Goal: Task Accomplishment & Management: Use online tool/utility

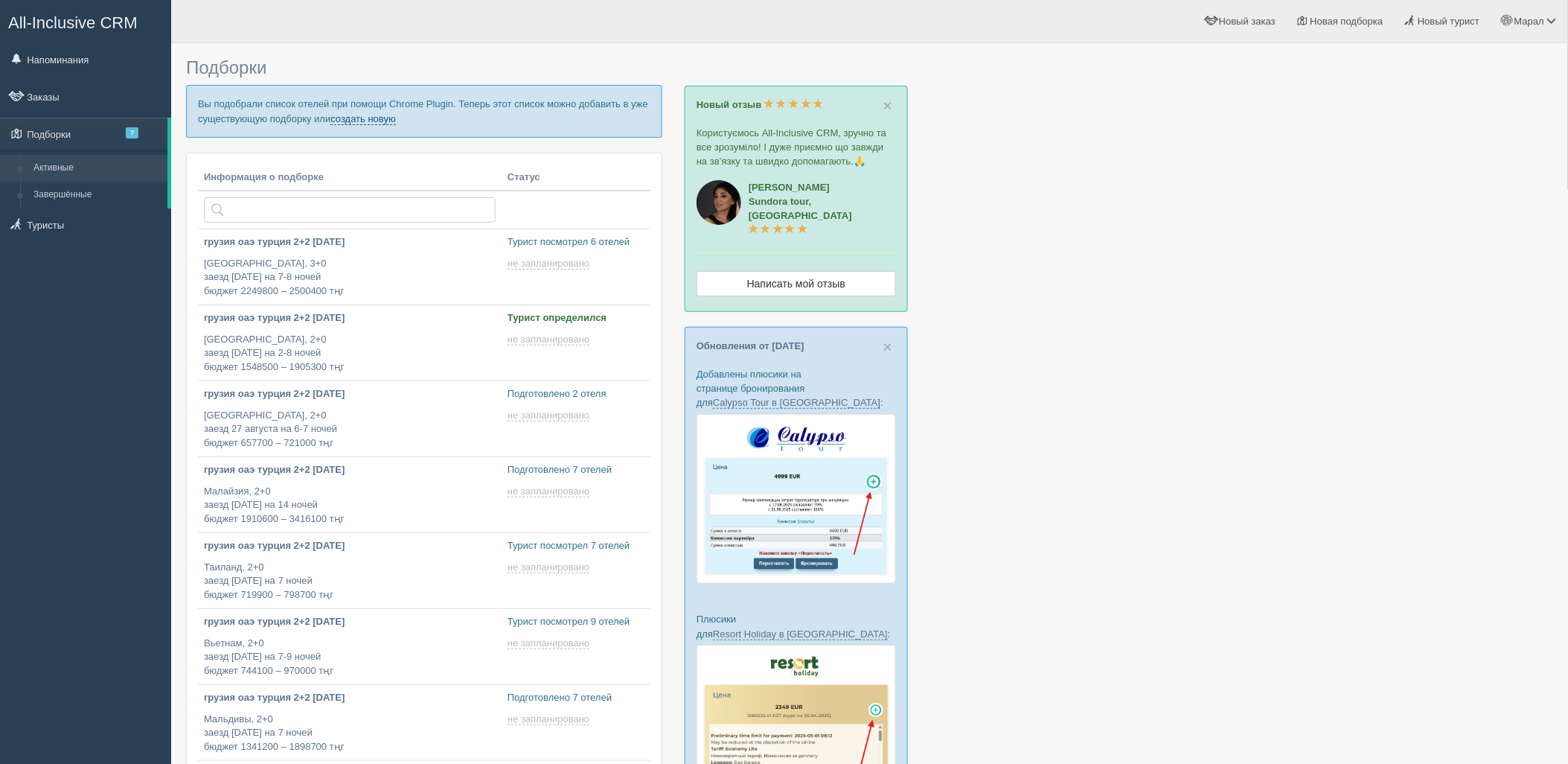
click at [372, 116] on link "создать новую" at bounding box center [363, 119] width 66 height 12
type input "2025-08-22 19:25"
type input "2025-08-22 19:05"
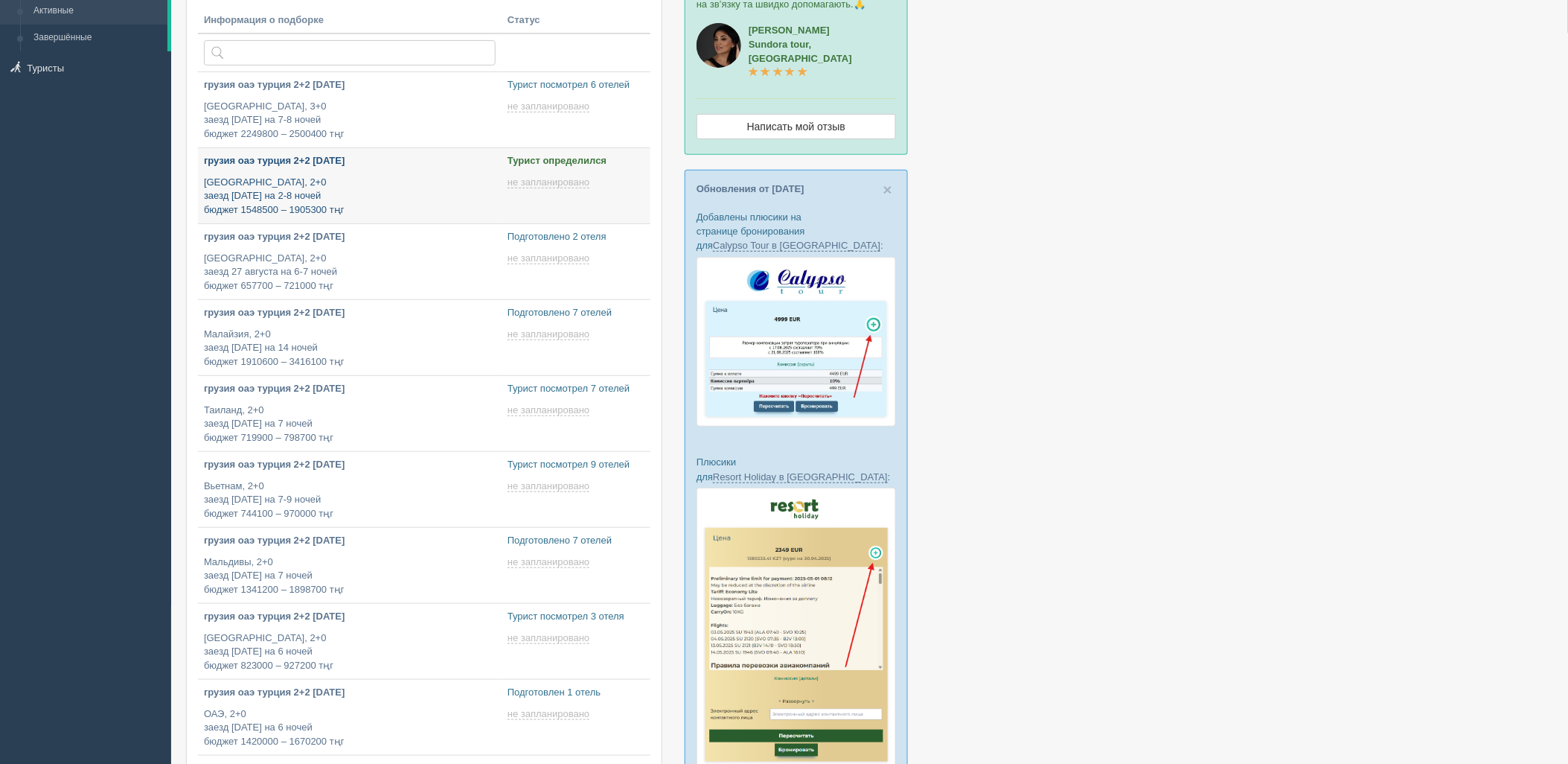
scroll to position [165, 0]
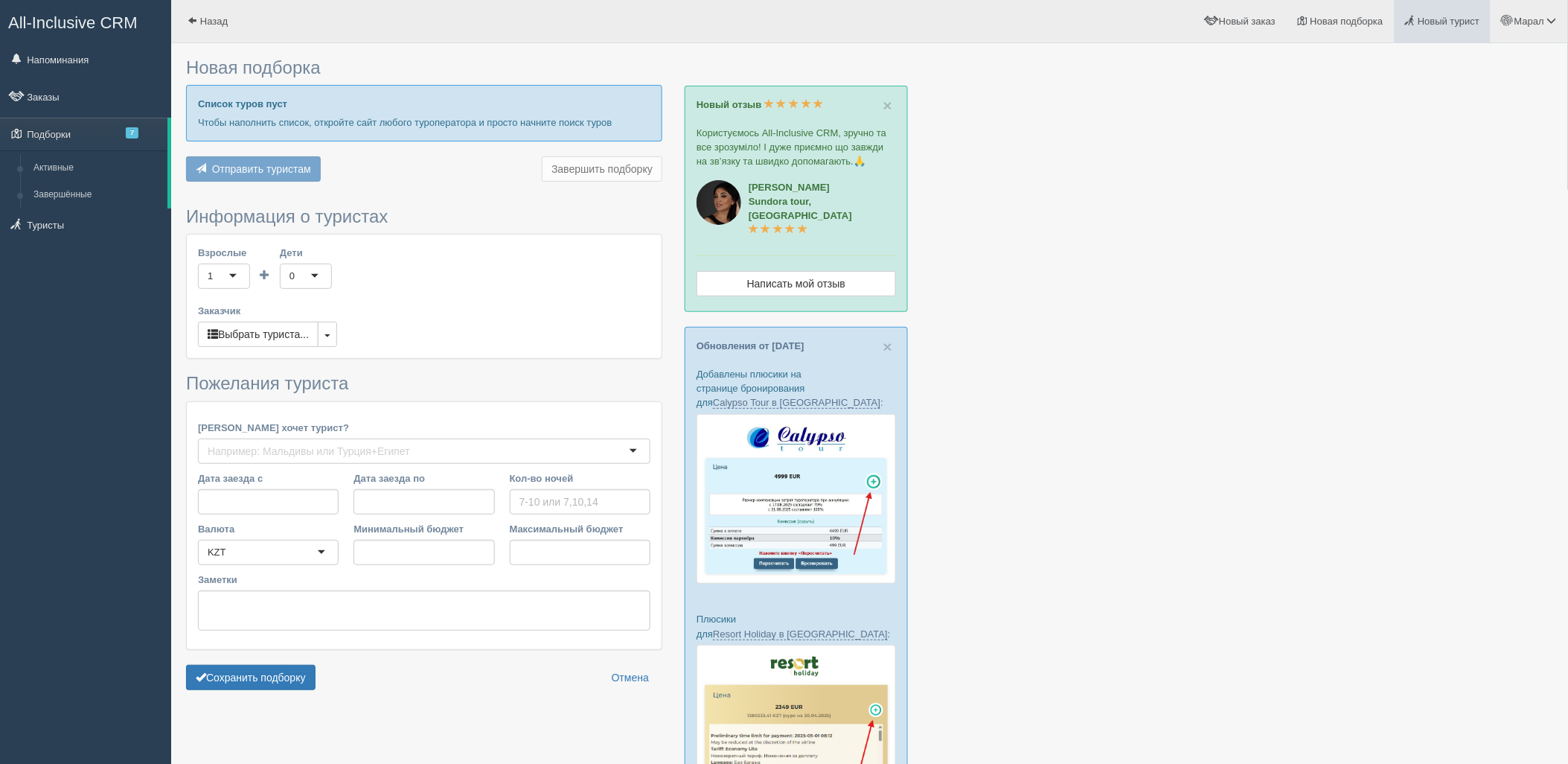
type input "7"
type input "1858100"
type input "2238400"
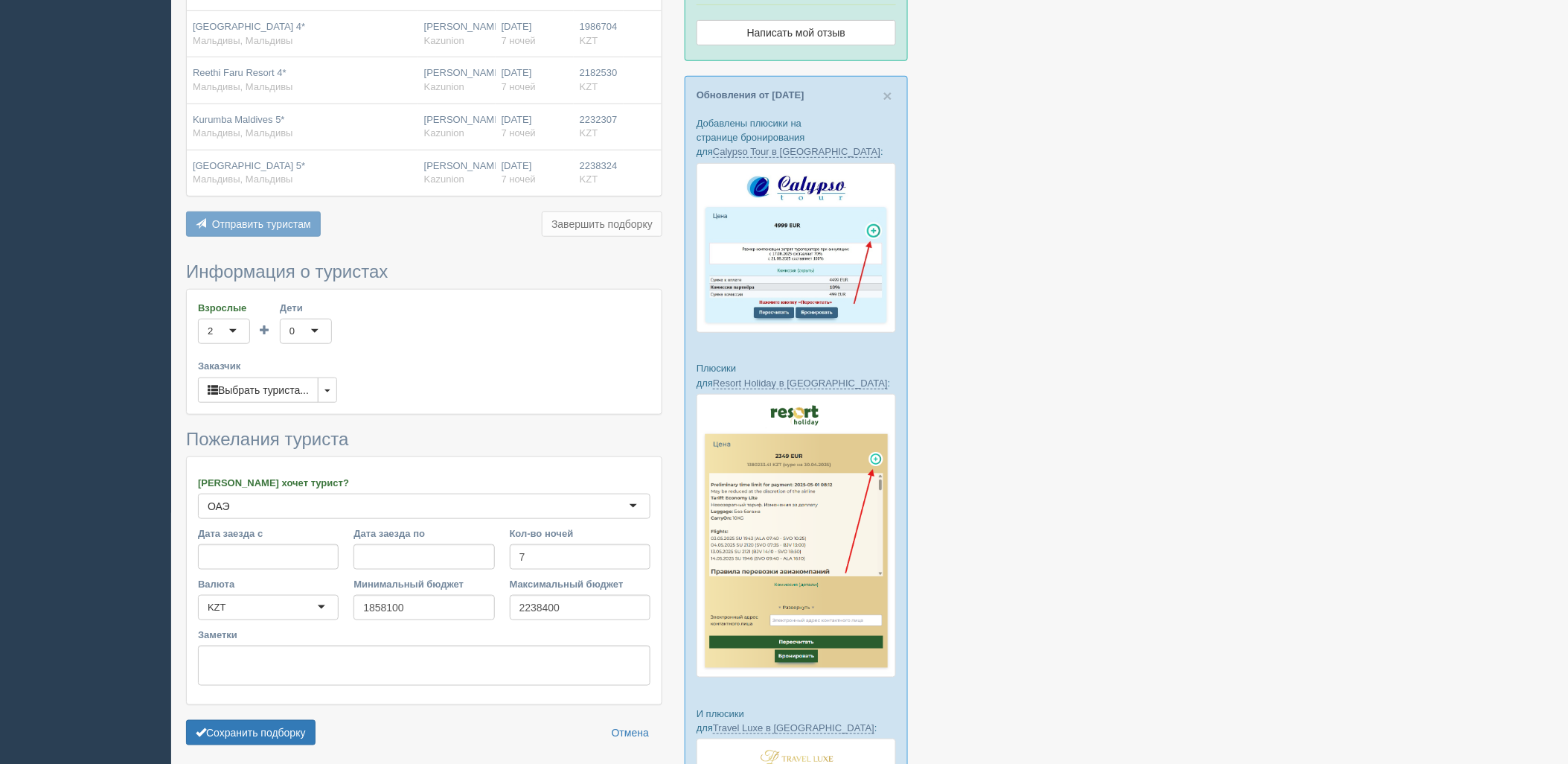
scroll to position [331, 0]
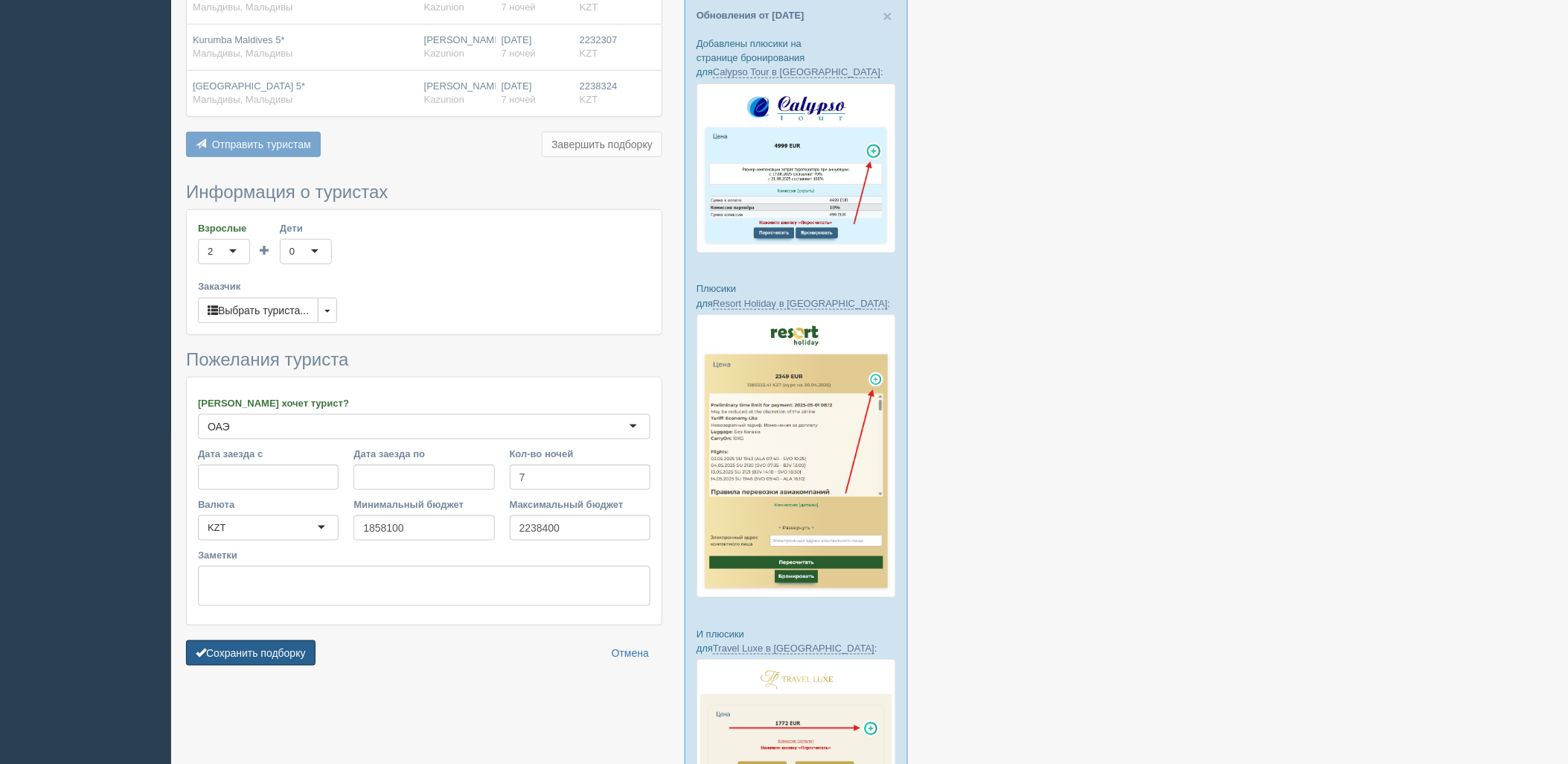
drag, startPoint x: 234, startPoint y: 645, endPoint x: 489, endPoint y: 600, distance: 258.9
click at [233, 645] on button "Сохранить подборку" at bounding box center [251, 652] width 130 height 25
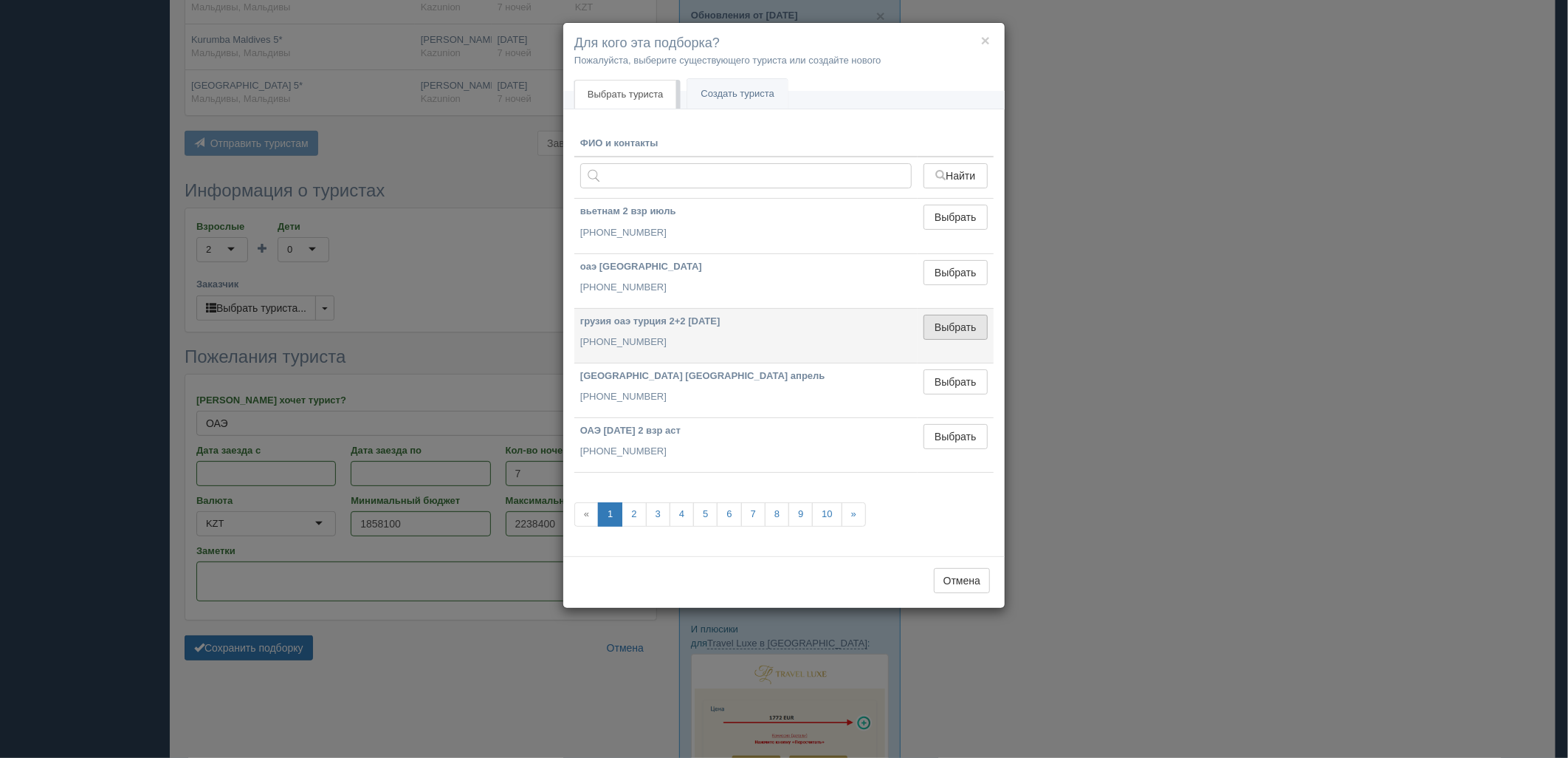
click at [923, 324] on button "Выбрать" at bounding box center [955, 327] width 64 height 25
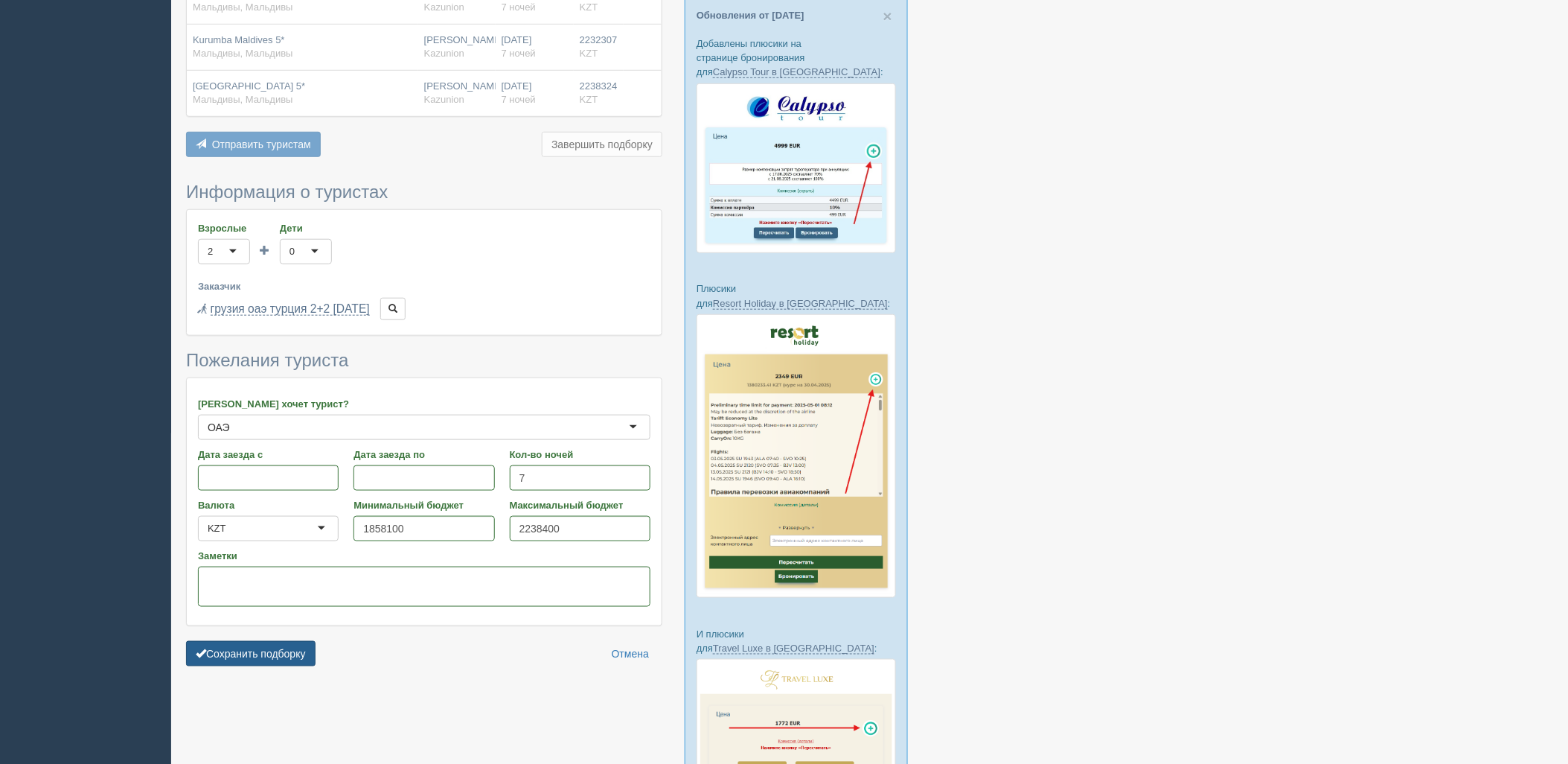
click at [238, 652] on button "Сохранить подборку" at bounding box center [251, 653] width 130 height 25
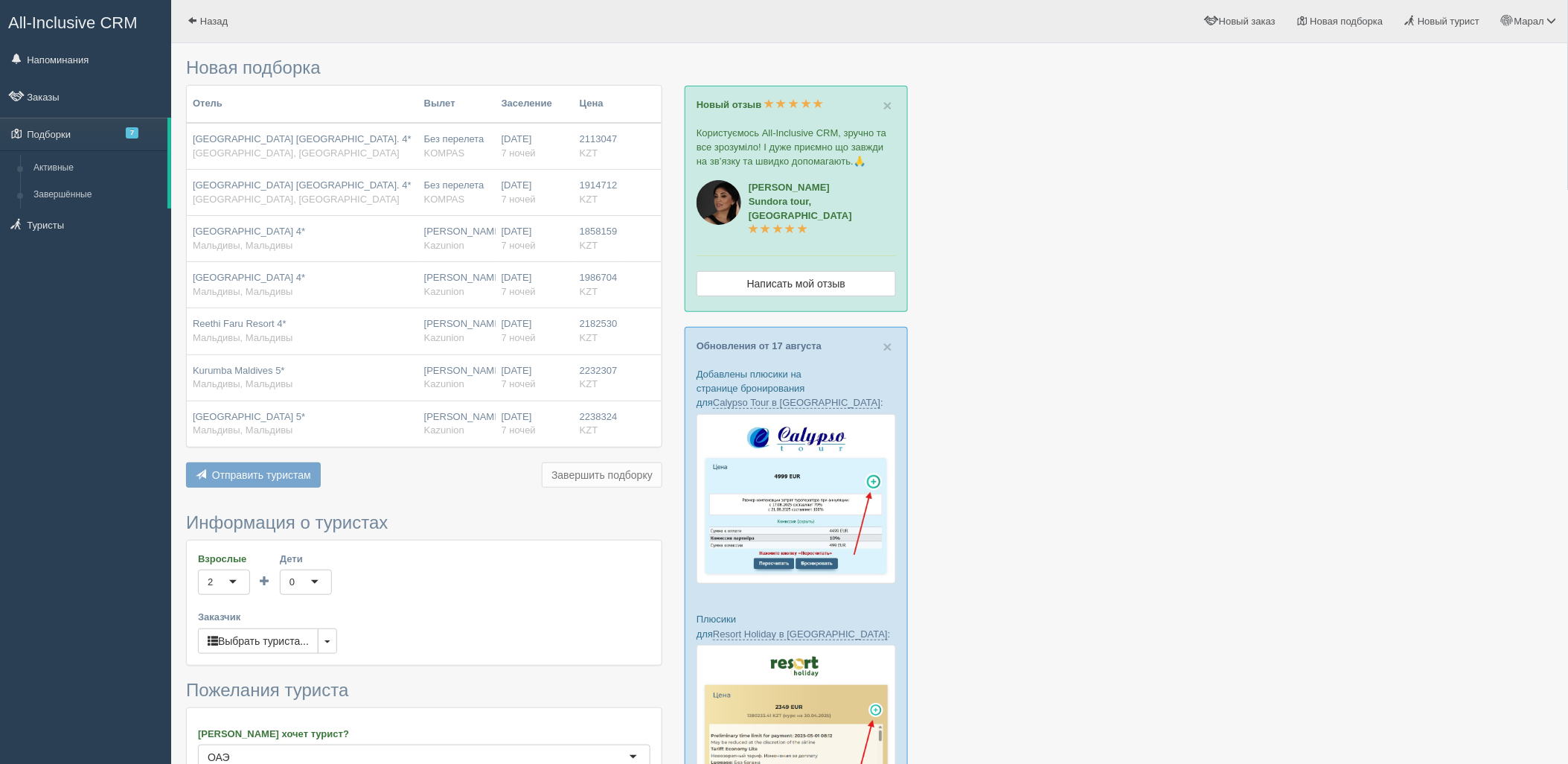
drag, startPoint x: 84, startPoint y: 164, endPoint x: 263, endPoint y: 145, distance: 180.0
click at [84, 164] on link "Активные" at bounding box center [97, 168] width 141 height 27
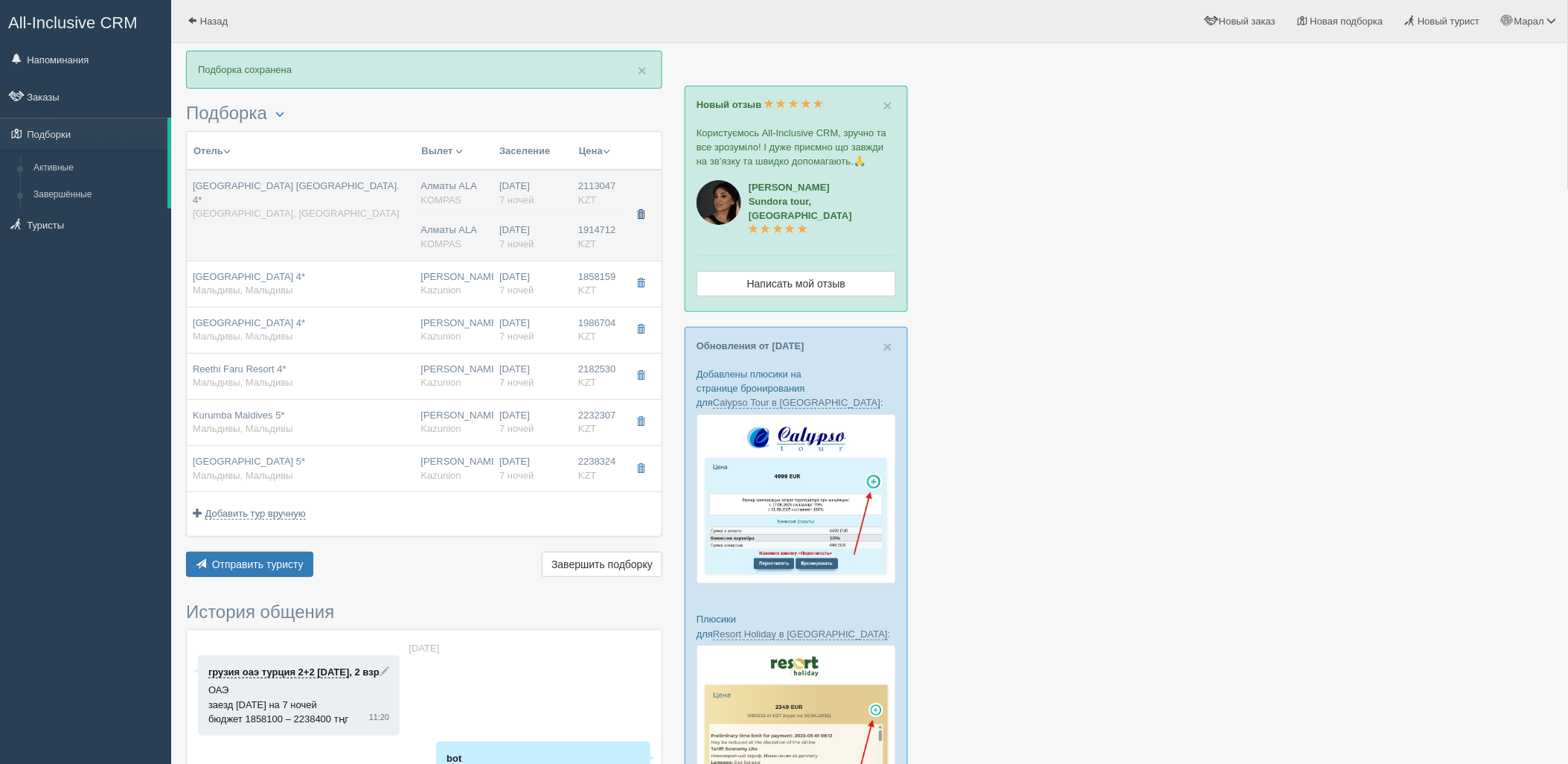
click at [641, 212] on span "button" at bounding box center [641, 215] width 9 height 9
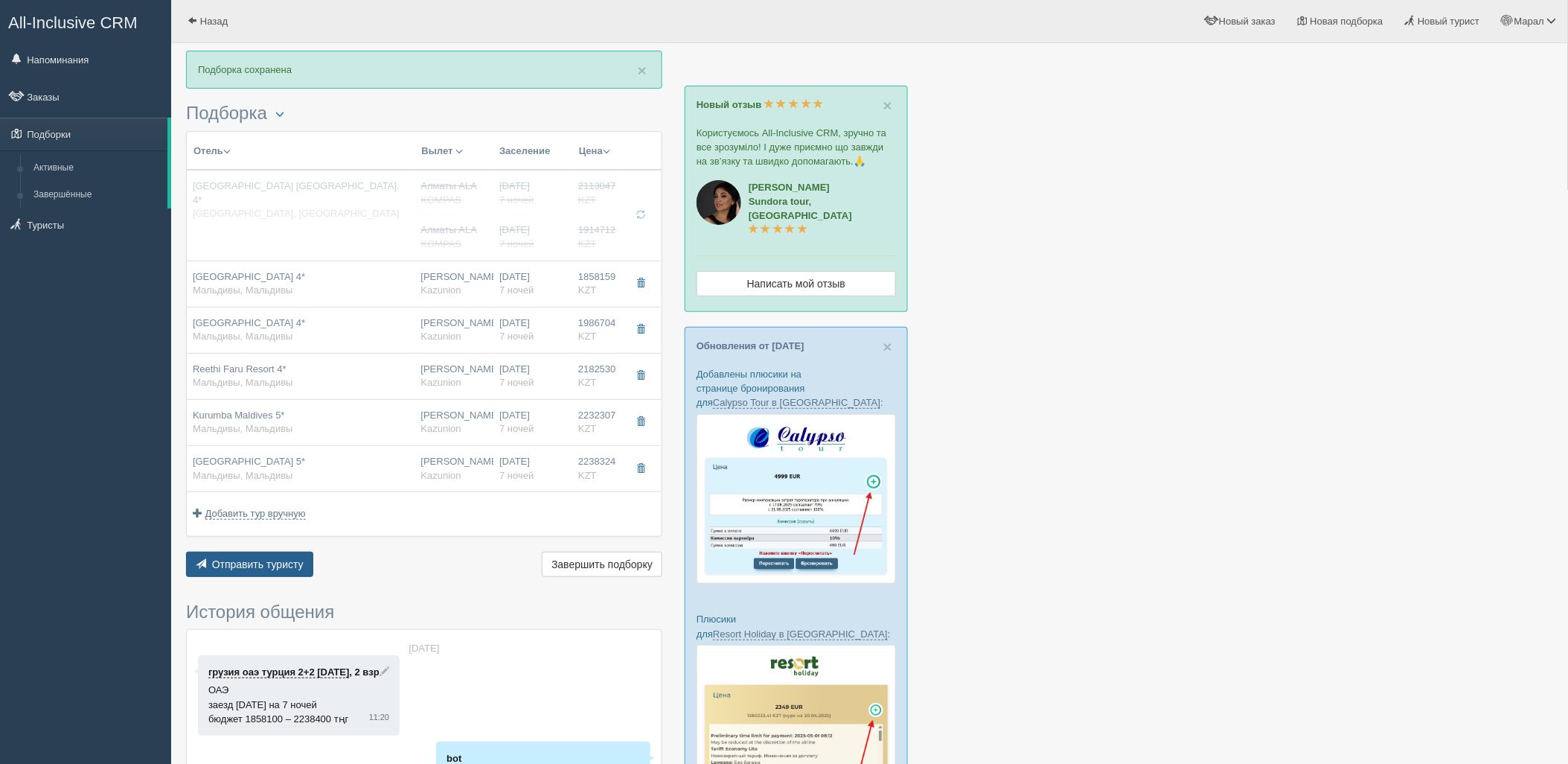
click at [277, 563] on span "Отправить туристу" at bounding box center [258, 564] width 92 height 12
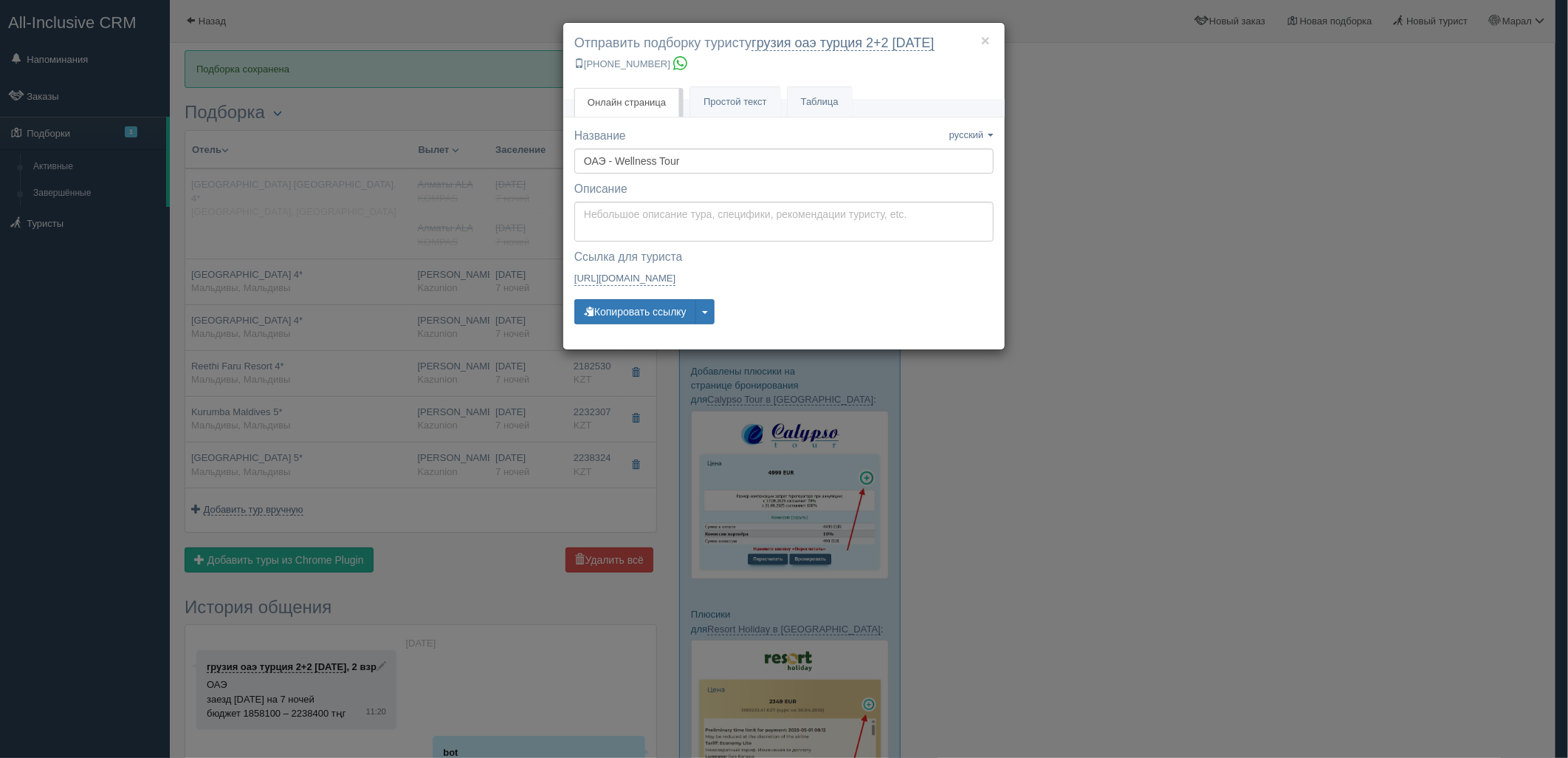
drag, startPoint x: 1127, startPoint y: 357, endPoint x: 1097, endPoint y: 359, distance: 30.1
click at [1123, 357] on div "× Отправить подборку туристу грузия оаэ турция 2+2 30 июнь +7 701 880 5580 Онла…" at bounding box center [784, 379] width 1568 height 758
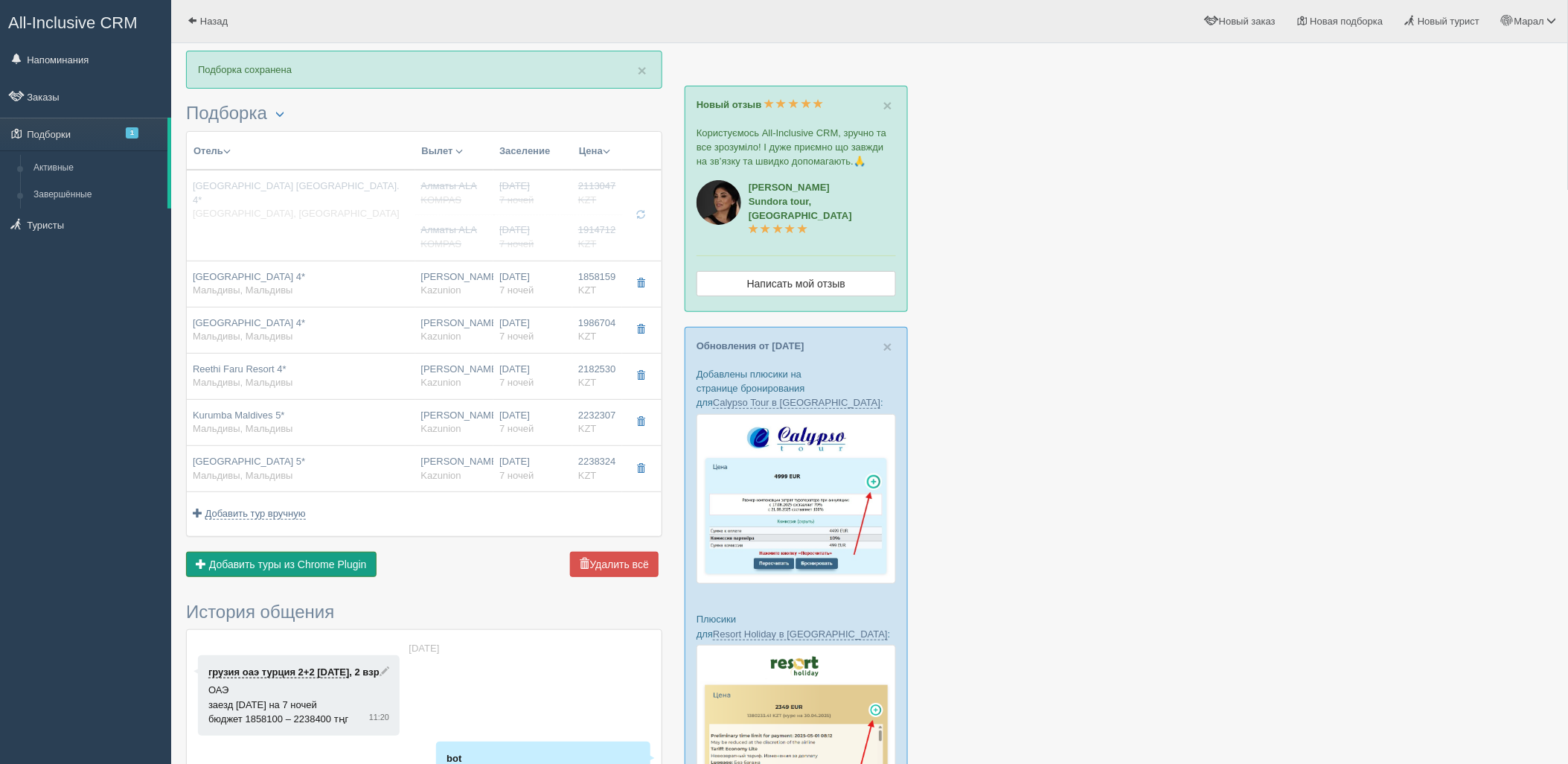
click at [338, 568] on span "Добавить туры из Chrome Plugin" at bounding box center [288, 564] width 157 height 12
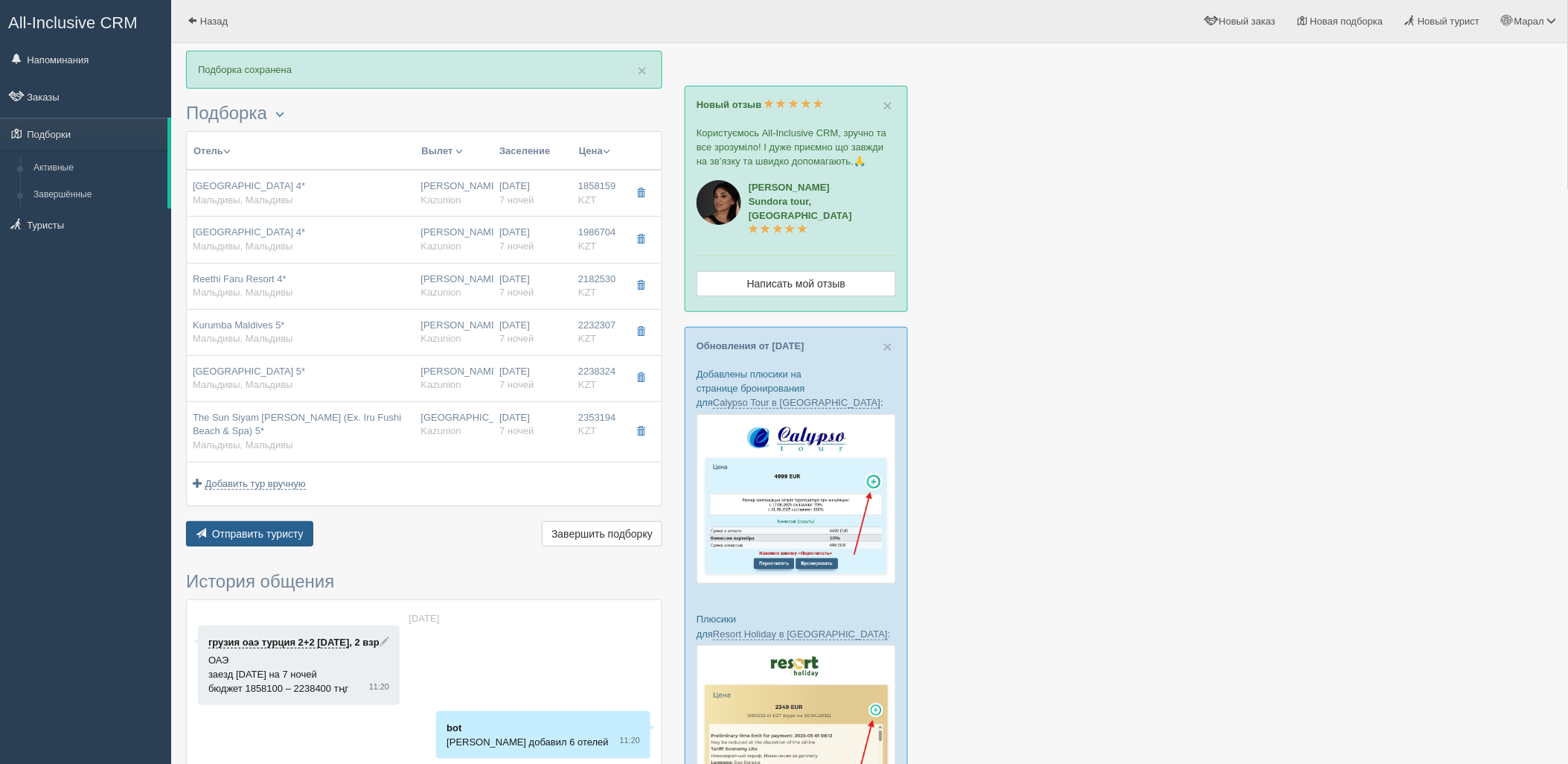
click at [274, 533] on span "Отправить туристу" at bounding box center [258, 534] width 92 height 12
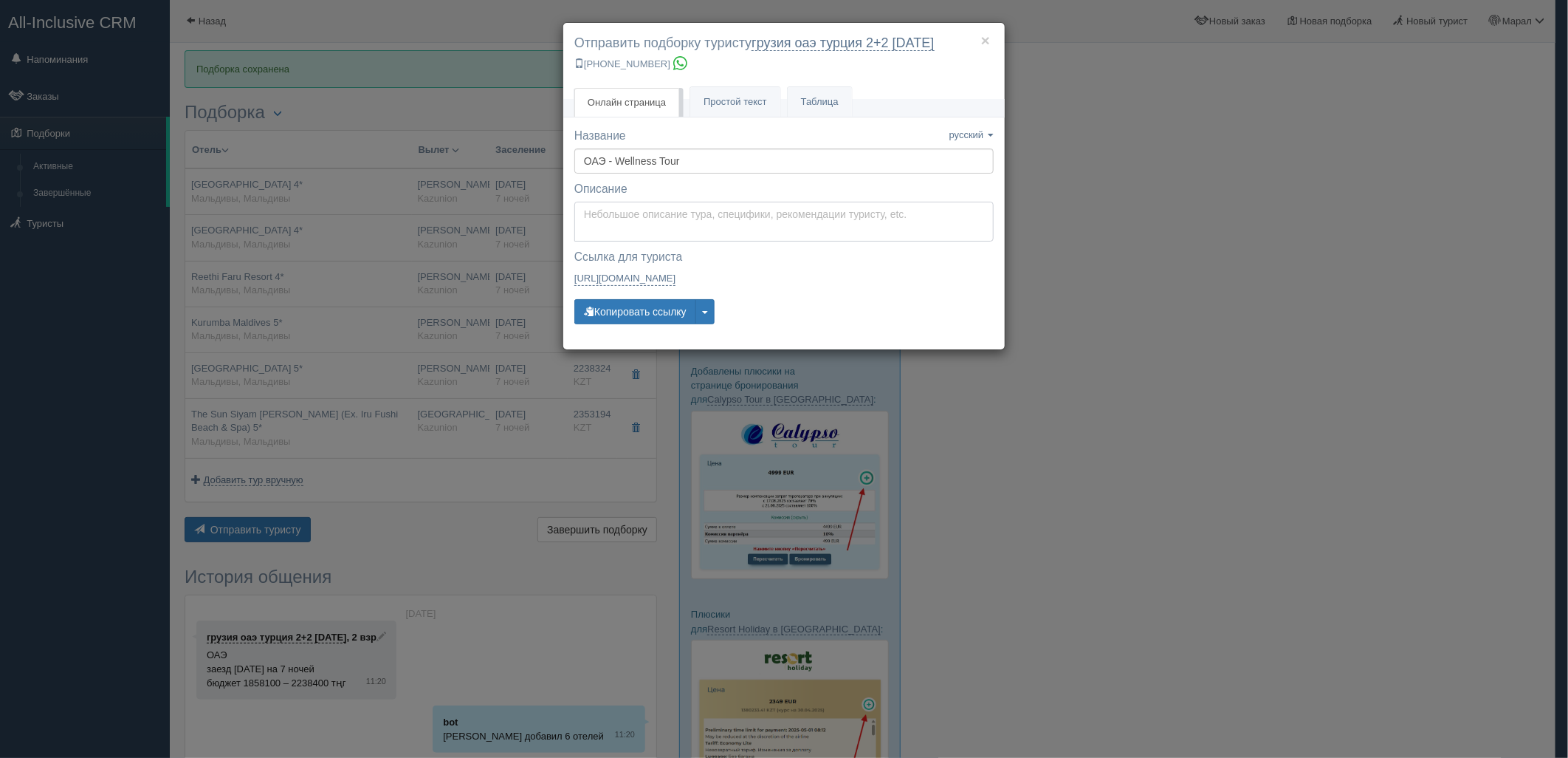
type textarea "Здравствуйте! Ниже представлены варианты туров для Вас. Для просмотра описания …"
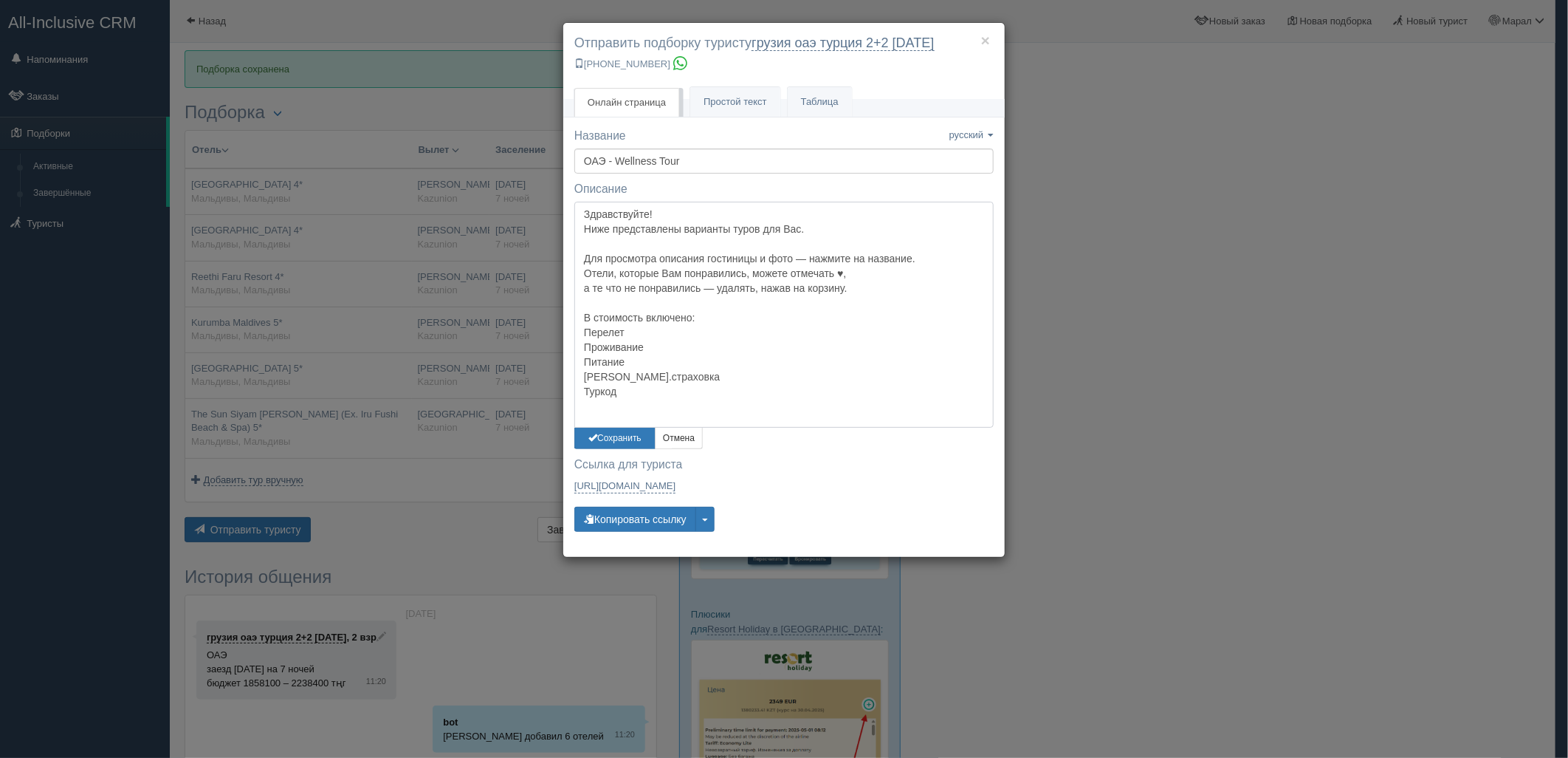
click at [682, 208] on textarea "Здравствуйте! Ниже представлены варианты туров для Вас. Для просмотра описания …" at bounding box center [784, 314] width 420 height 226
click at [632, 436] on button "Сохранить" at bounding box center [614, 438] width 82 height 21
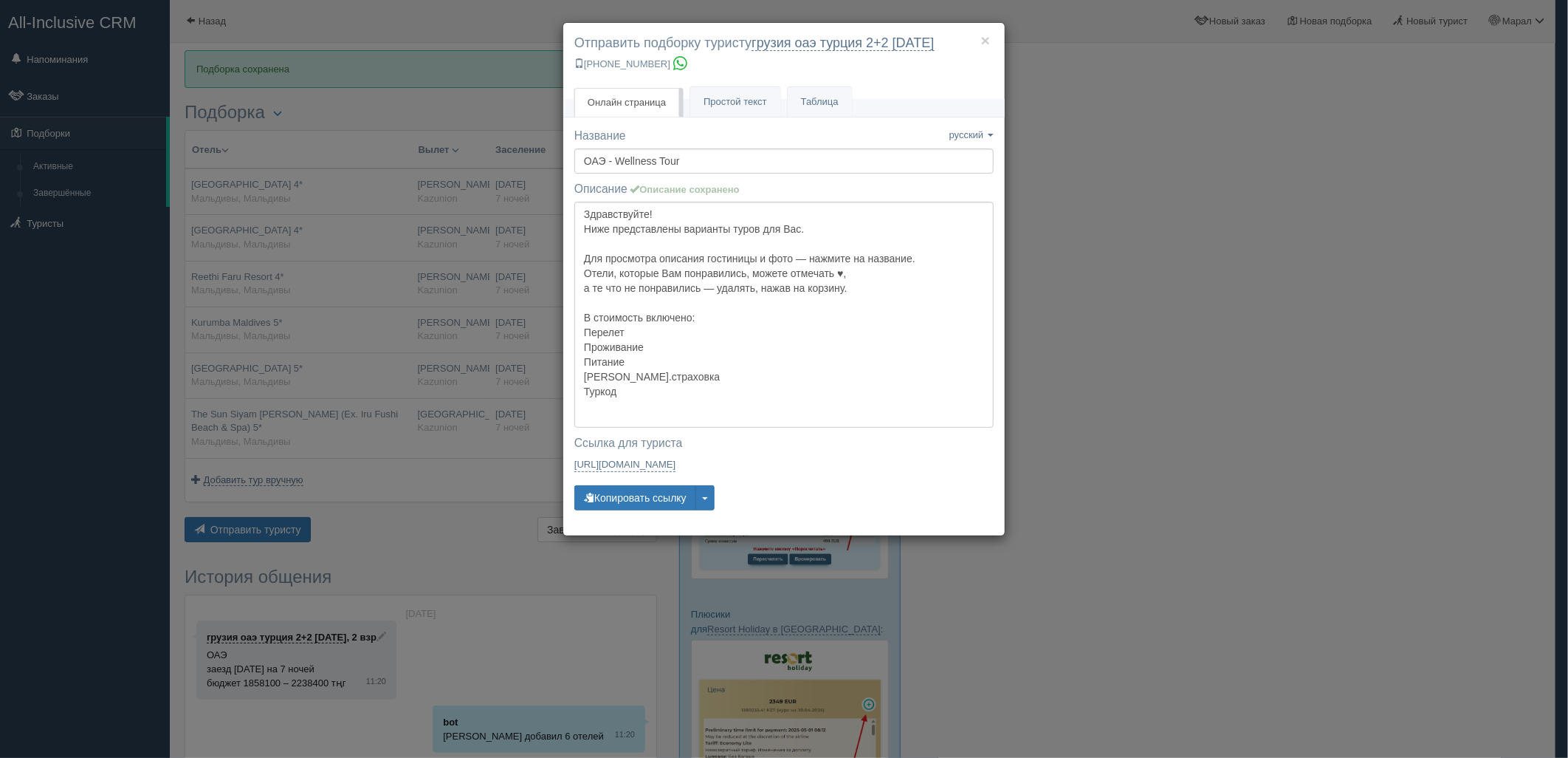
click at [648, 513] on div "Название Название сохранено русский english eesti latviešu polski українська ру…" at bounding box center [784, 326] width 420 height 397
click at [654, 500] on button "Копировать ссылку" at bounding box center [635, 497] width 122 height 25
click at [654, 500] on button "Копировать ссылку" at bounding box center [635, 497] width 122 height 25
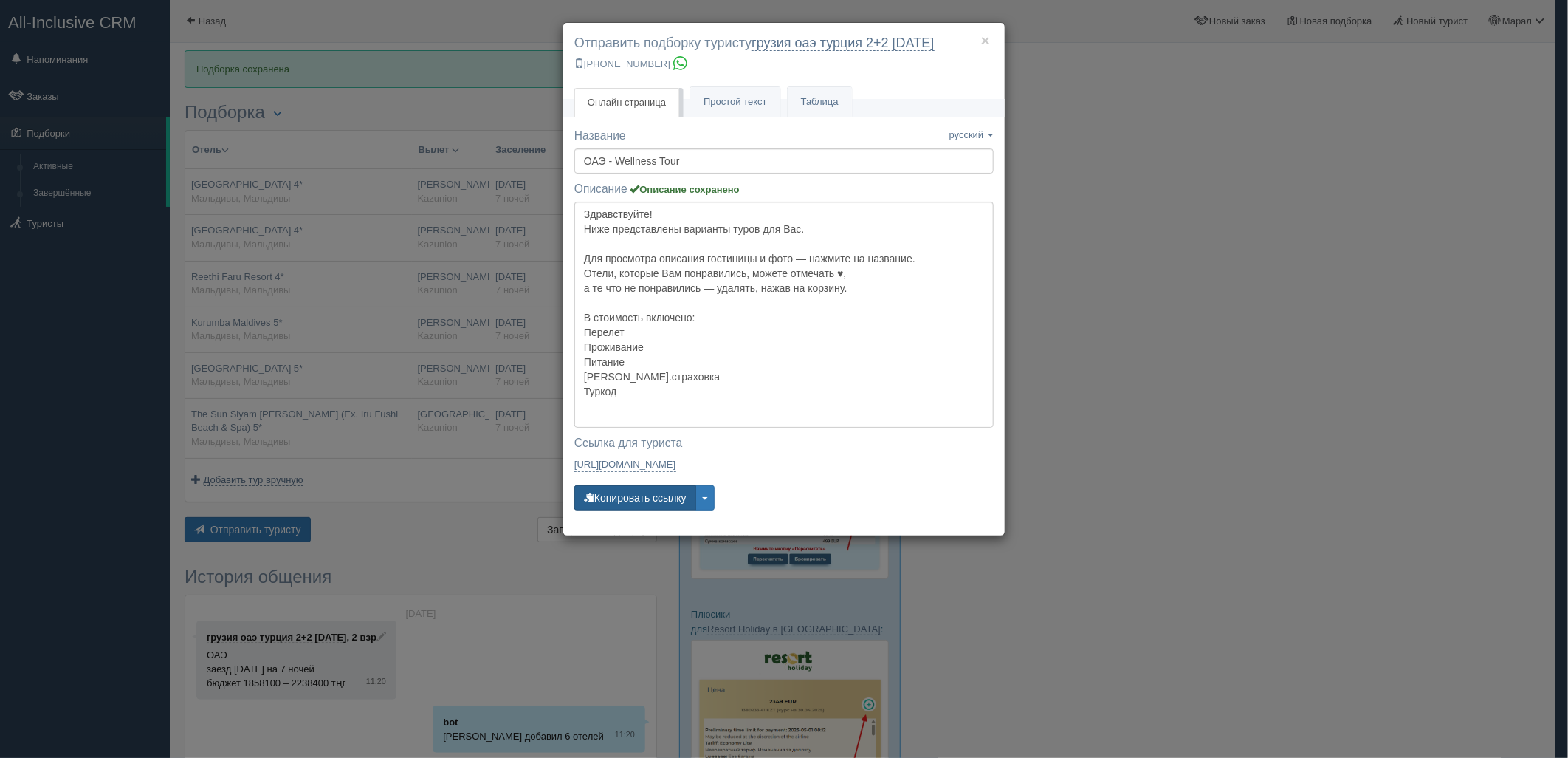
click at [654, 500] on button "Копировать ссылку" at bounding box center [635, 497] width 122 height 25
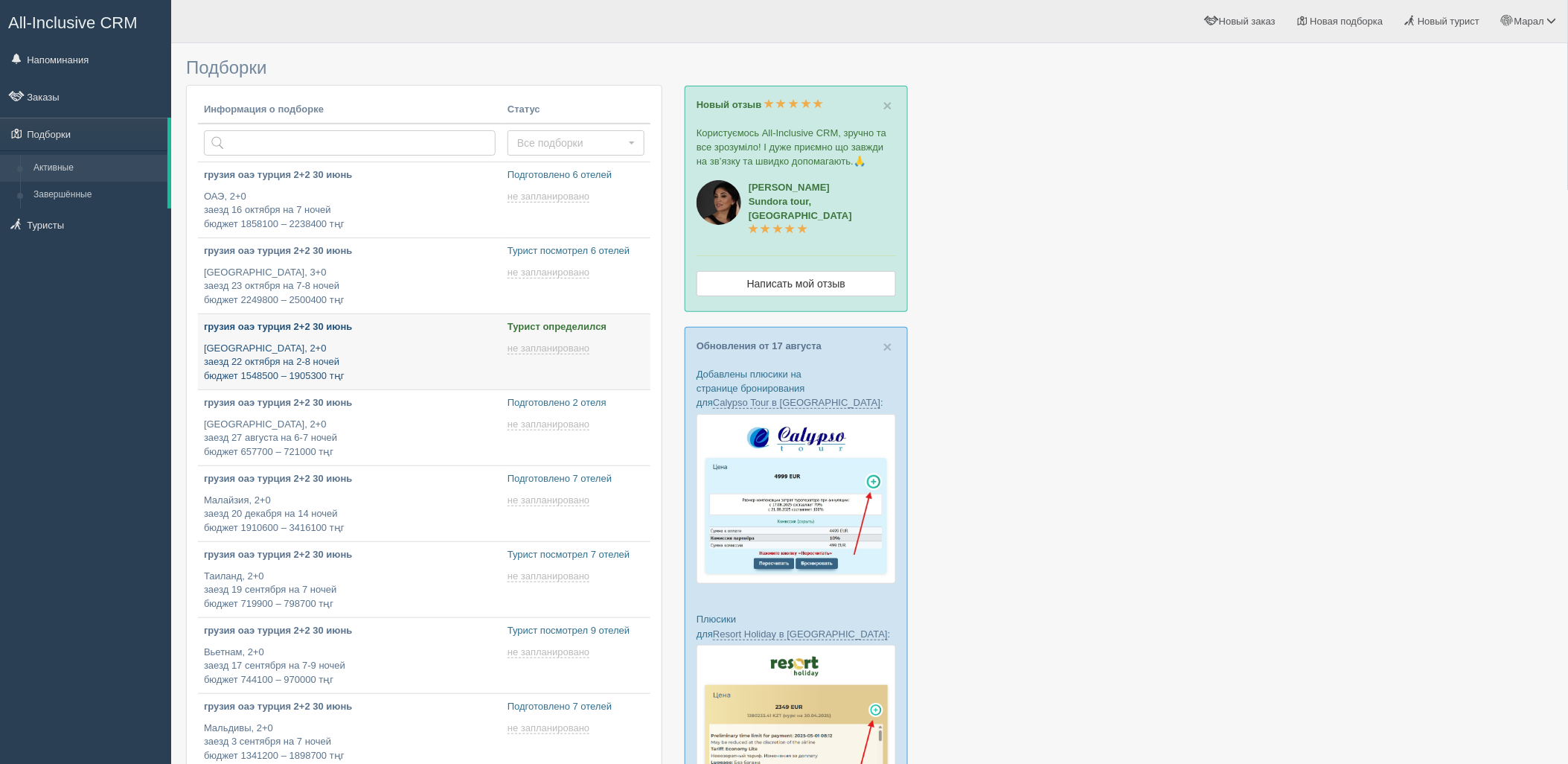
type input "[DATE] 12:20"
type input "[DATE] 19:25"
type input "[DATE] 19:05"
click at [373, 360] on p "Египет, 2+0 заезд 22 октября на 2-8 ночей бюджет 1548500 – 1905300 тңг" at bounding box center [349, 363] width 291 height 42
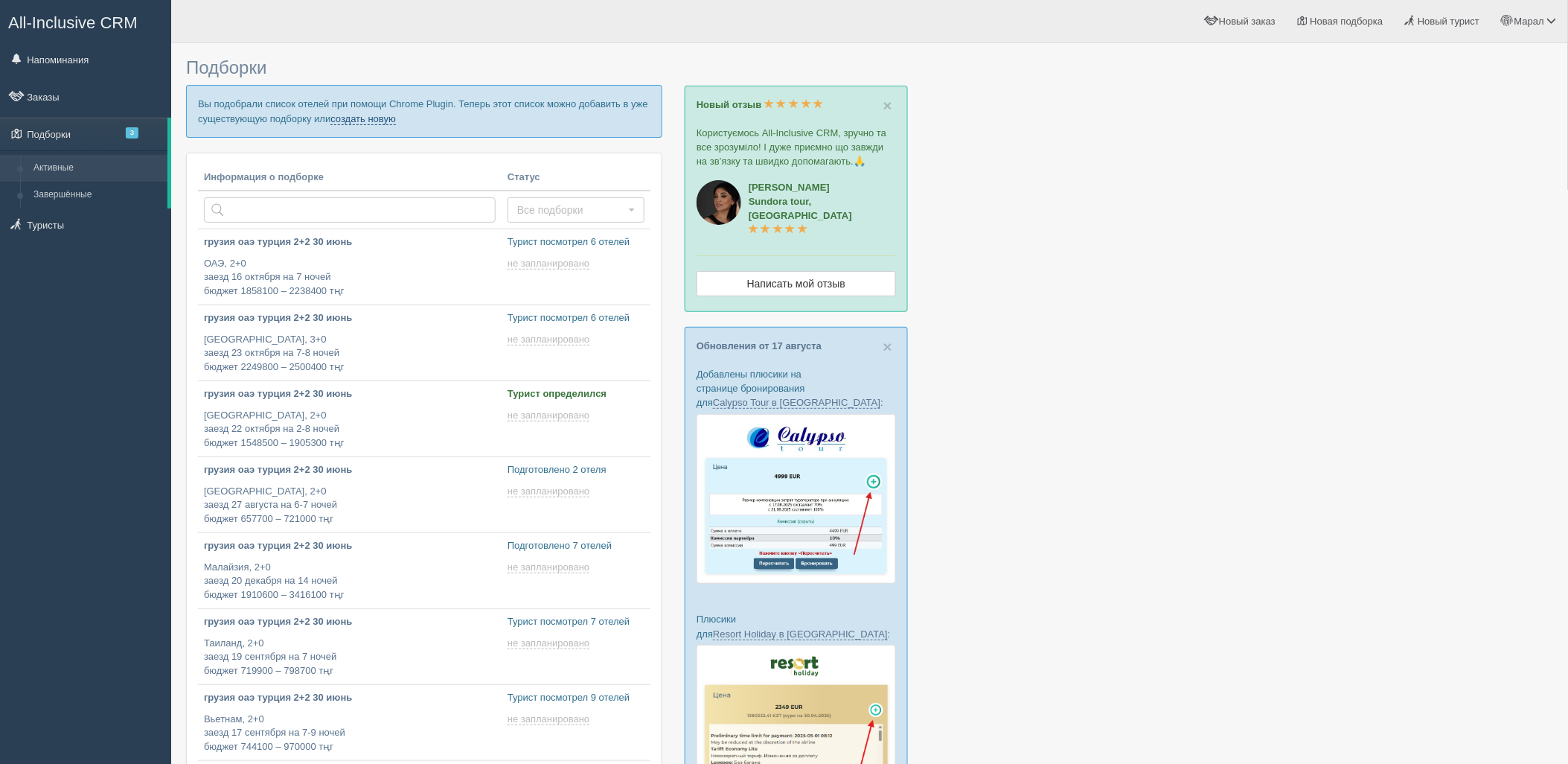
drag, startPoint x: 362, startPoint y: 114, endPoint x: 372, endPoint y: 162, distance: 49.0
click at [362, 114] on link "создать новую" at bounding box center [363, 119] width 66 height 12
type input "2025-08-22 12:20"
type input "2025-08-22 19:05"
type input "2025-08-22 17:20"
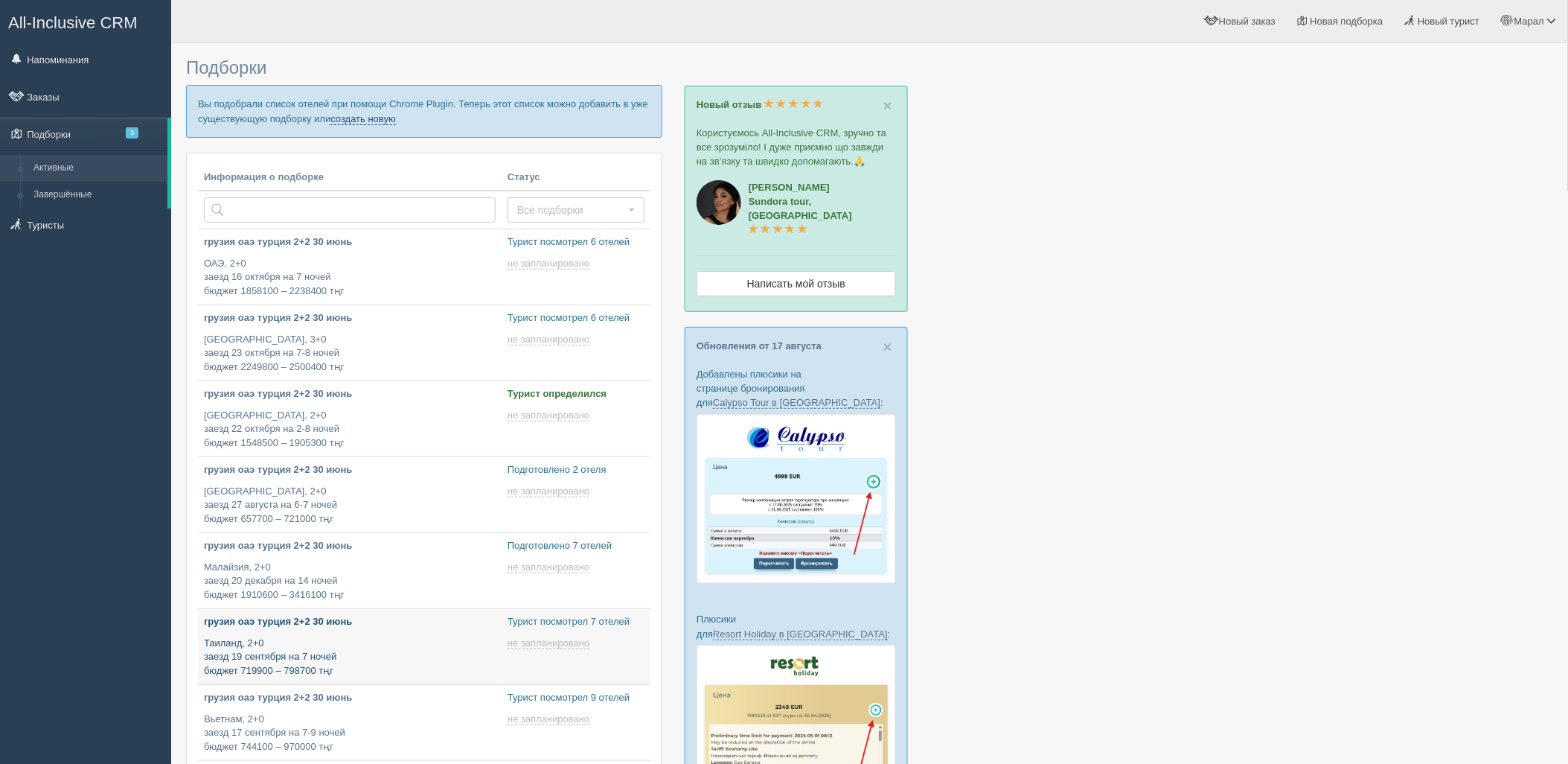
type input "2025-08-22 16:00"
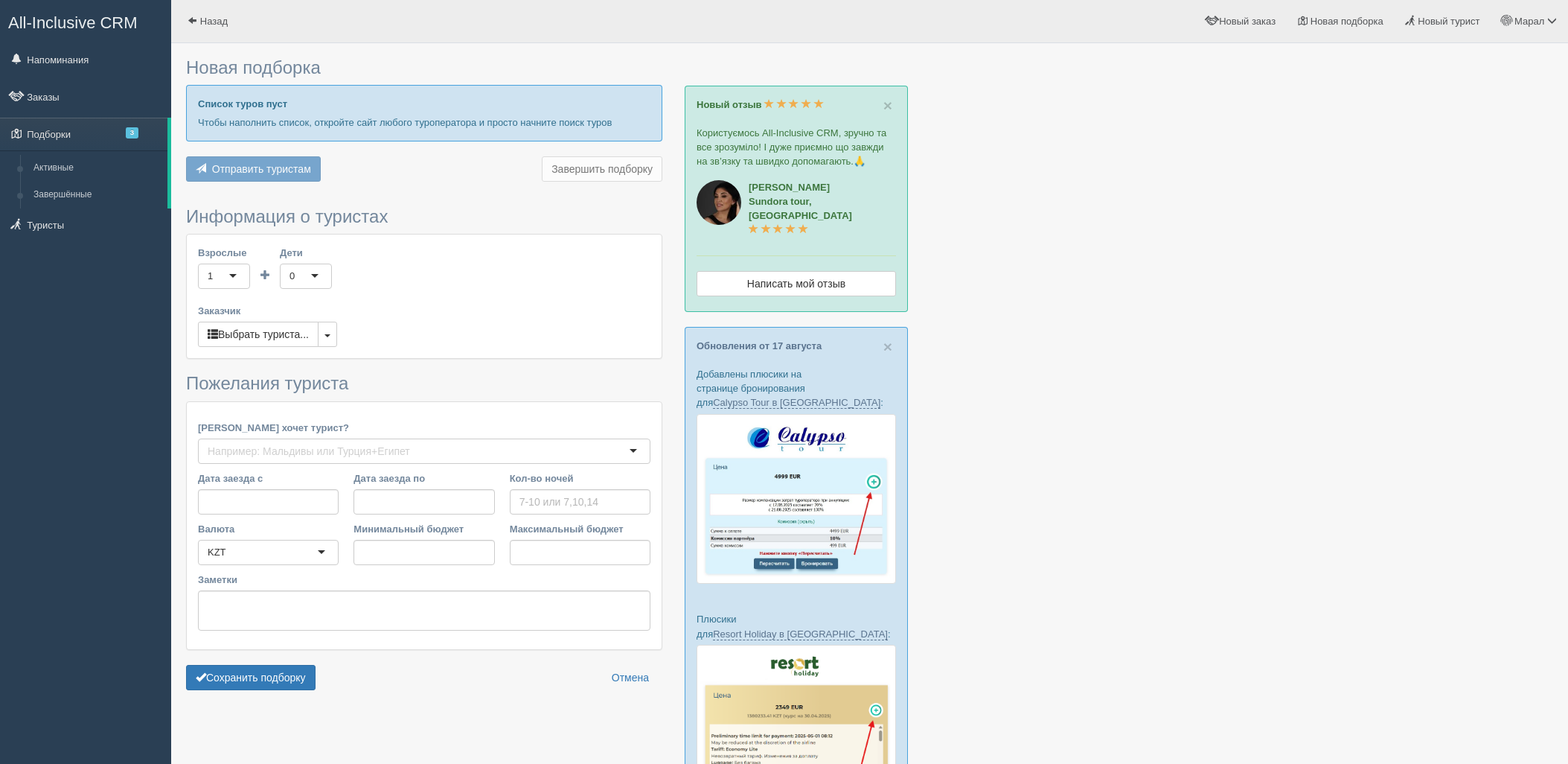
scroll to position [331, 0]
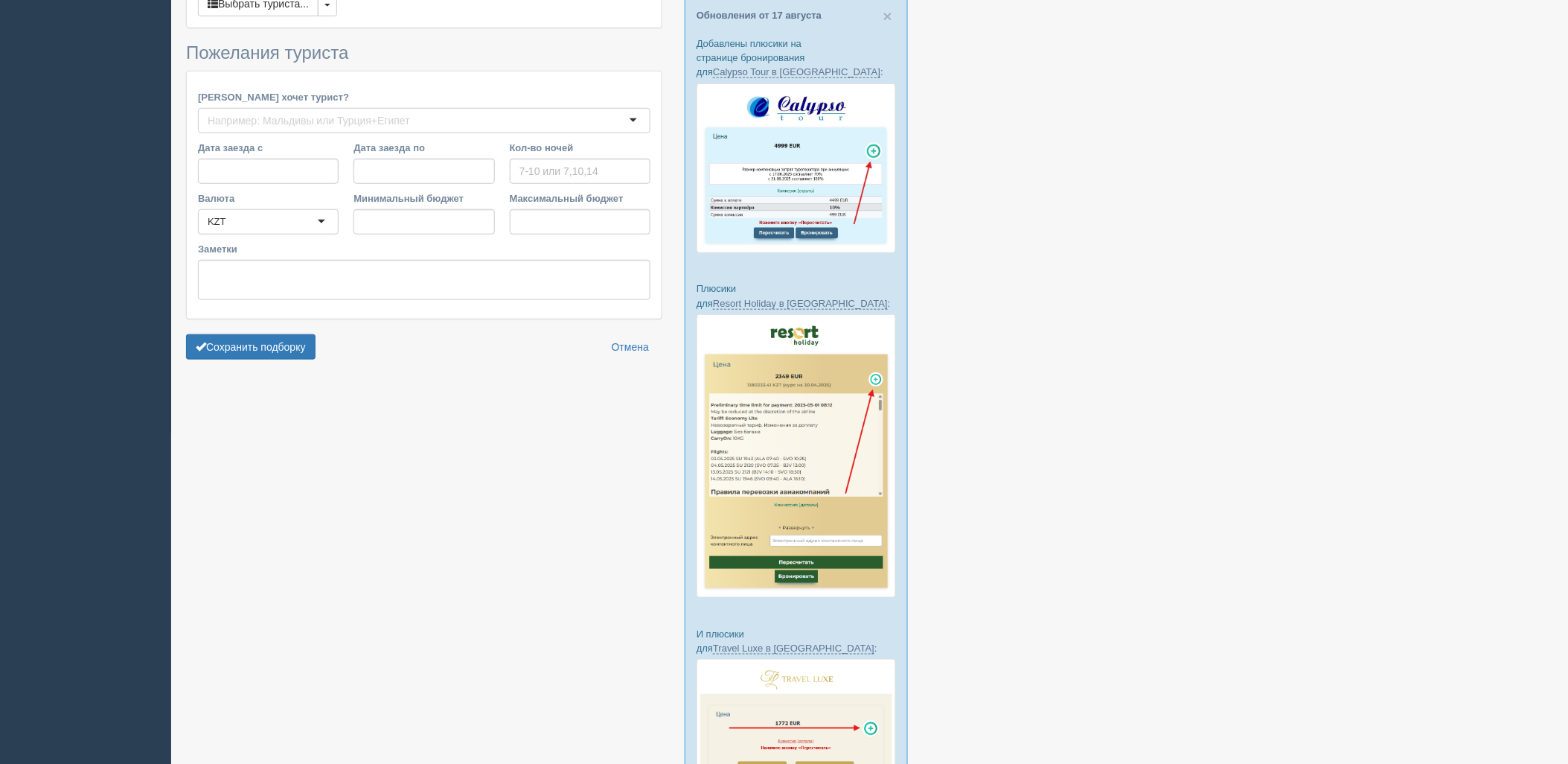
type input "7"
type input "1628900"
type input "1891600"
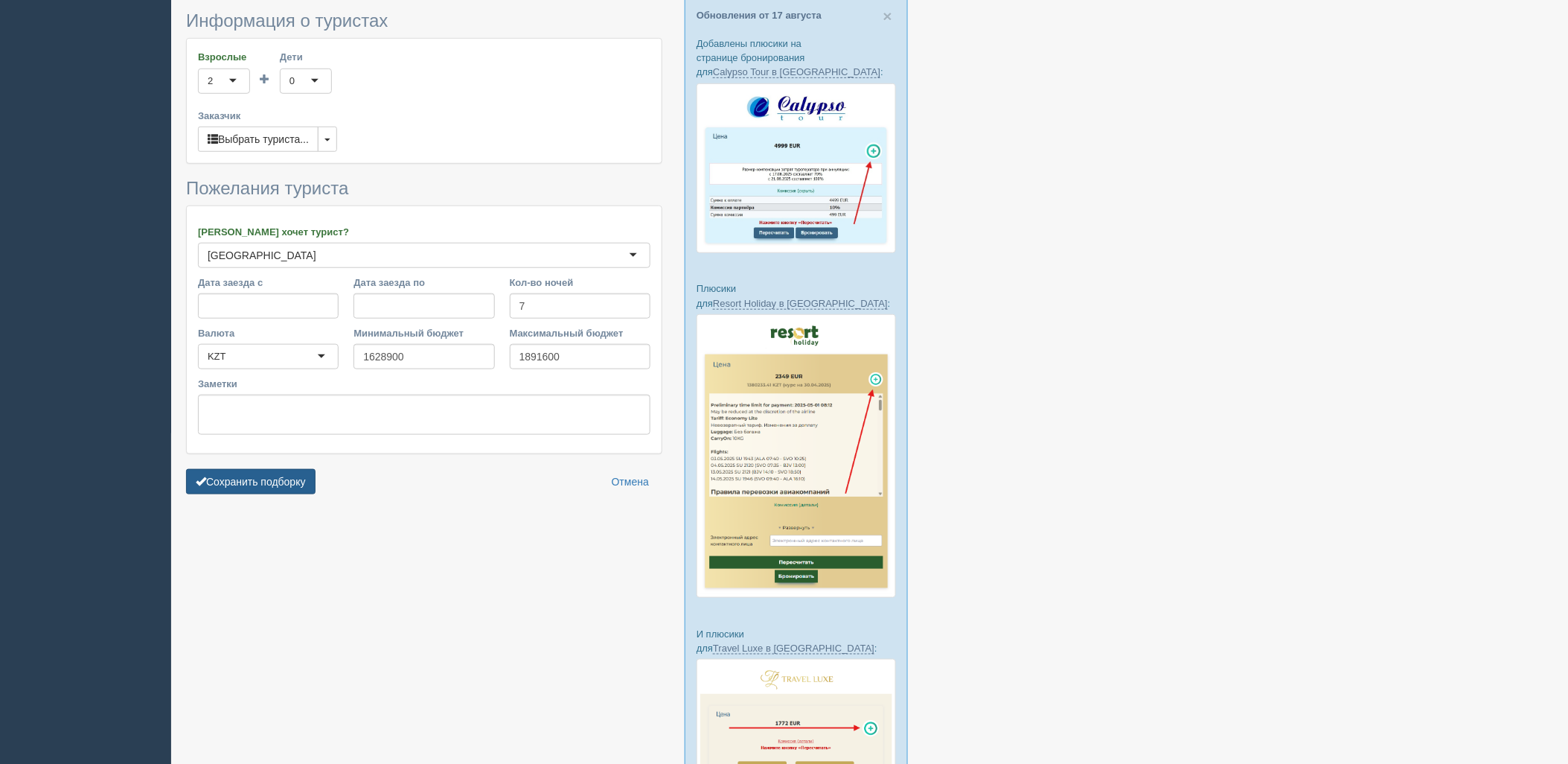
click at [285, 478] on button "Сохранить подборку" at bounding box center [251, 481] width 130 height 25
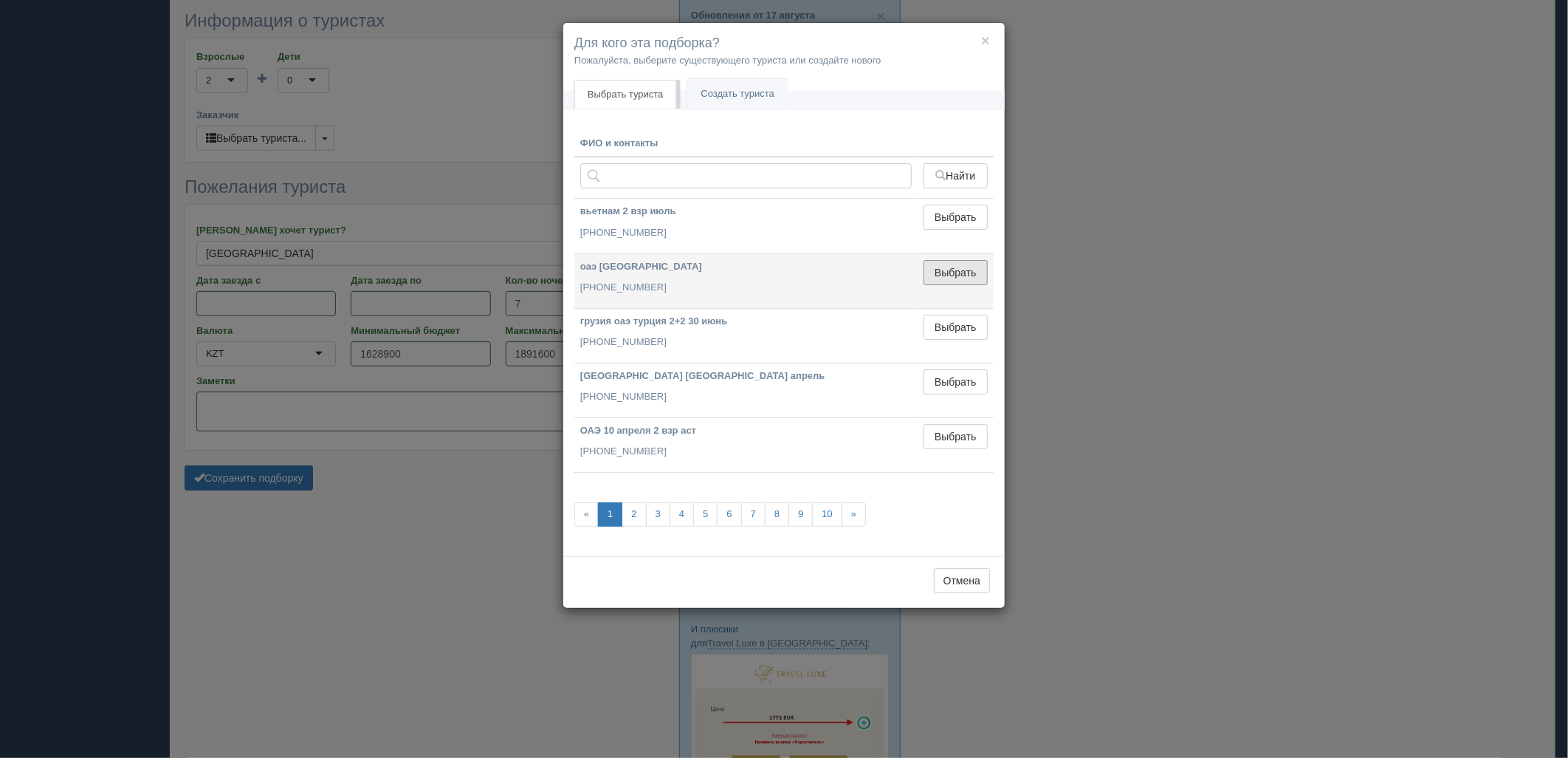
click at [935, 263] on button "Выбрать" at bounding box center [955, 272] width 64 height 25
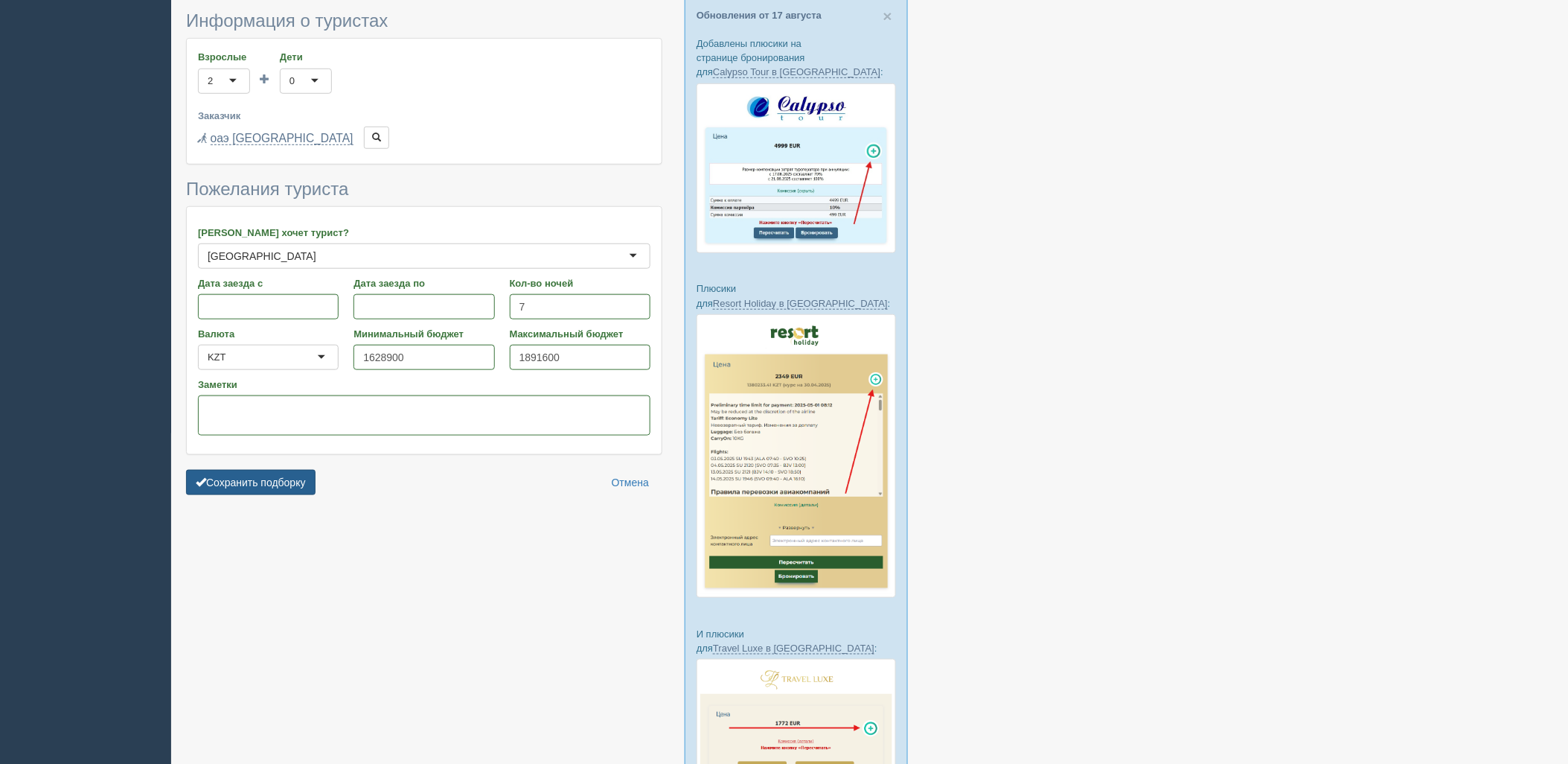
click at [275, 470] on button "Сохранить подборку" at bounding box center [251, 482] width 130 height 25
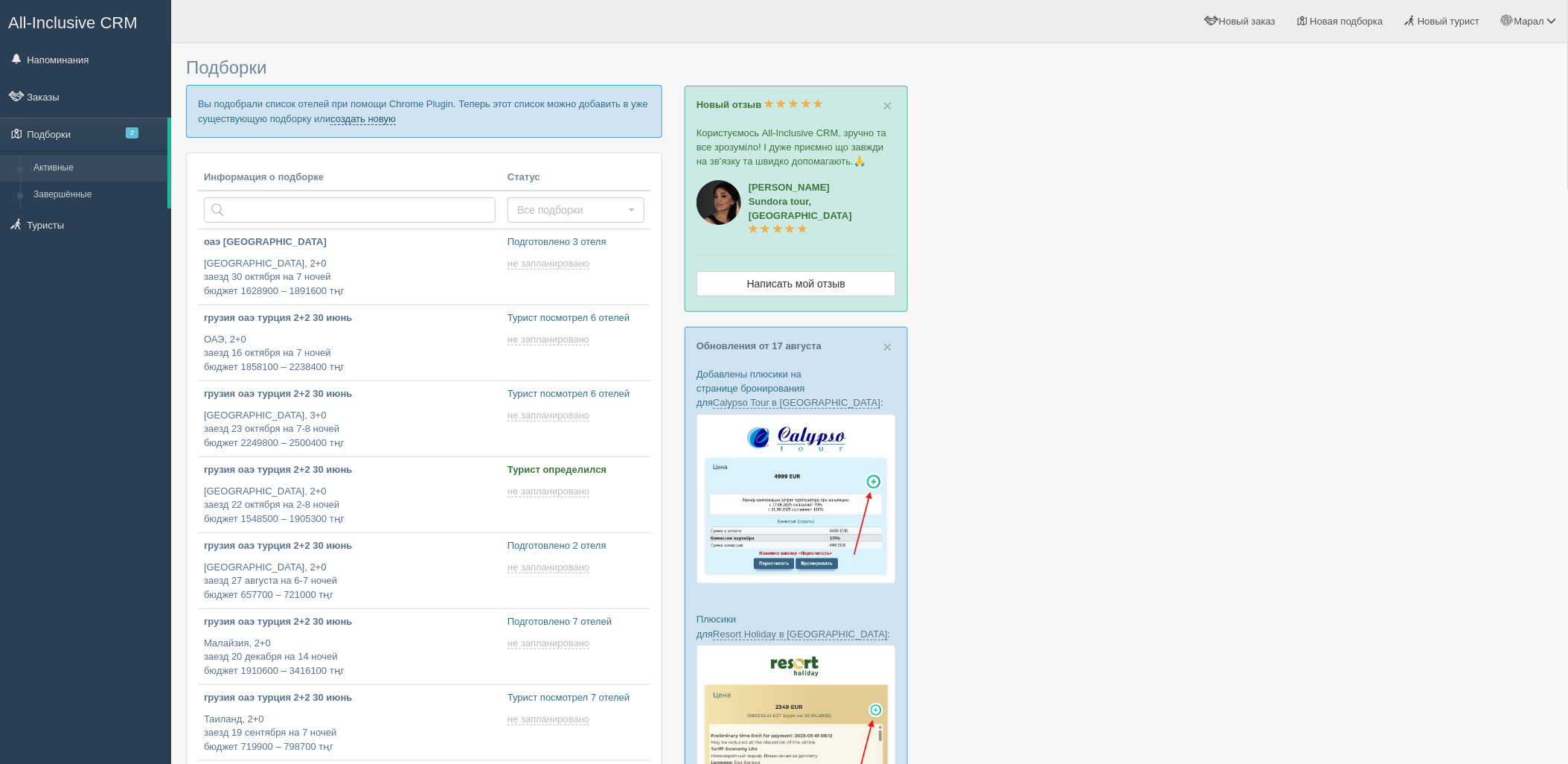
click at [382, 122] on link "создать новую" at bounding box center [363, 119] width 66 height 12
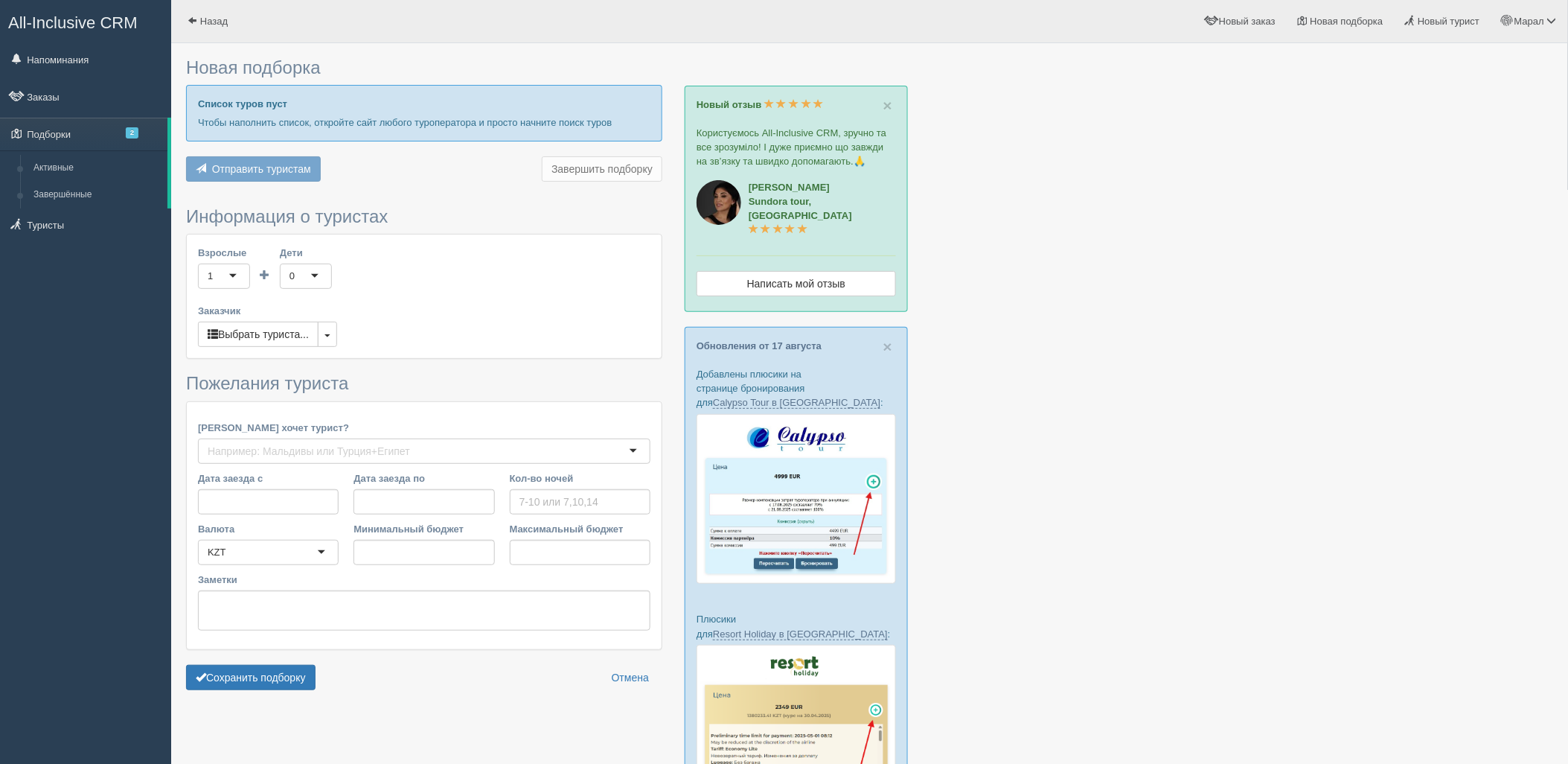
type input "7"
type input "2249800"
type input "2355500"
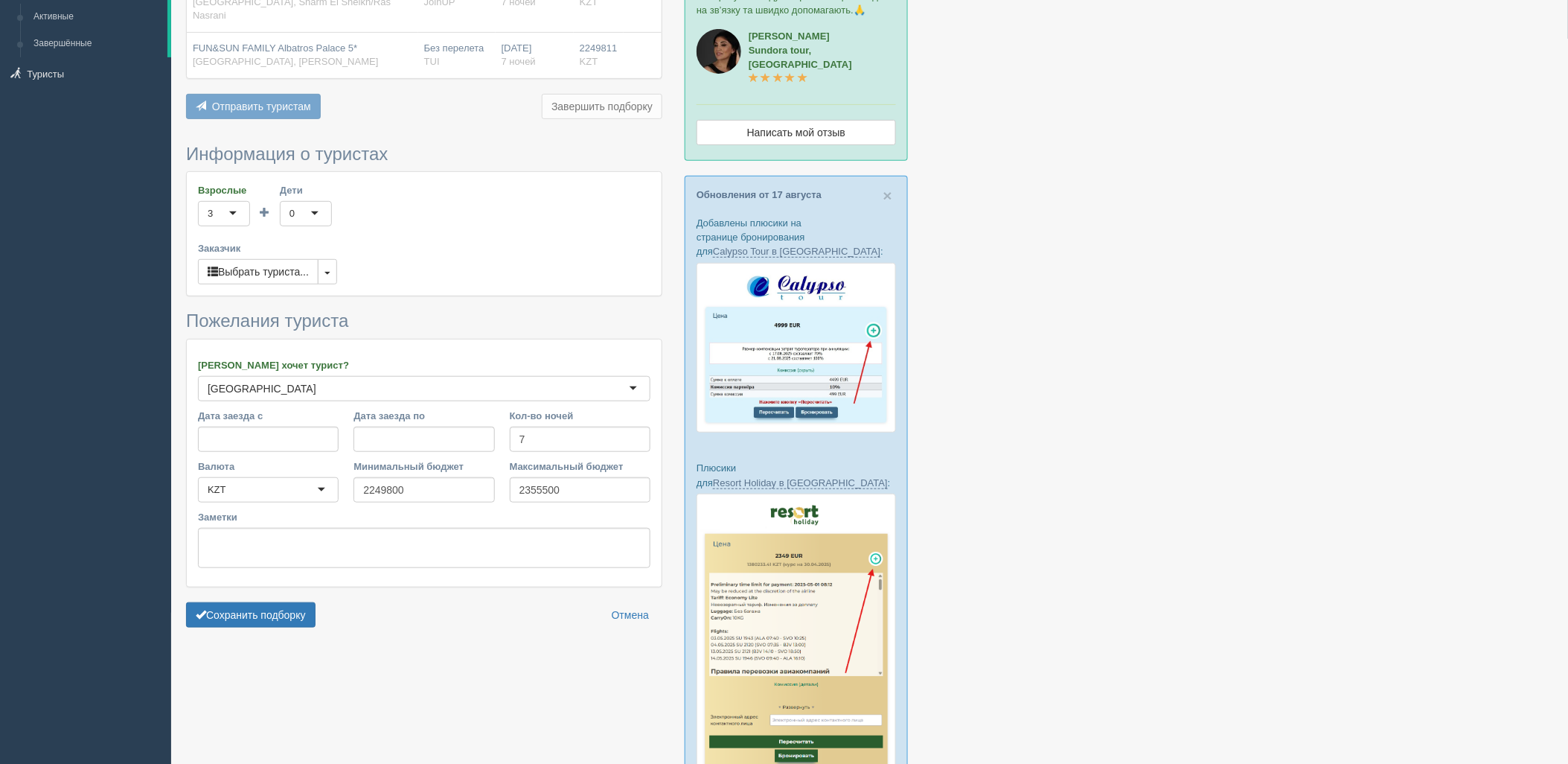
scroll to position [247, 0]
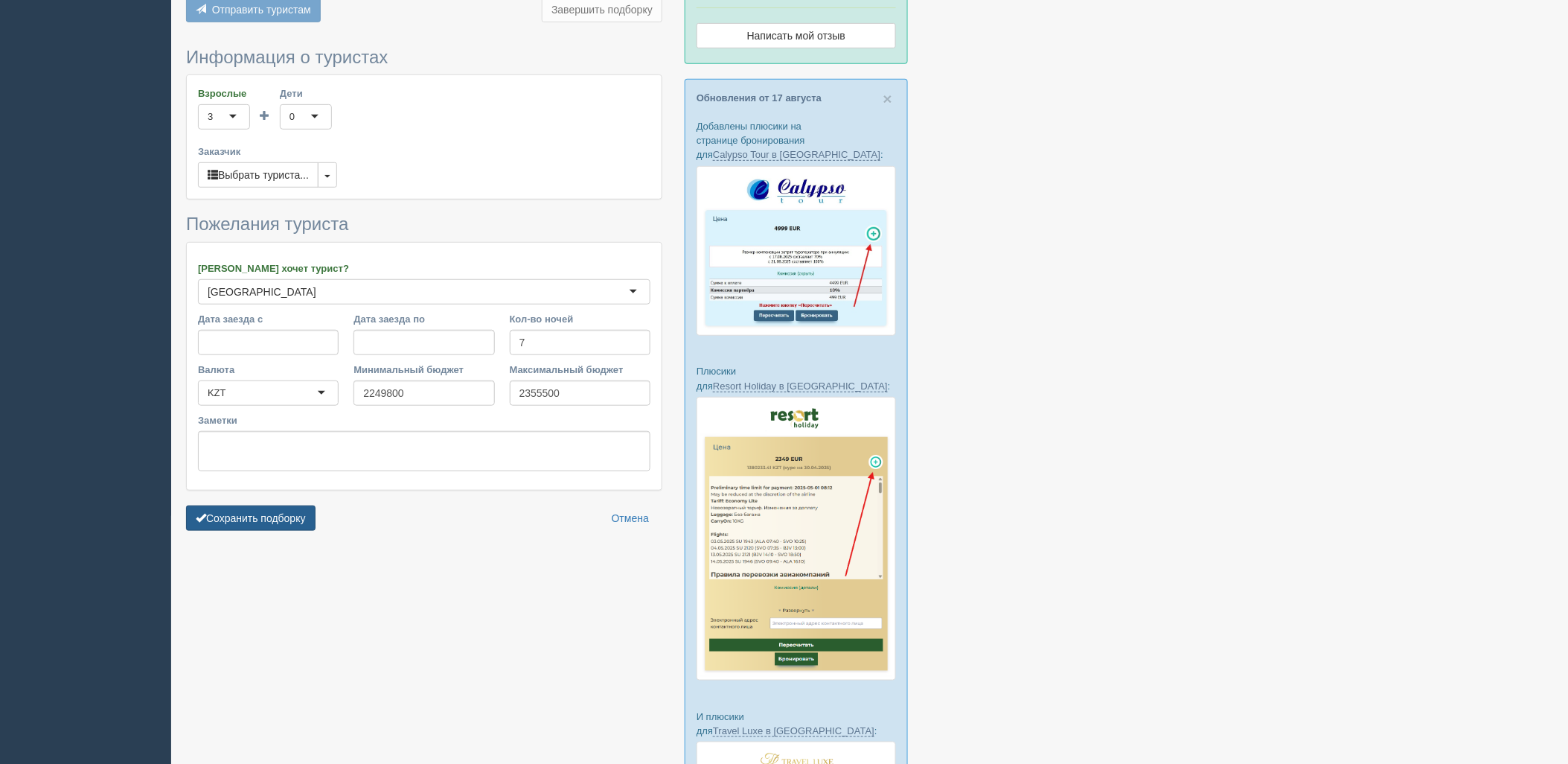
click at [242, 505] on button "Сохранить подборку" at bounding box center [251, 517] width 130 height 25
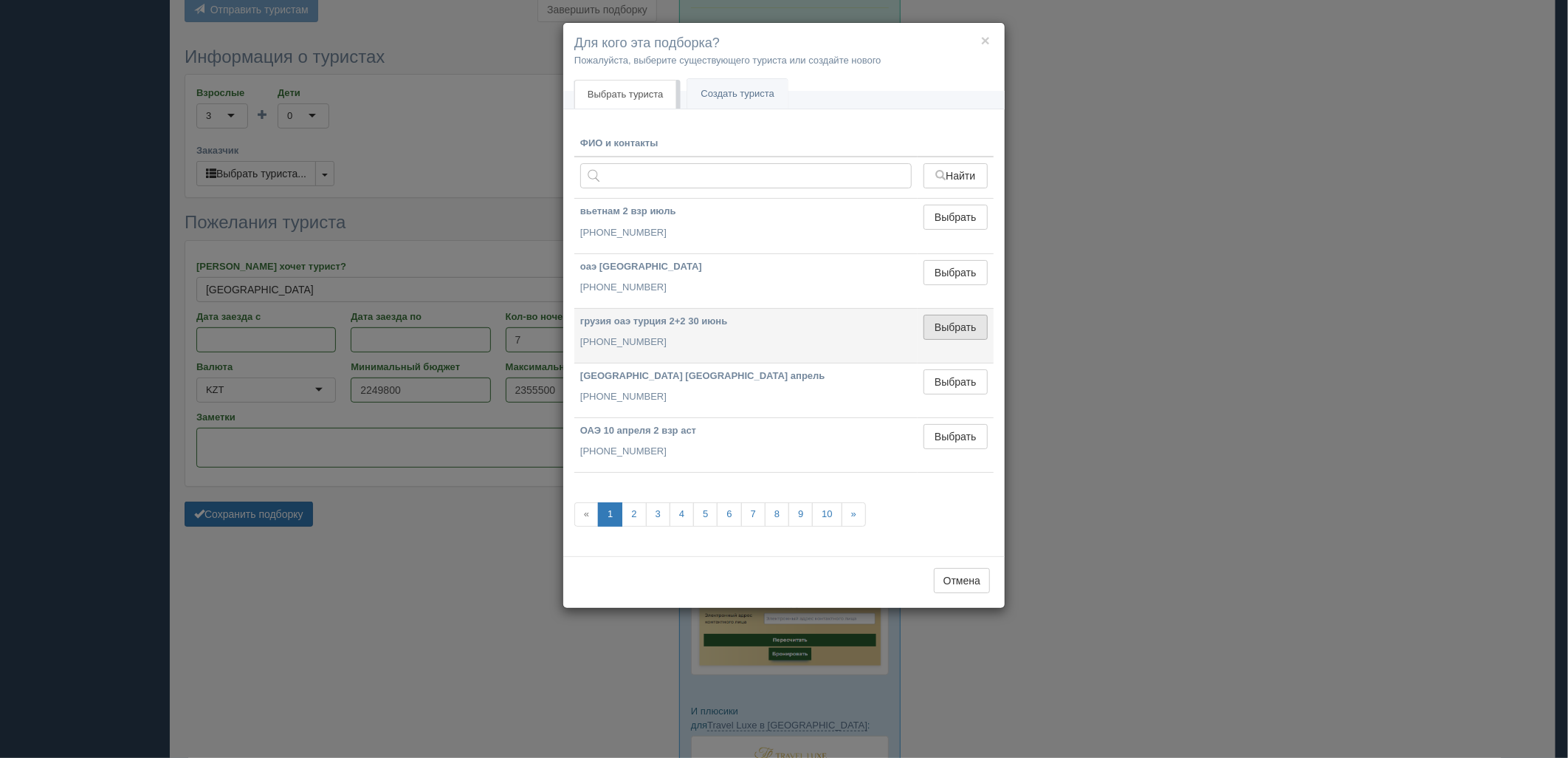
click at [949, 321] on button "Выбрать" at bounding box center [955, 327] width 64 height 25
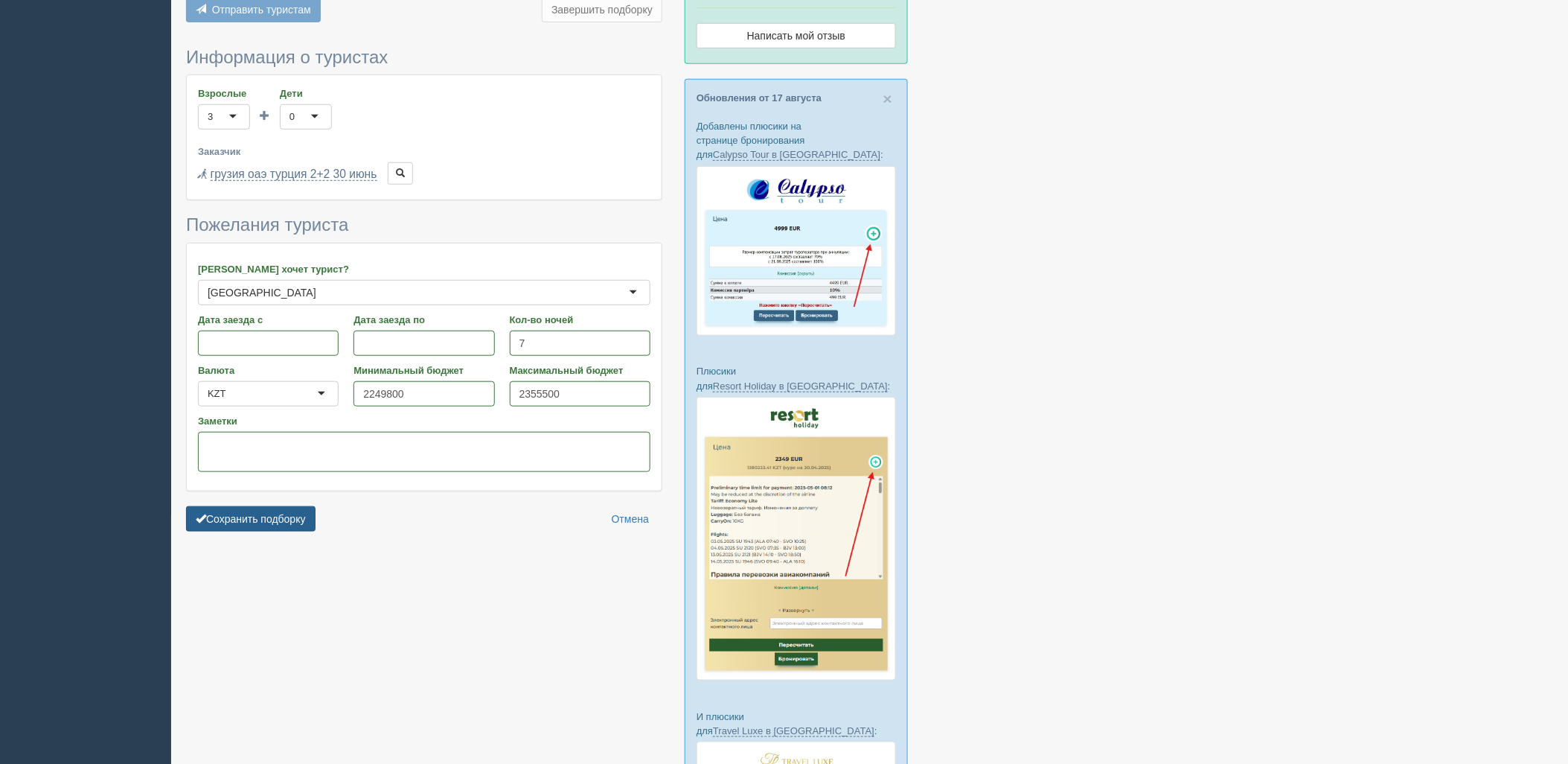
click at [231, 514] on button "Сохранить подборку" at bounding box center [251, 518] width 130 height 25
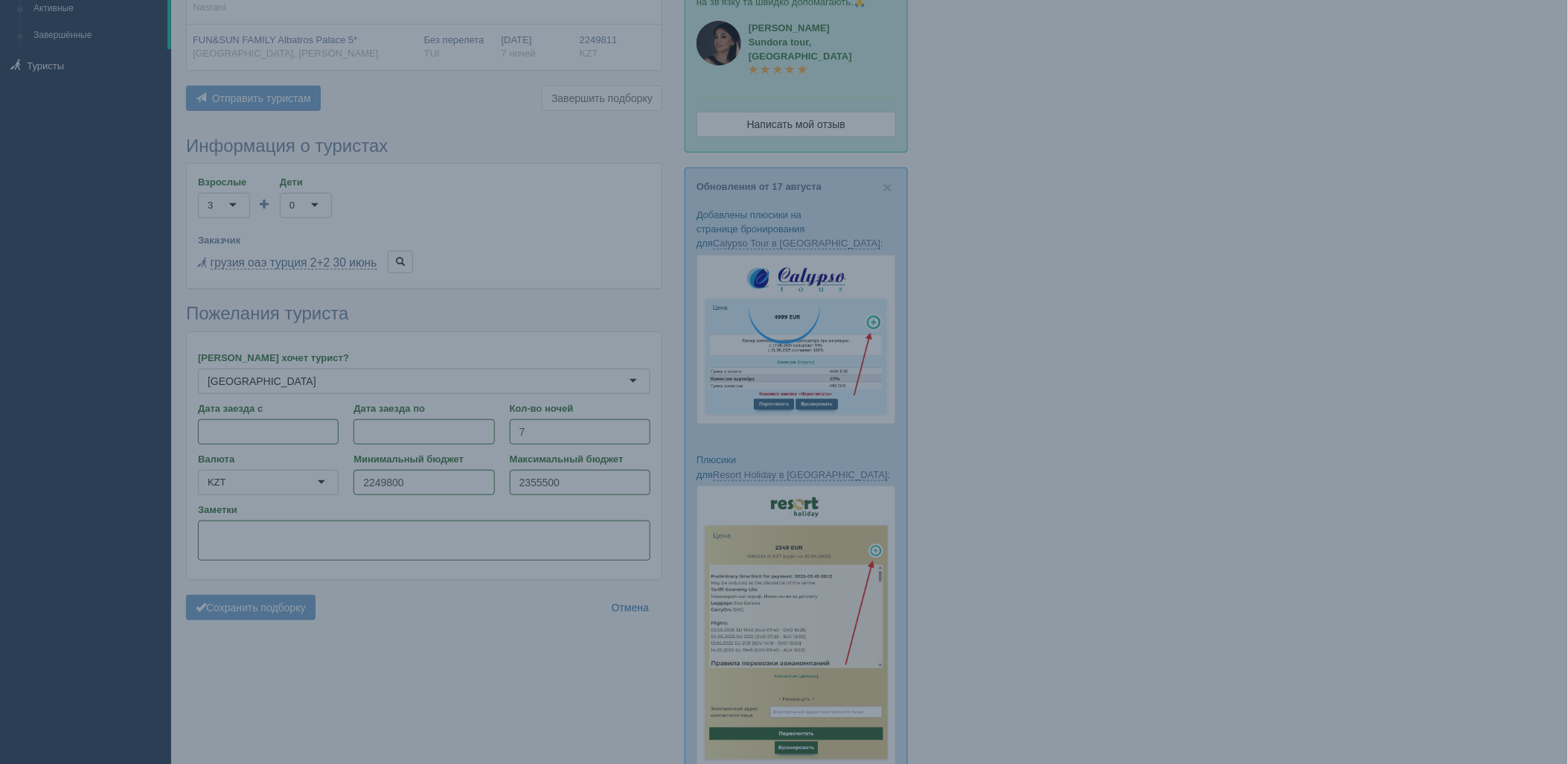
scroll to position [0, 0]
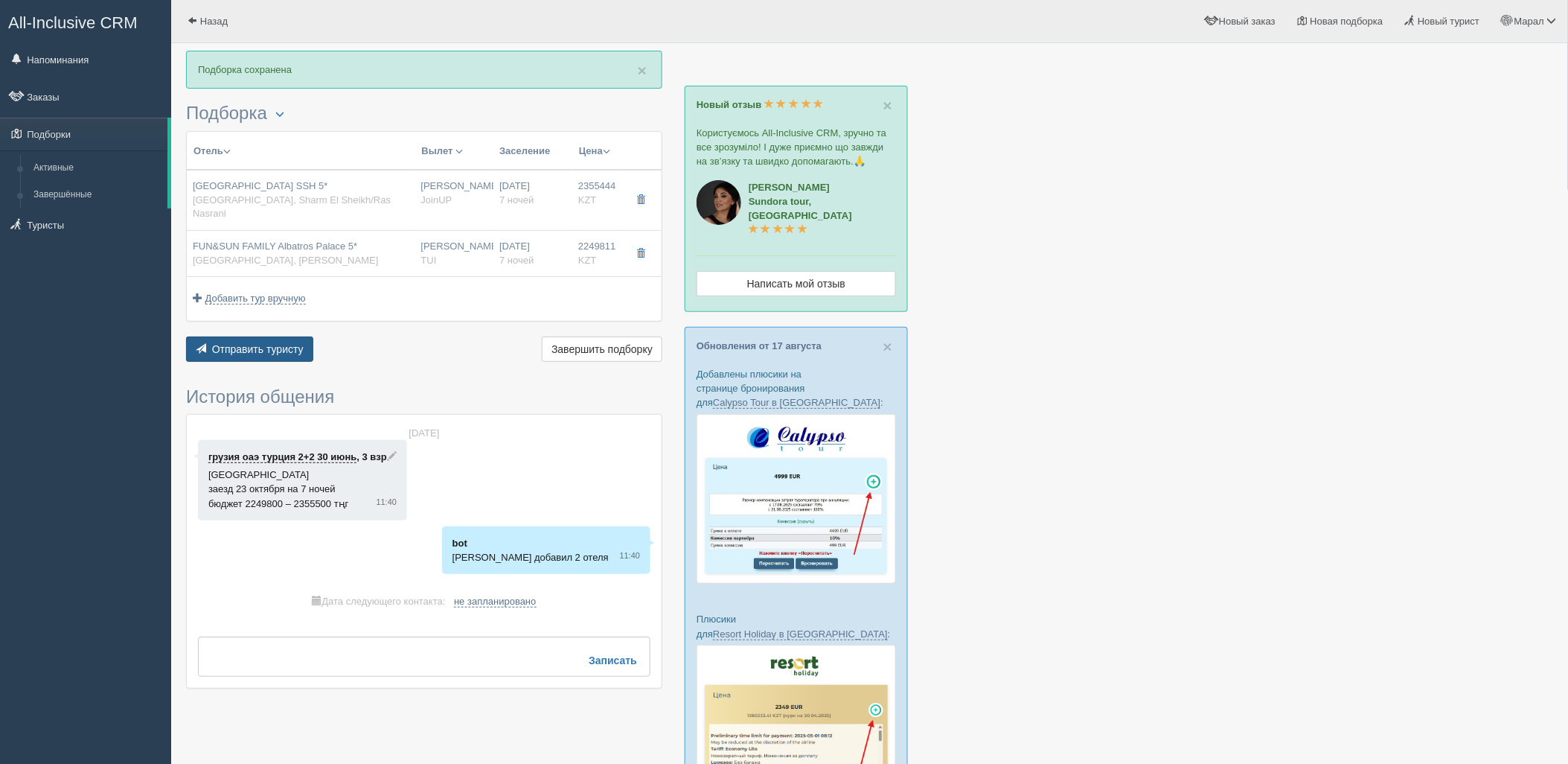
click at [272, 343] on span "Отправить туристу" at bounding box center [258, 350] width 92 height 12
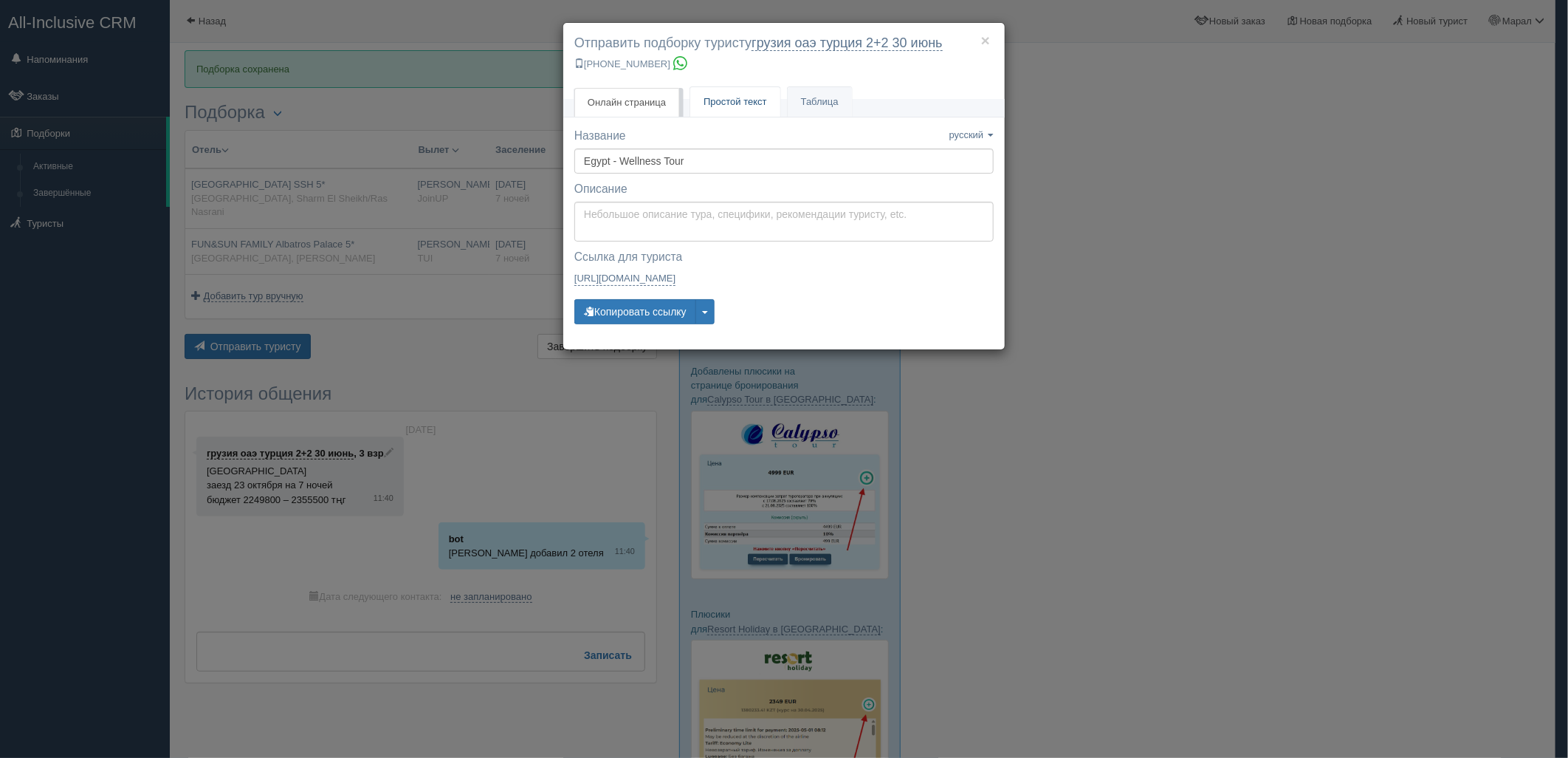
click at [729, 93] on link "Простой текст Текст" at bounding box center [735, 102] width 90 height 30
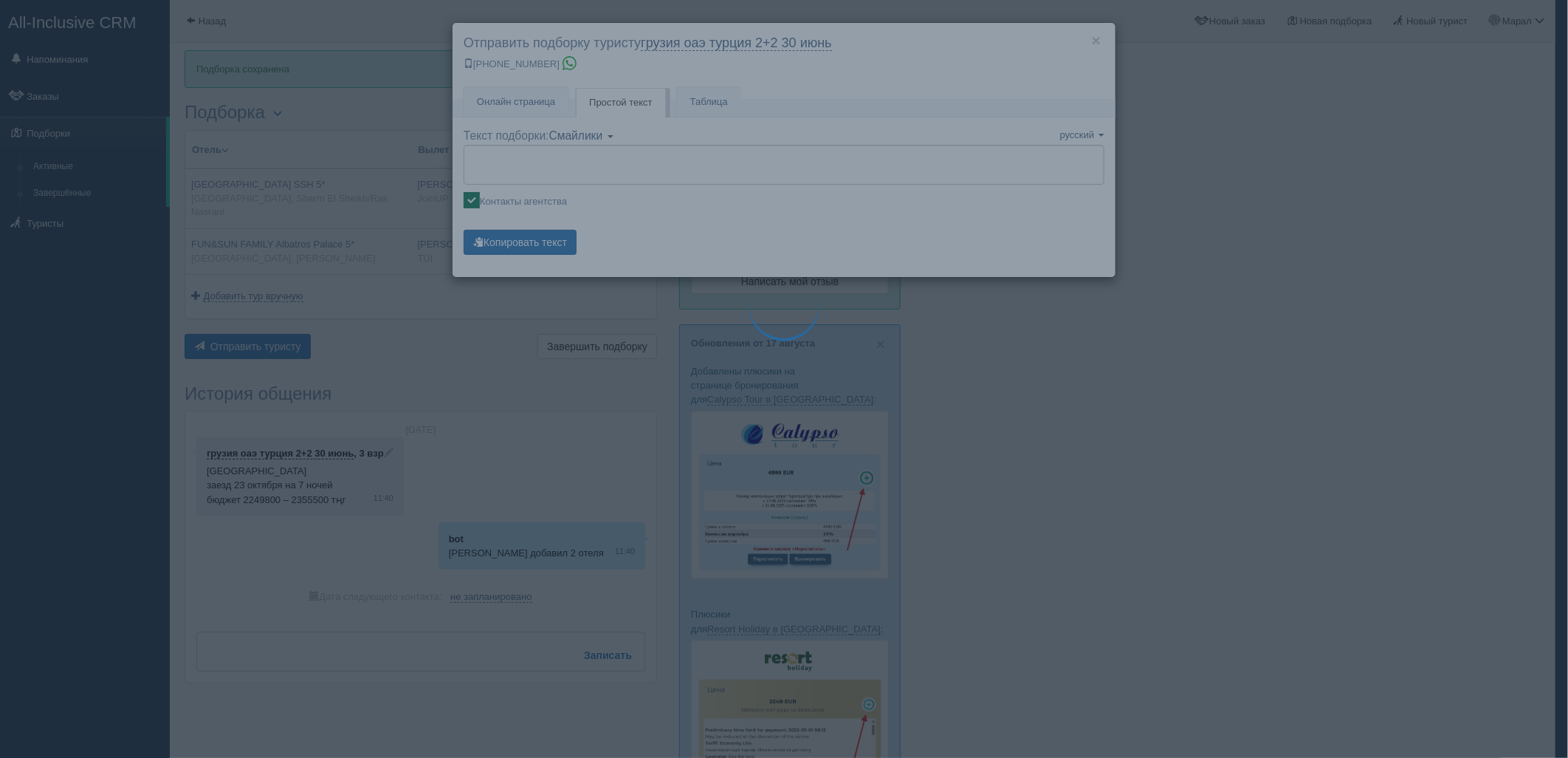
type textarea "🌞 Добрый день! Предлагаем Вам рассмотреть следующие варианты: 🌎 Египет, Sharm E…"
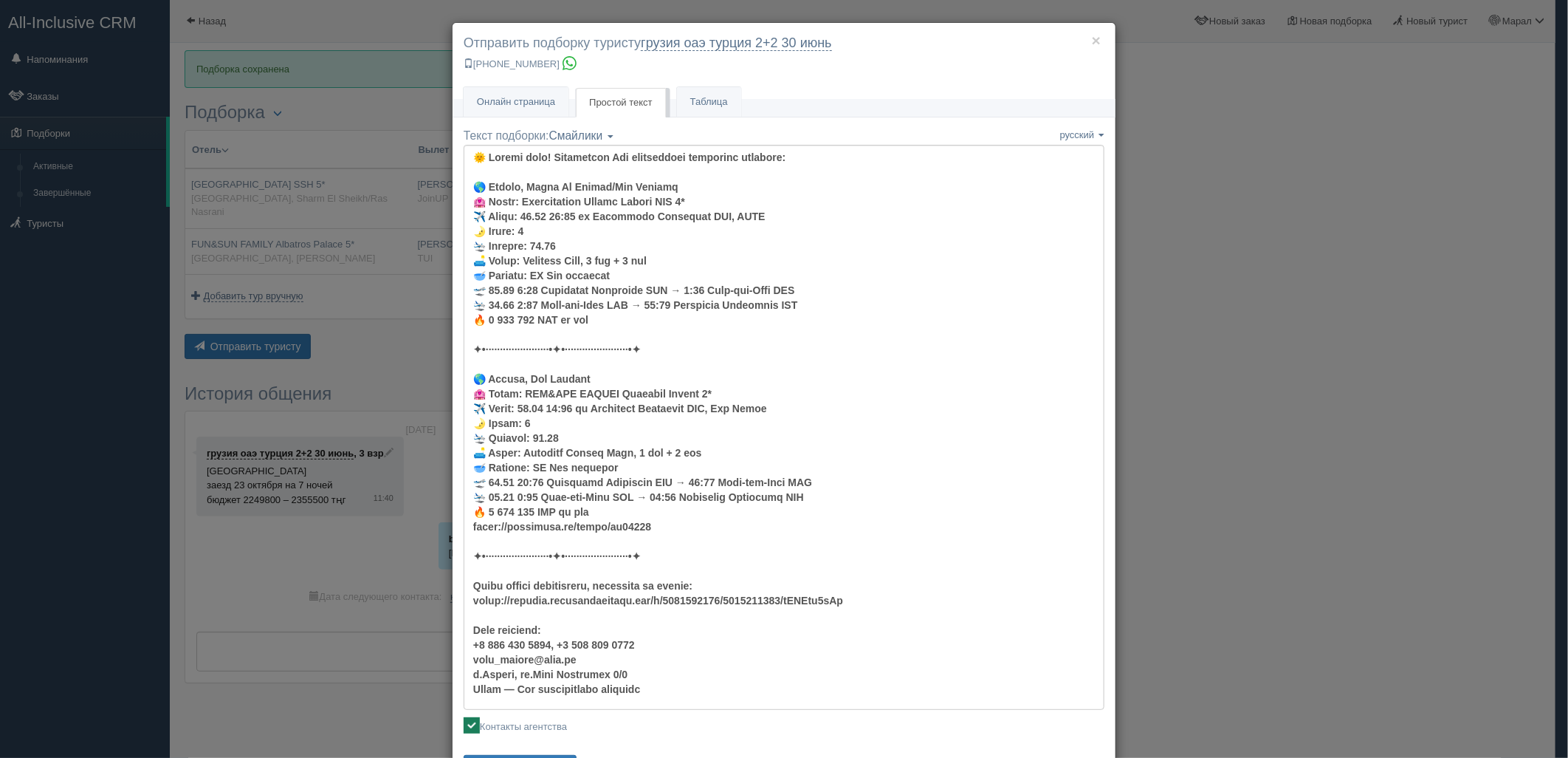
scroll to position [67, 0]
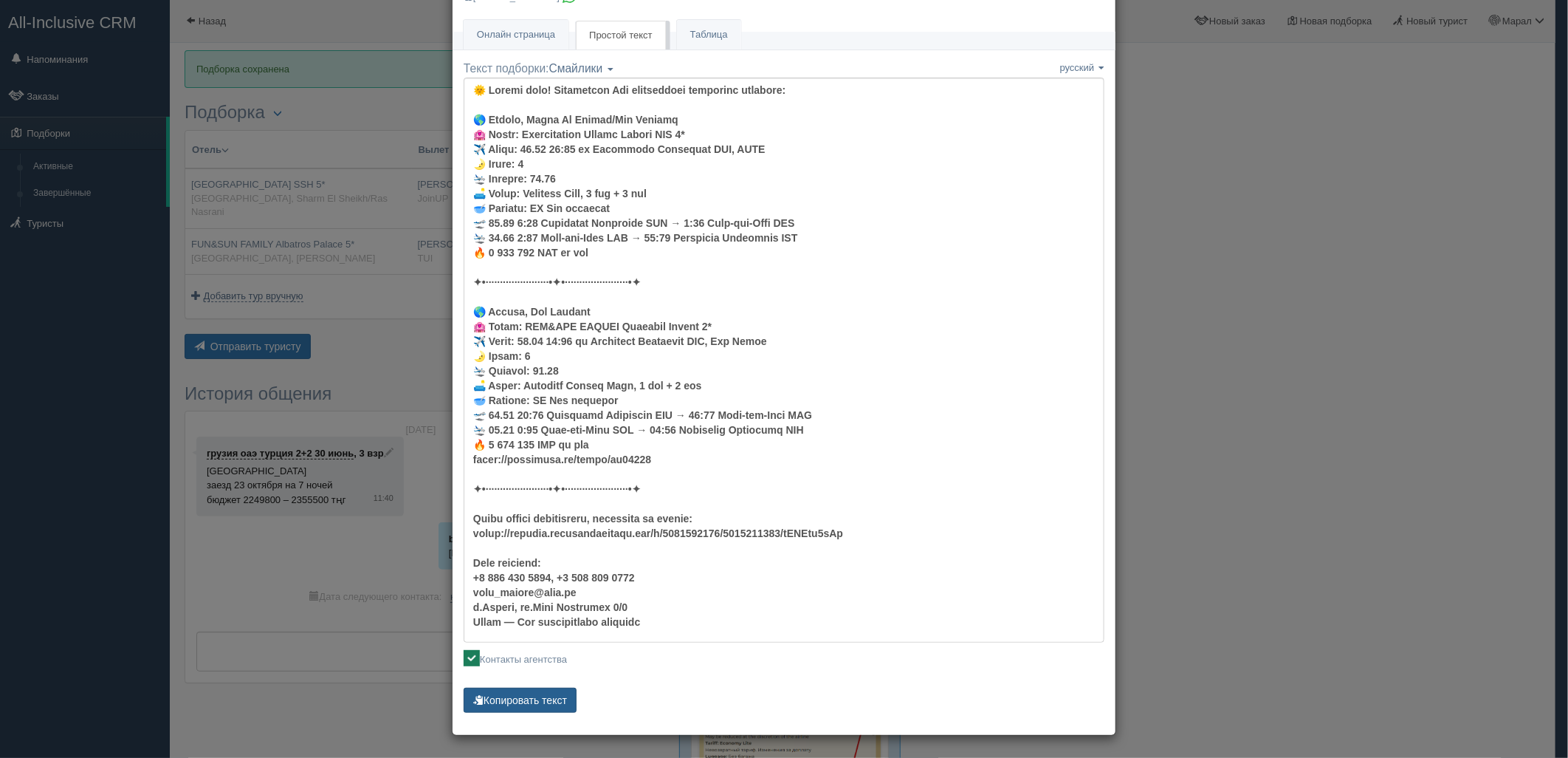
click at [503, 705] on button "Копировать текст" at bounding box center [520, 700] width 113 height 25
click at [500, 705] on button "Копировать текст" at bounding box center [520, 700] width 113 height 25
drag, startPoint x: 1224, startPoint y: 385, endPoint x: 1233, endPoint y: 217, distance: 168.2
click at [1224, 385] on div "× Отправить подборку туристу грузия оаэ турция 2+2 30 июнь +7 701 880 5580 Онла…" at bounding box center [784, 379] width 1568 height 758
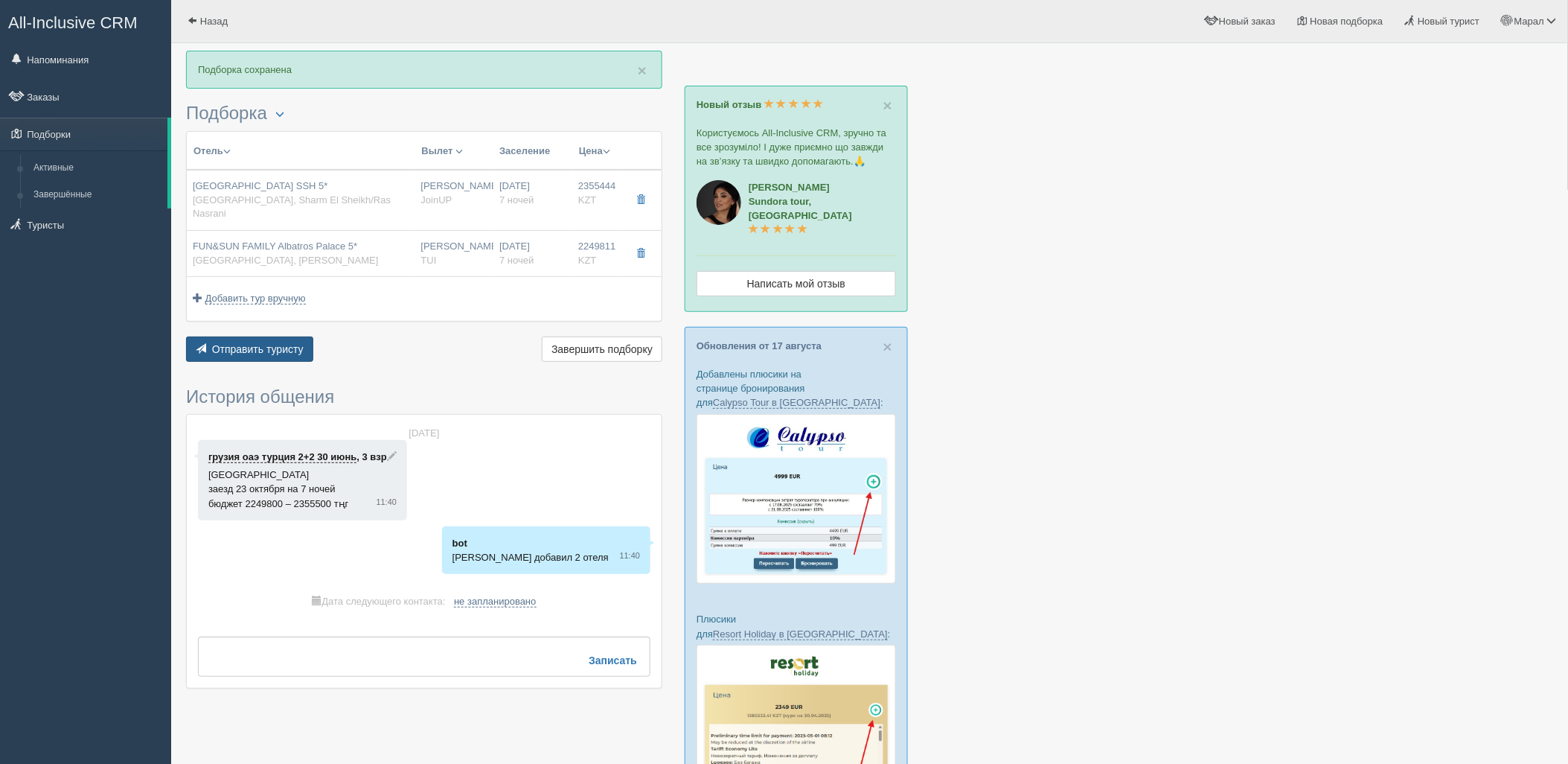
click at [227, 343] on span "Отправить туристу" at bounding box center [258, 350] width 92 height 12
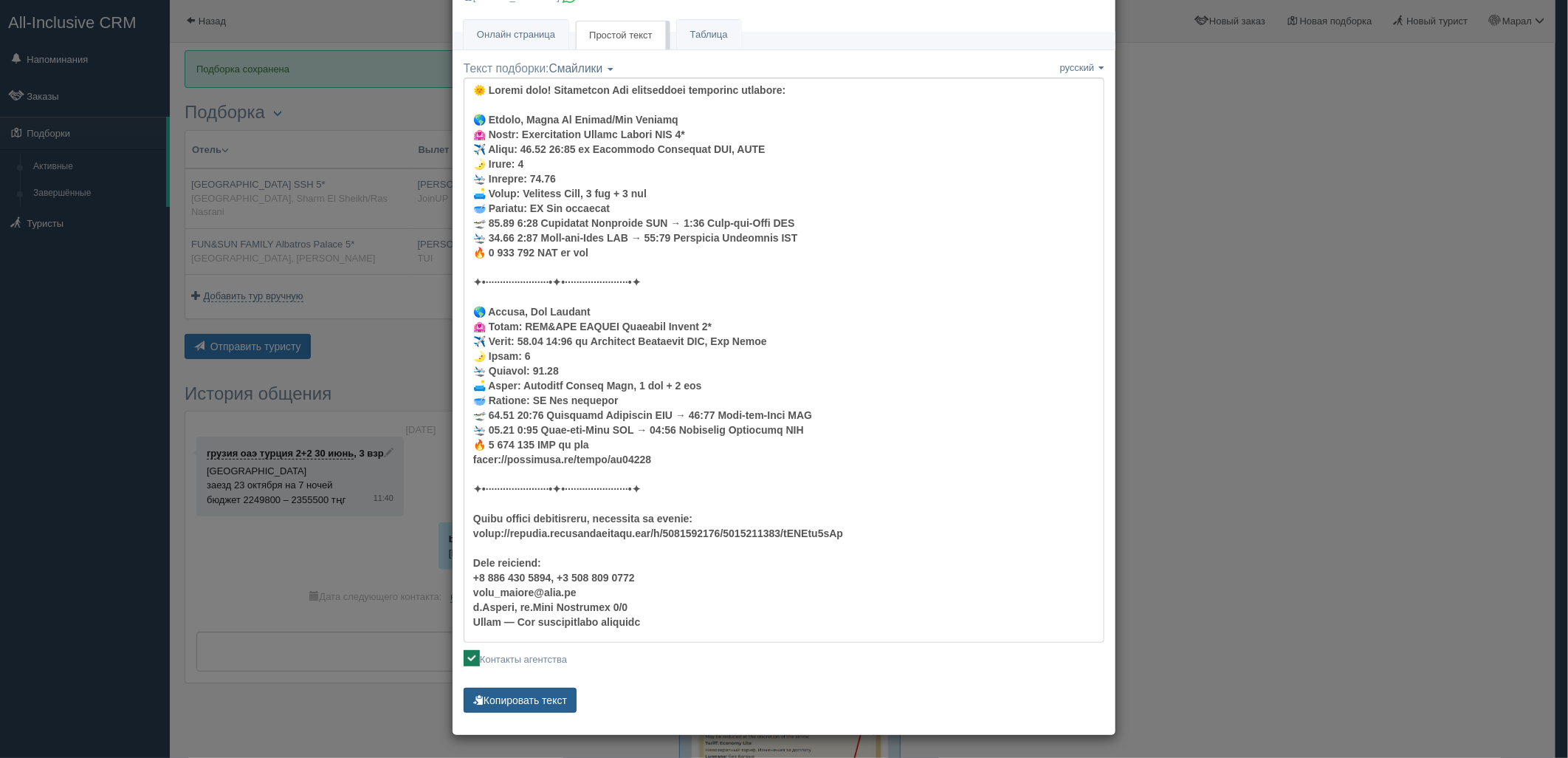
click at [542, 690] on button "Копировать текст" at bounding box center [520, 700] width 113 height 25
click at [1276, 181] on div "× Отправить подборку туристу грузия оаэ турция 2+2 30 июнь +7 701 880 5580 Онла…" at bounding box center [784, 379] width 1568 height 758
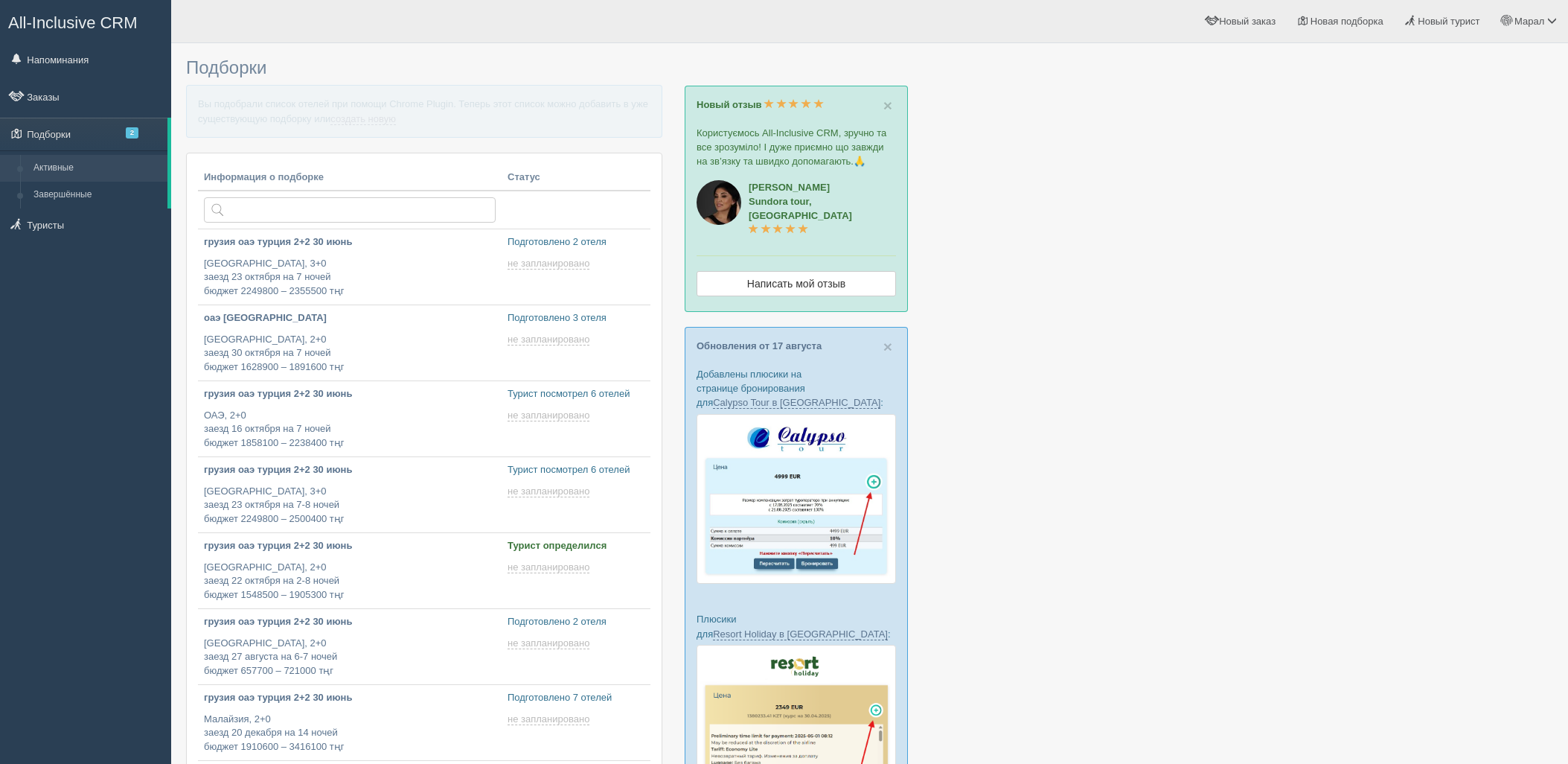
type input "2025-08-22 19:05"
type input "2025-08-22 12:35"
type input "2025-08-22 12:40"
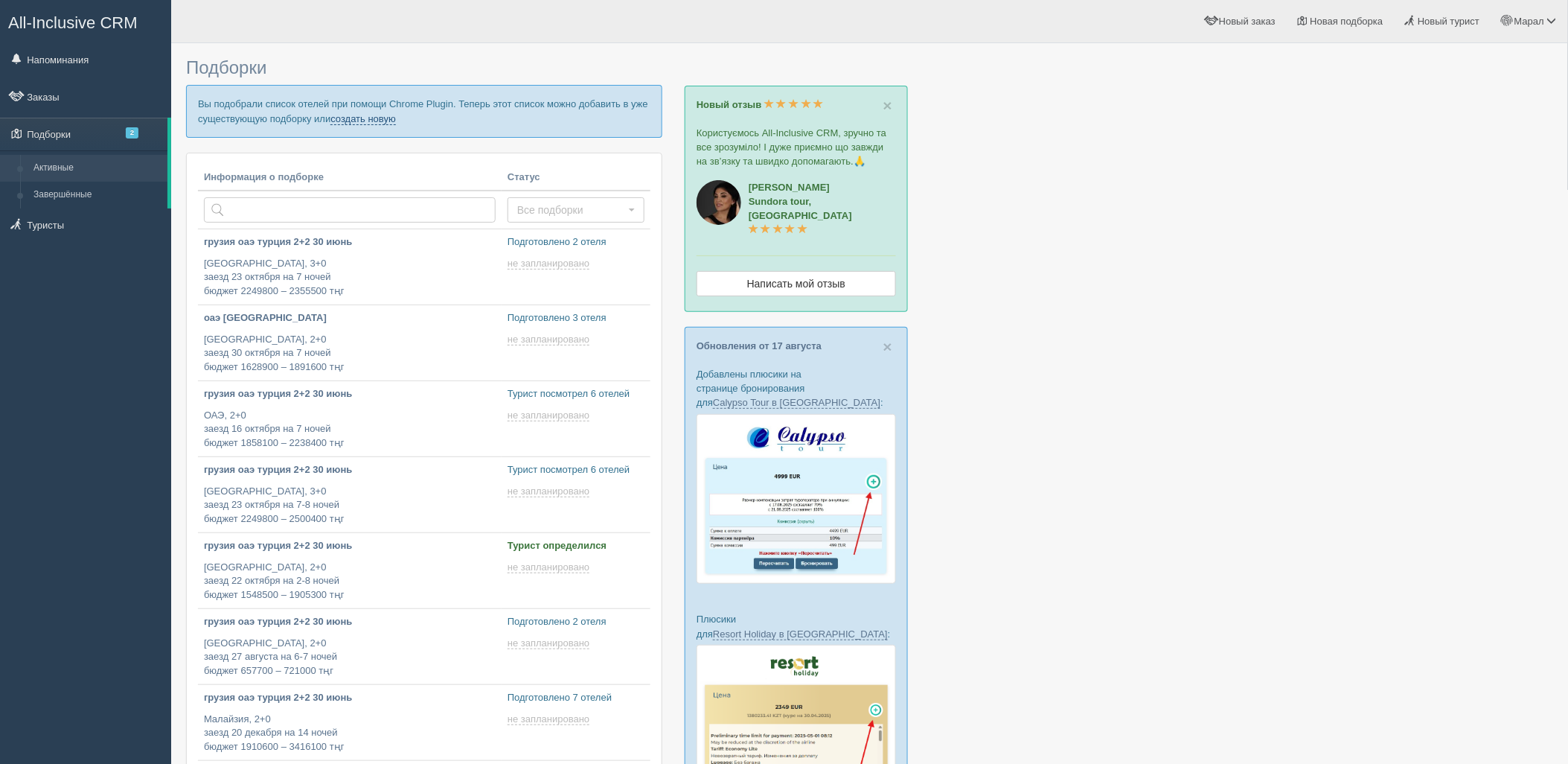
click at [388, 117] on link "создать новую" at bounding box center [363, 119] width 66 height 12
type input "2025-08-22 12:20"
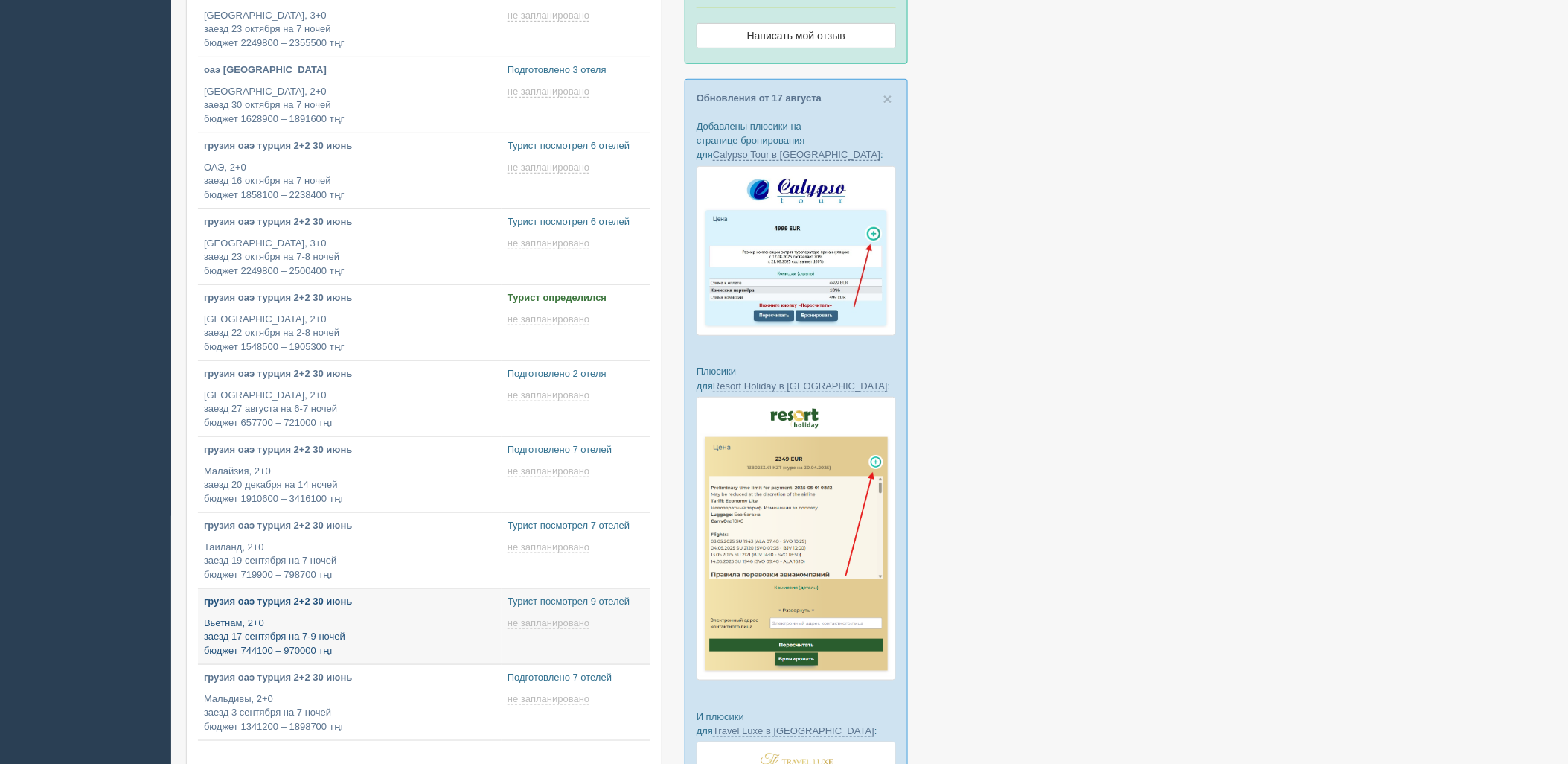
type input "2025-08-22 15:30"
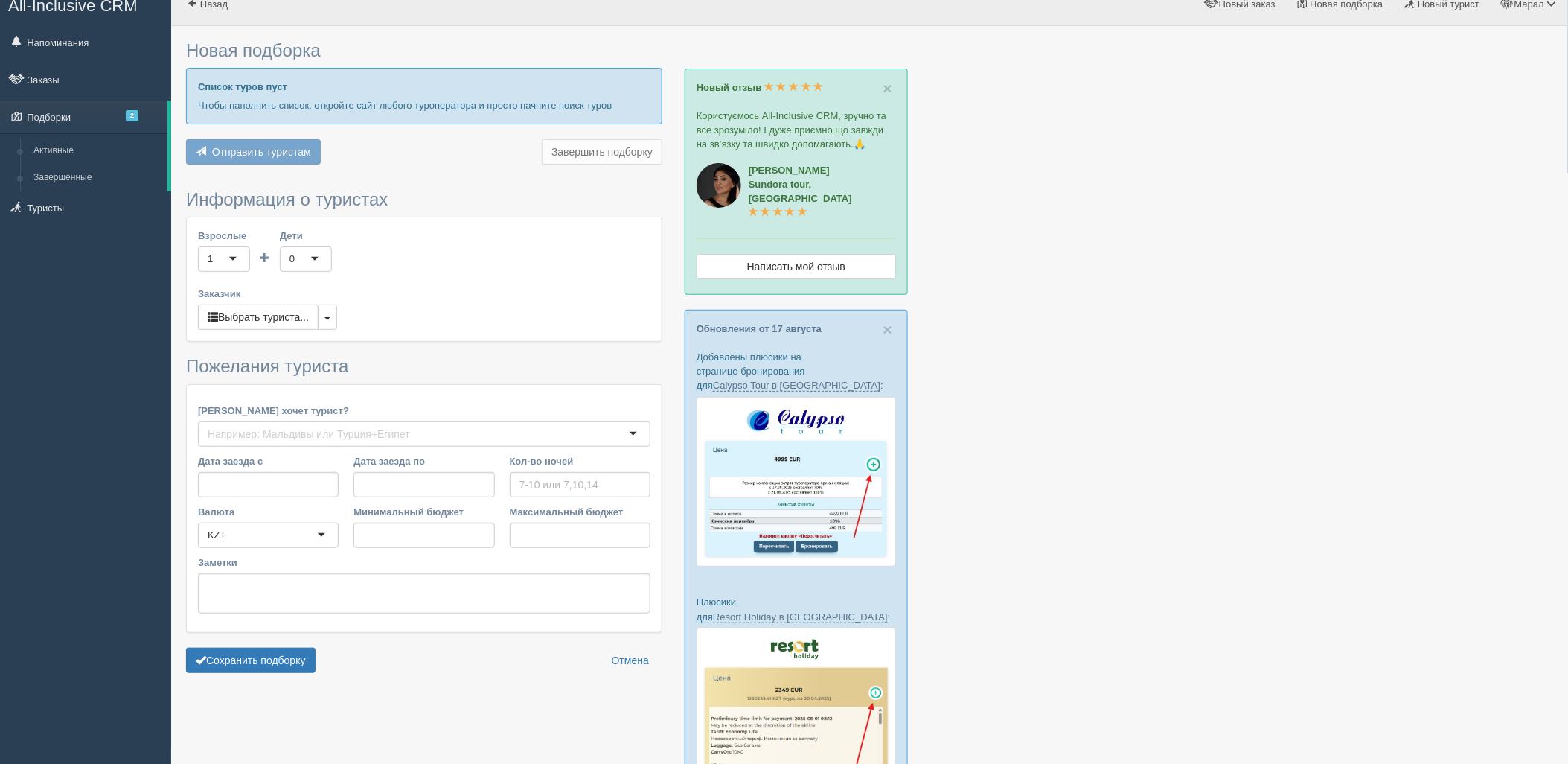
type input "7"
type input "1891500"
type input "2550200"
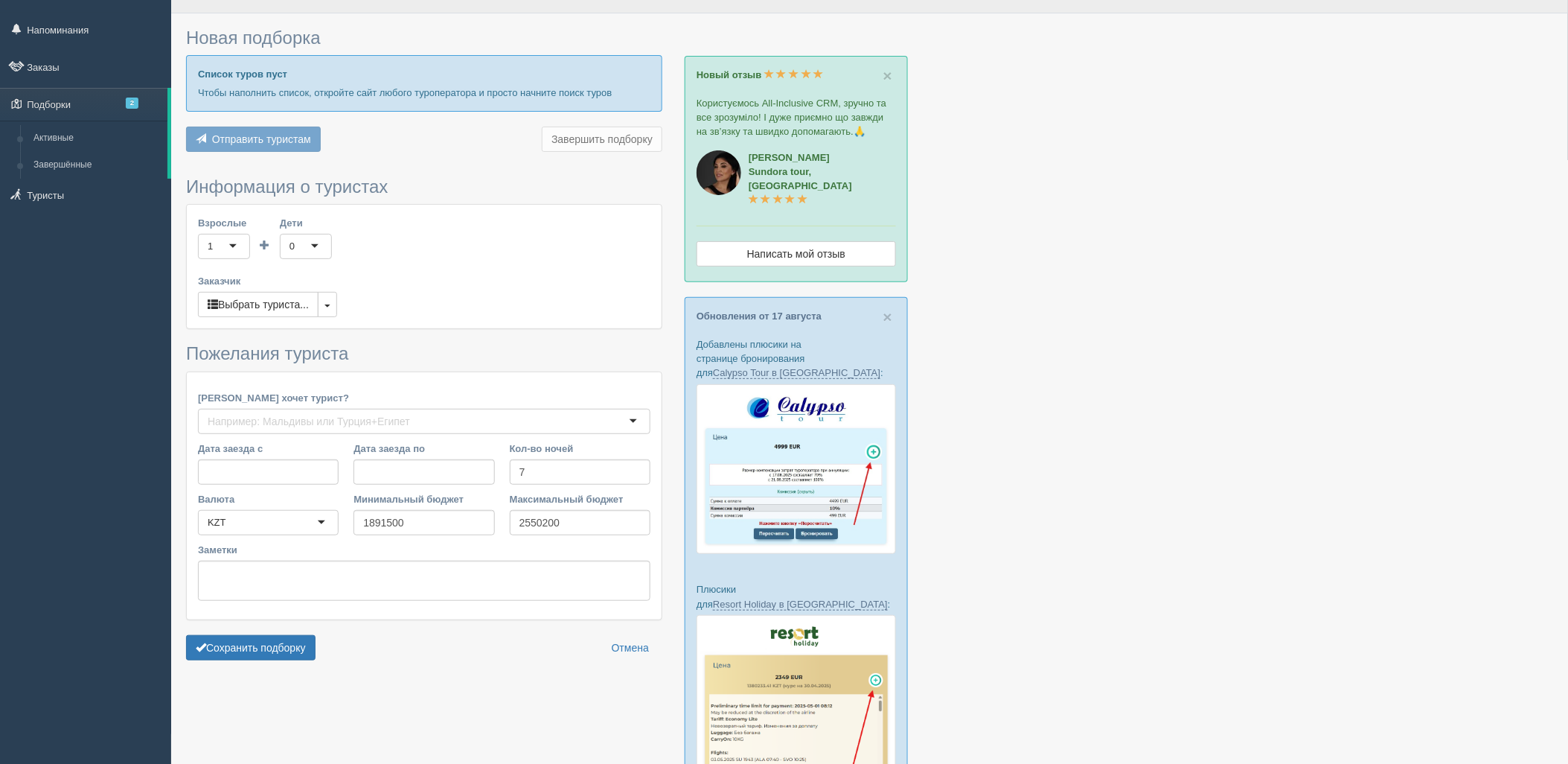
scroll to position [82, 0]
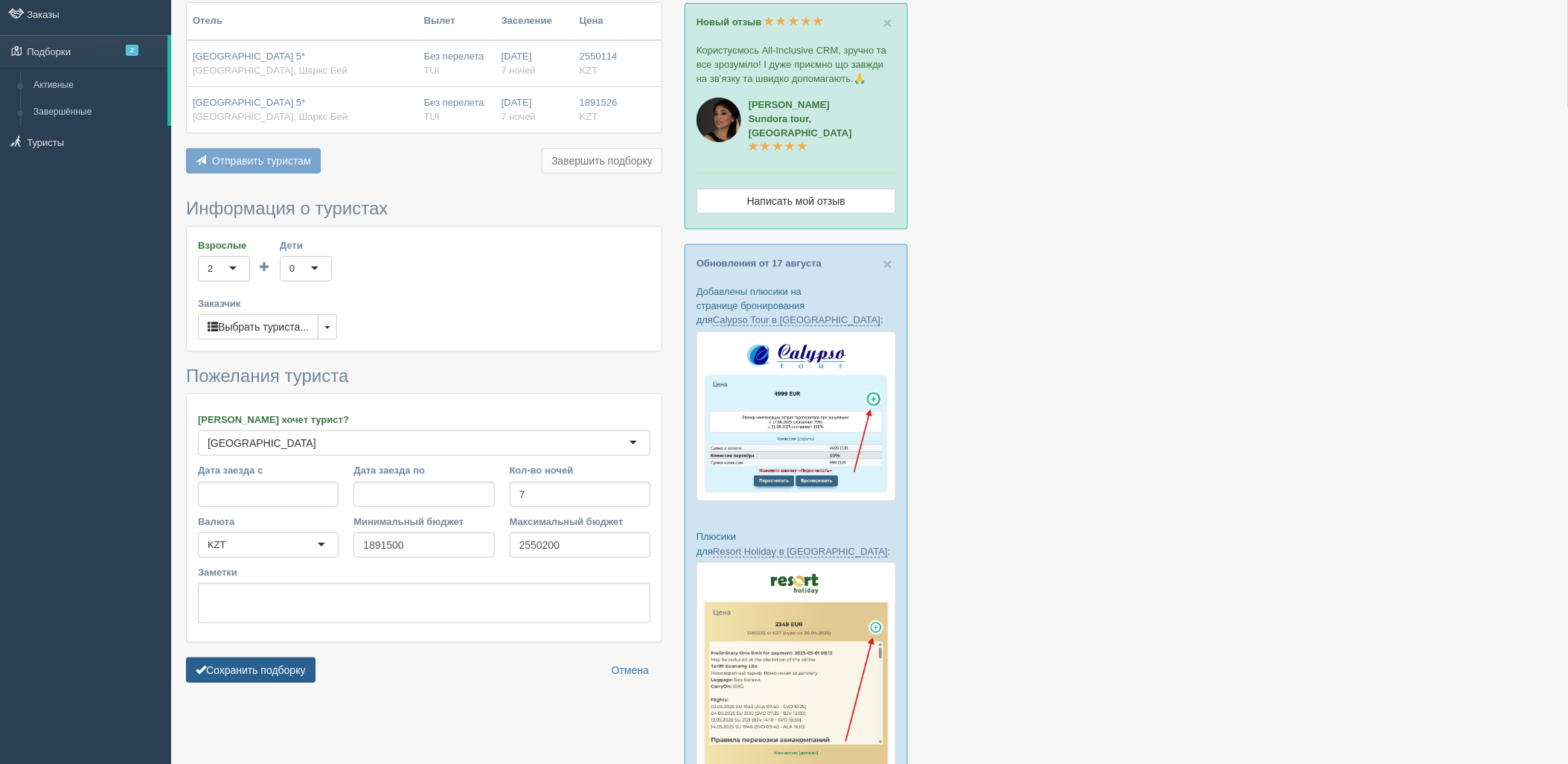
click at [293, 652] on form "Информация о туристах Взрослые 2 2 1 2 3 4 5 6 7 8 9 10 11 12 13 14 15 16 17 18…" at bounding box center [424, 444] width 477 height 491
click at [294, 664] on button "Сохранить подборку" at bounding box center [251, 670] width 130 height 25
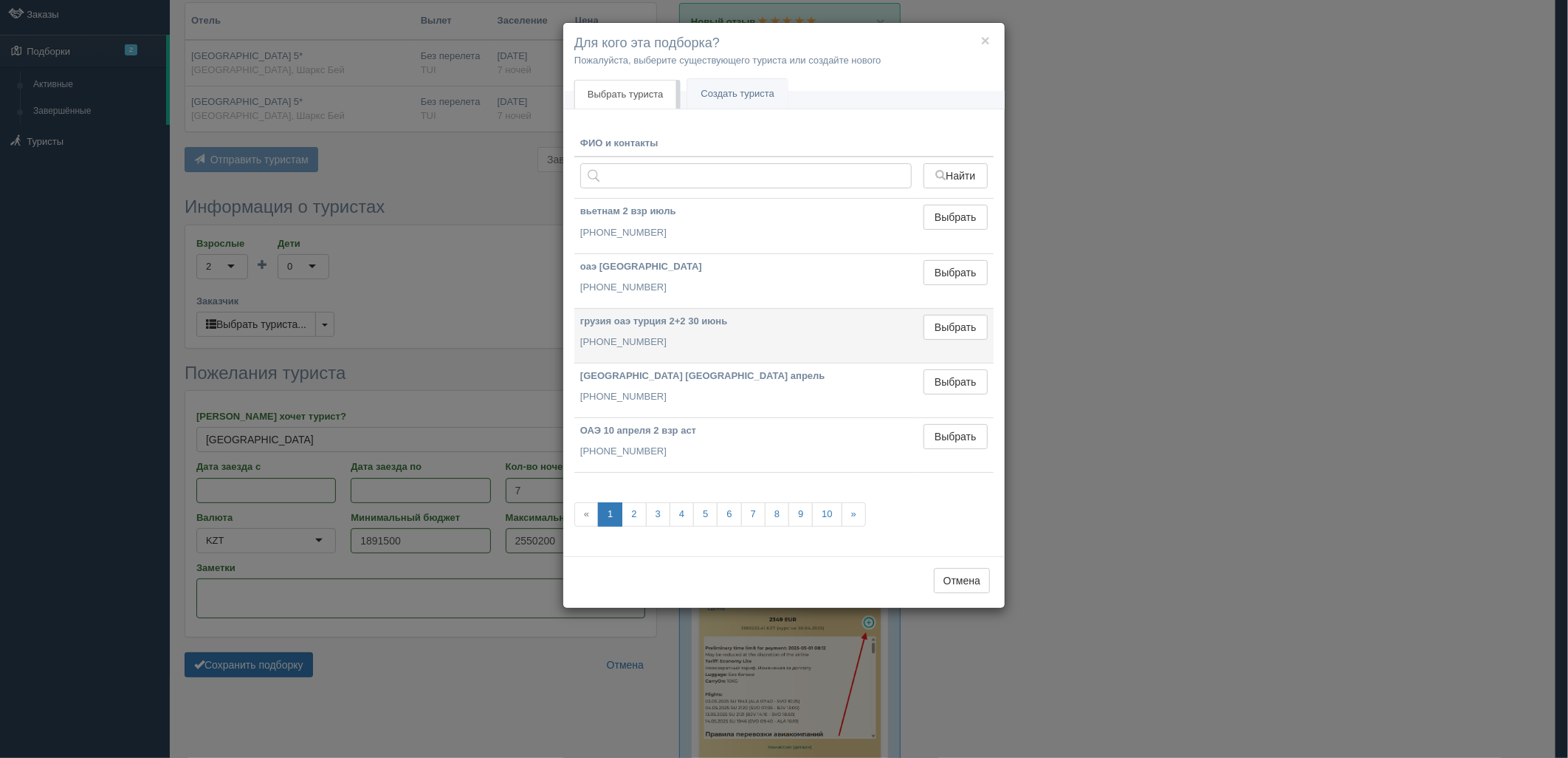
click at [949, 312] on td "Выбрать Выбран" at bounding box center [955, 336] width 76 height 55
click at [950, 321] on button "Выбрать" at bounding box center [955, 327] width 64 height 25
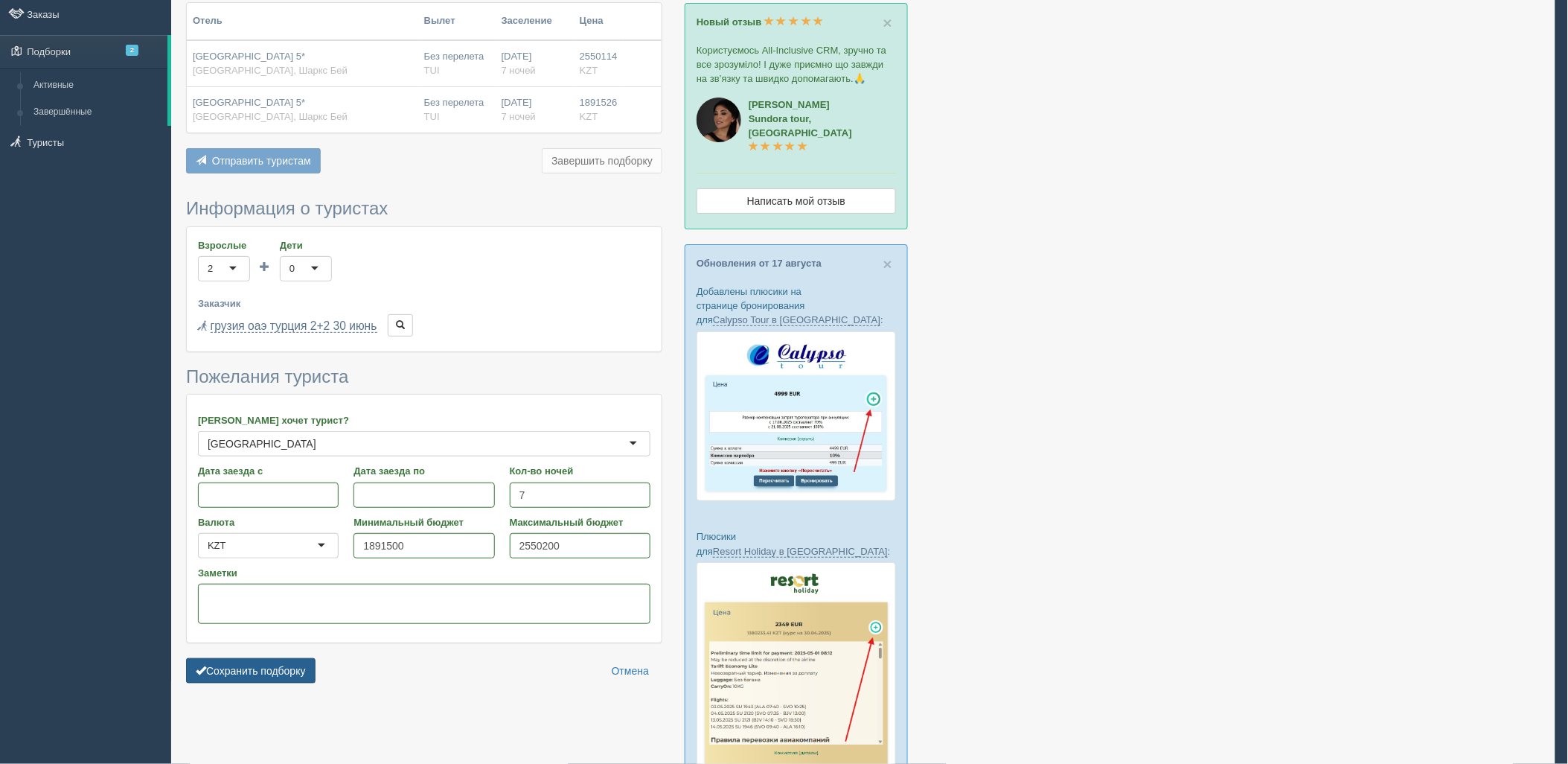
click at [305, 674] on button "Сохранить подборку" at bounding box center [251, 671] width 130 height 25
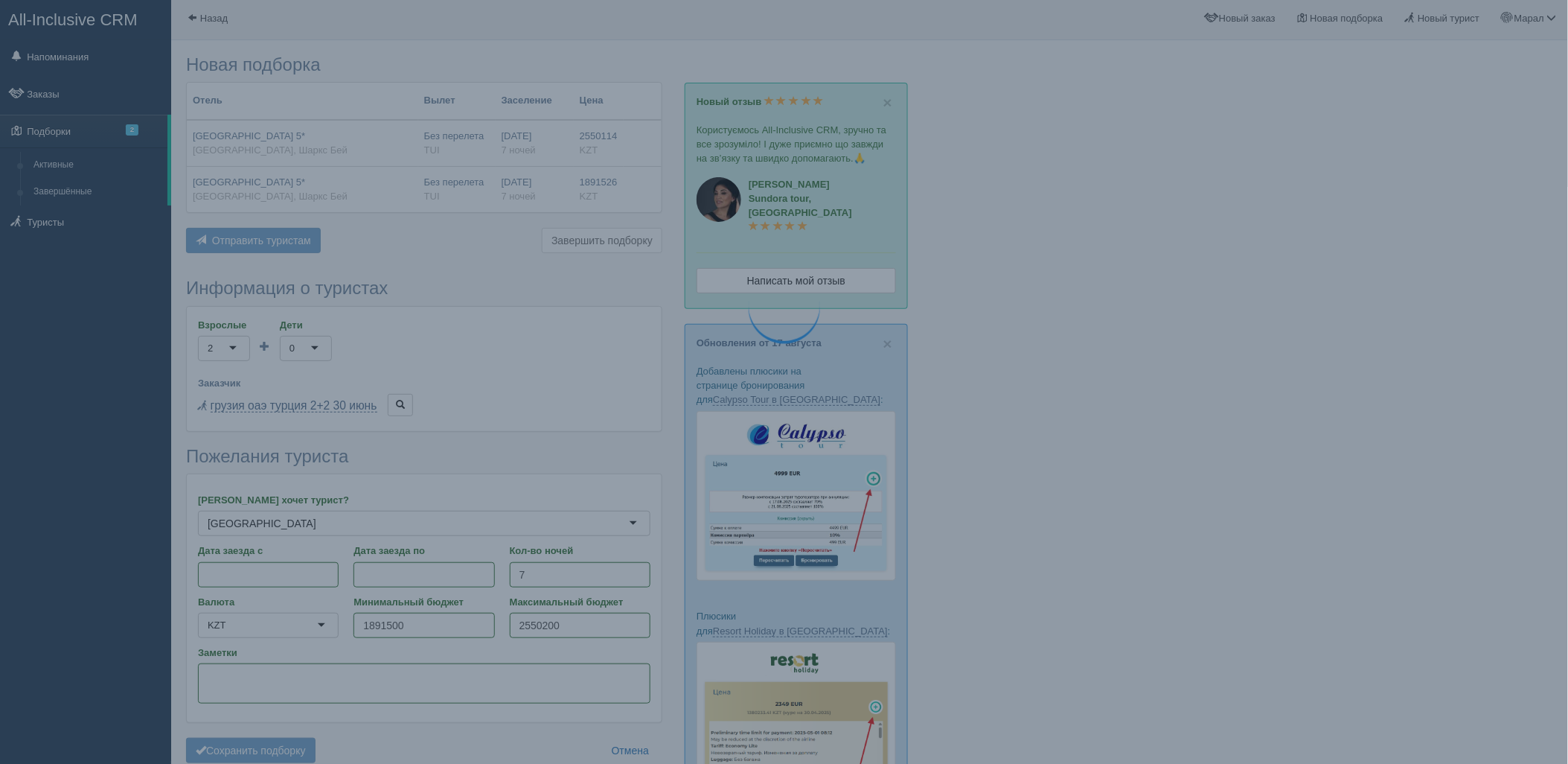
scroll to position [0, 0]
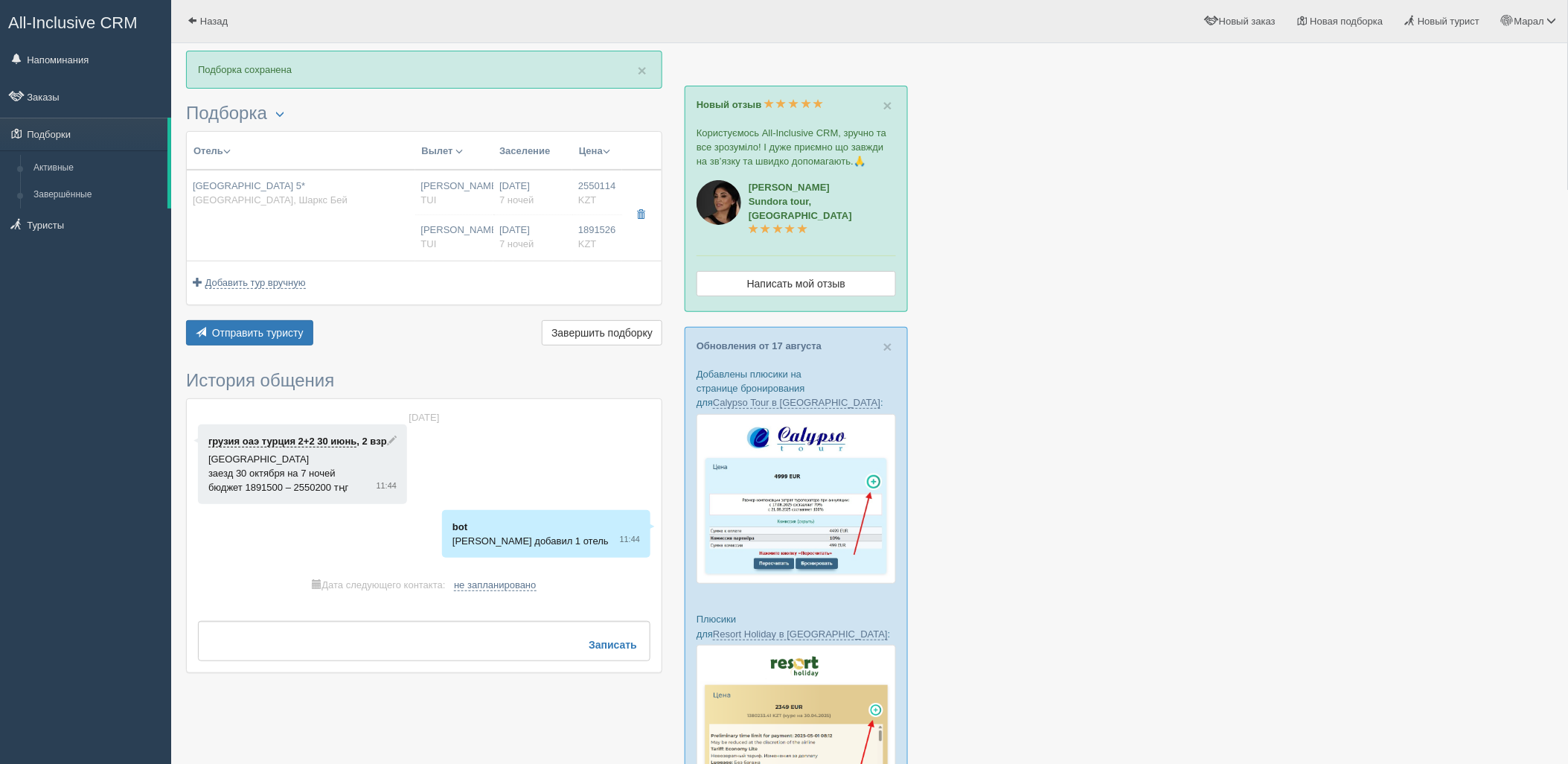
drag, startPoint x: 1276, startPoint y: 225, endPoint x: 924, endPoint y: 270, distance: 354.9
click at [1276, 225] on div at bounding box center [869, 624] width 1366 height 1146
click at [287, 335] on span "Отправить туристу" at bounding box center [258, 333] width 92 height 12
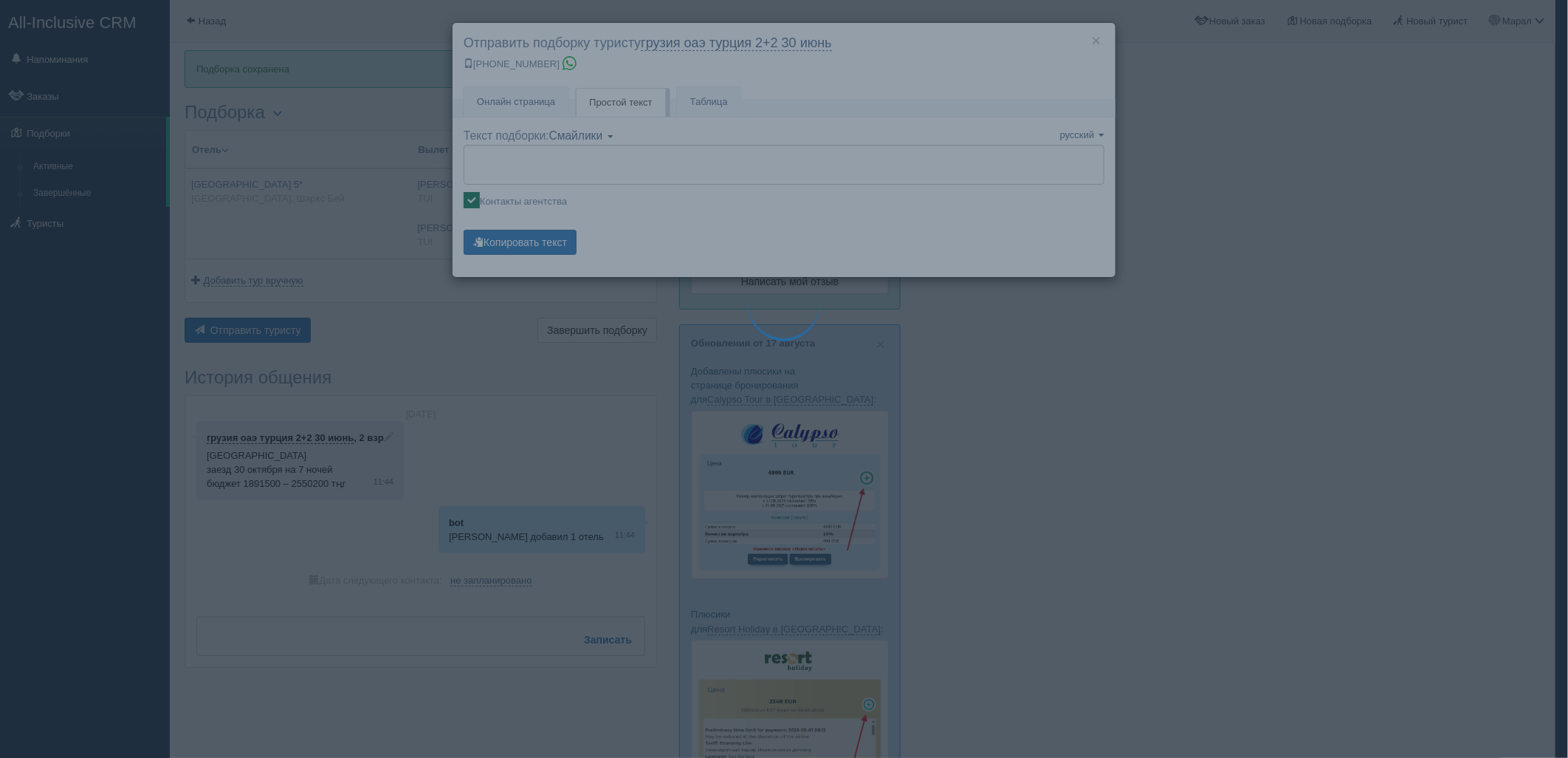
type textarea "🌞 Добрый день! Предлагаем Вам рассмотреть следующие варианты: 🌎 Египет, Шаркс Б…"
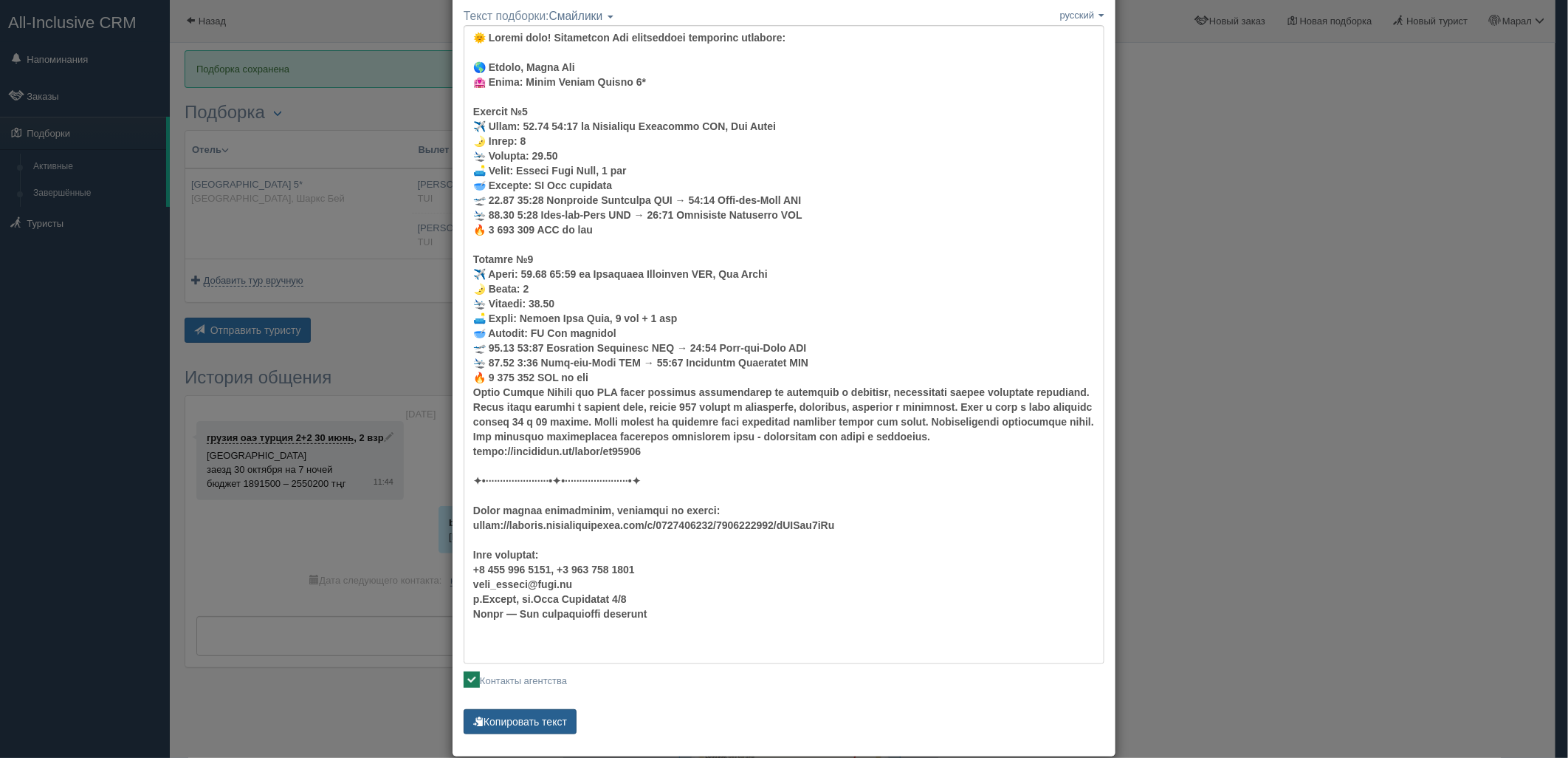
scroll to position [141, 0]
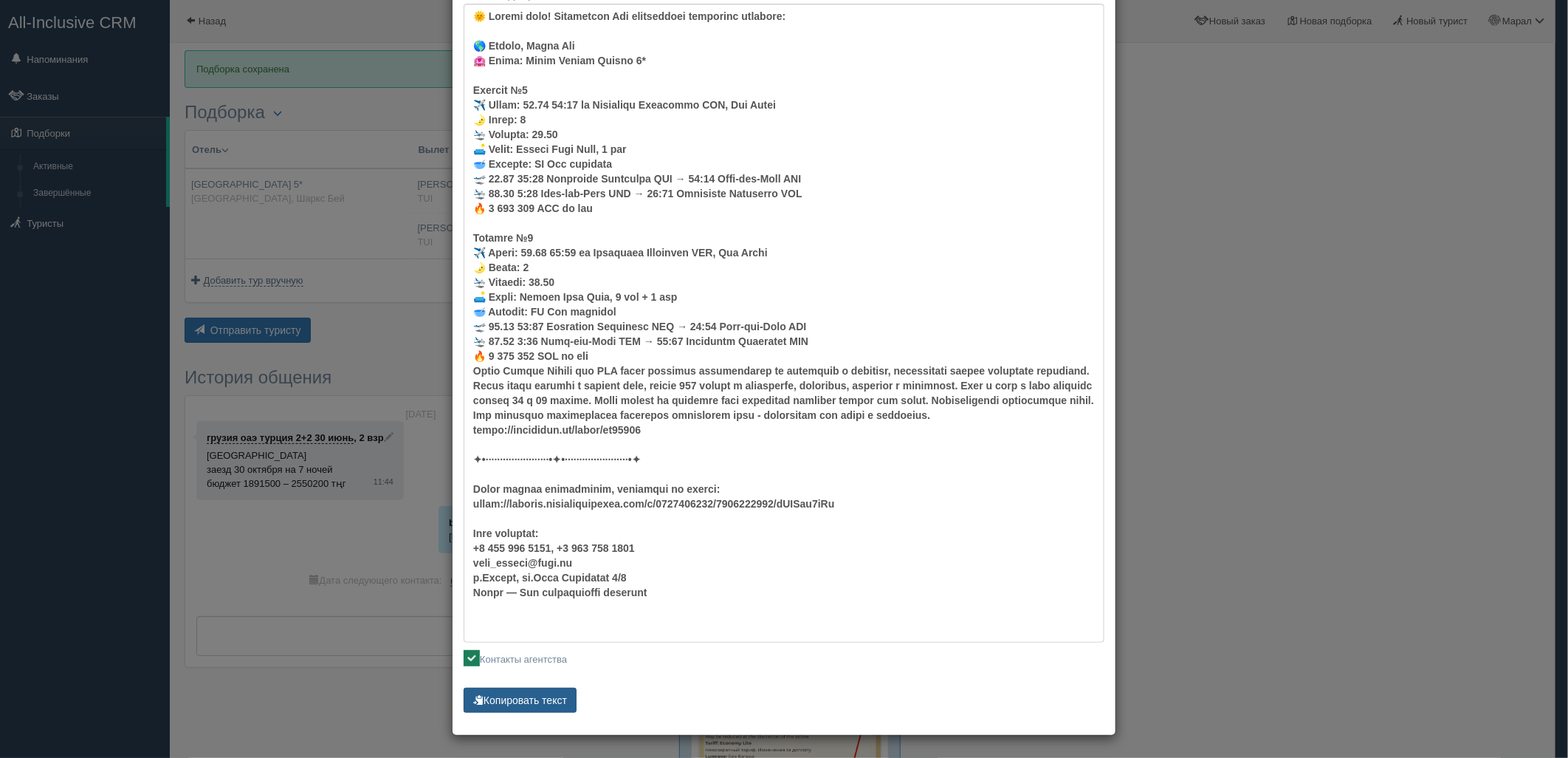
click at [530, 692] on button "Копировать текст" at bounding box center [520, 700] width 113 height 25
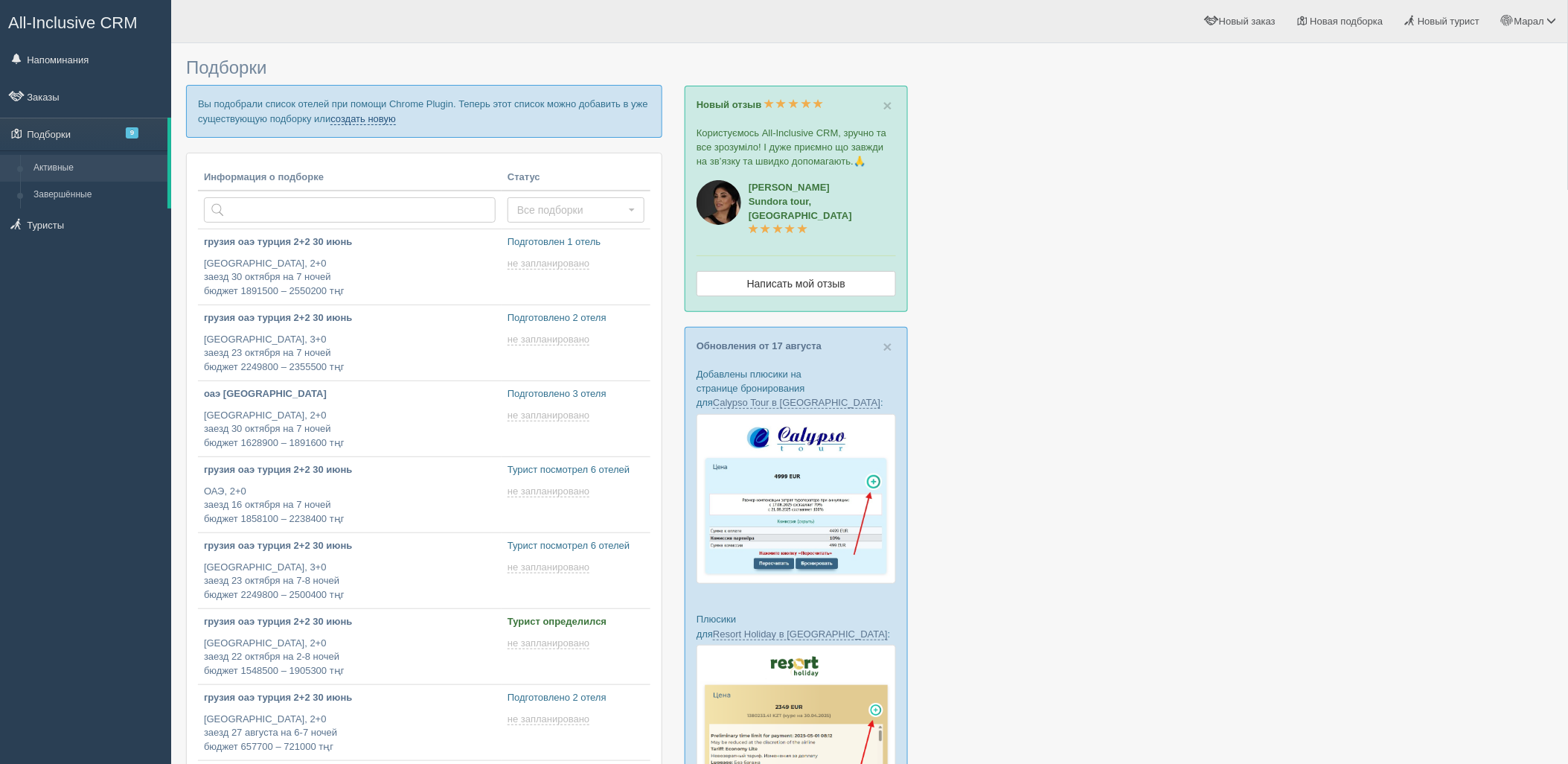
click at [367, 120] on link "создать новую" at bounding box center [363, 119] width 66 height 12
type input "[DATE] 12:40"
type input "[DATE] 12:35"
type input "[DATE] 19:05"
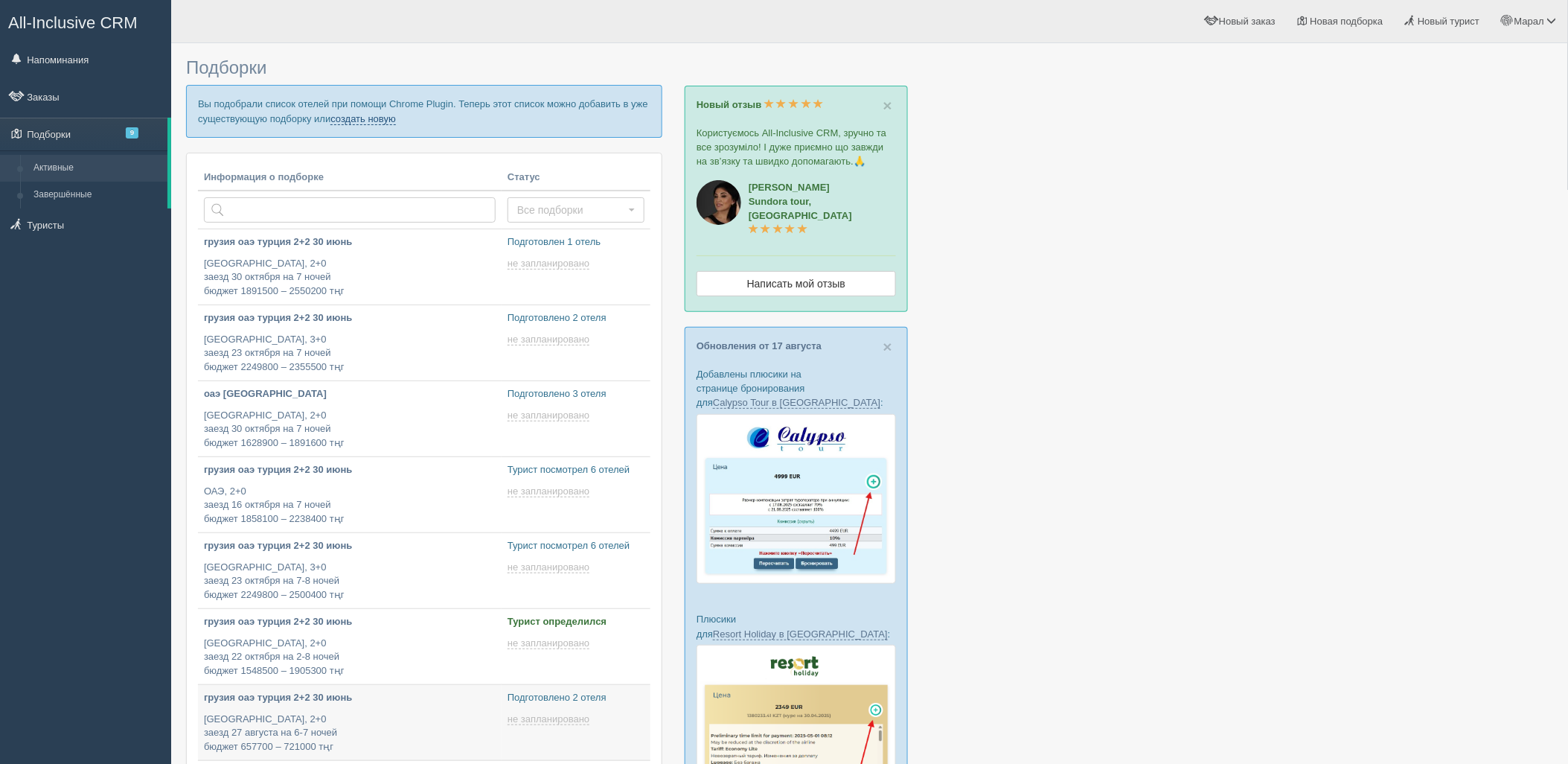
type input "[DATE] 17:20"
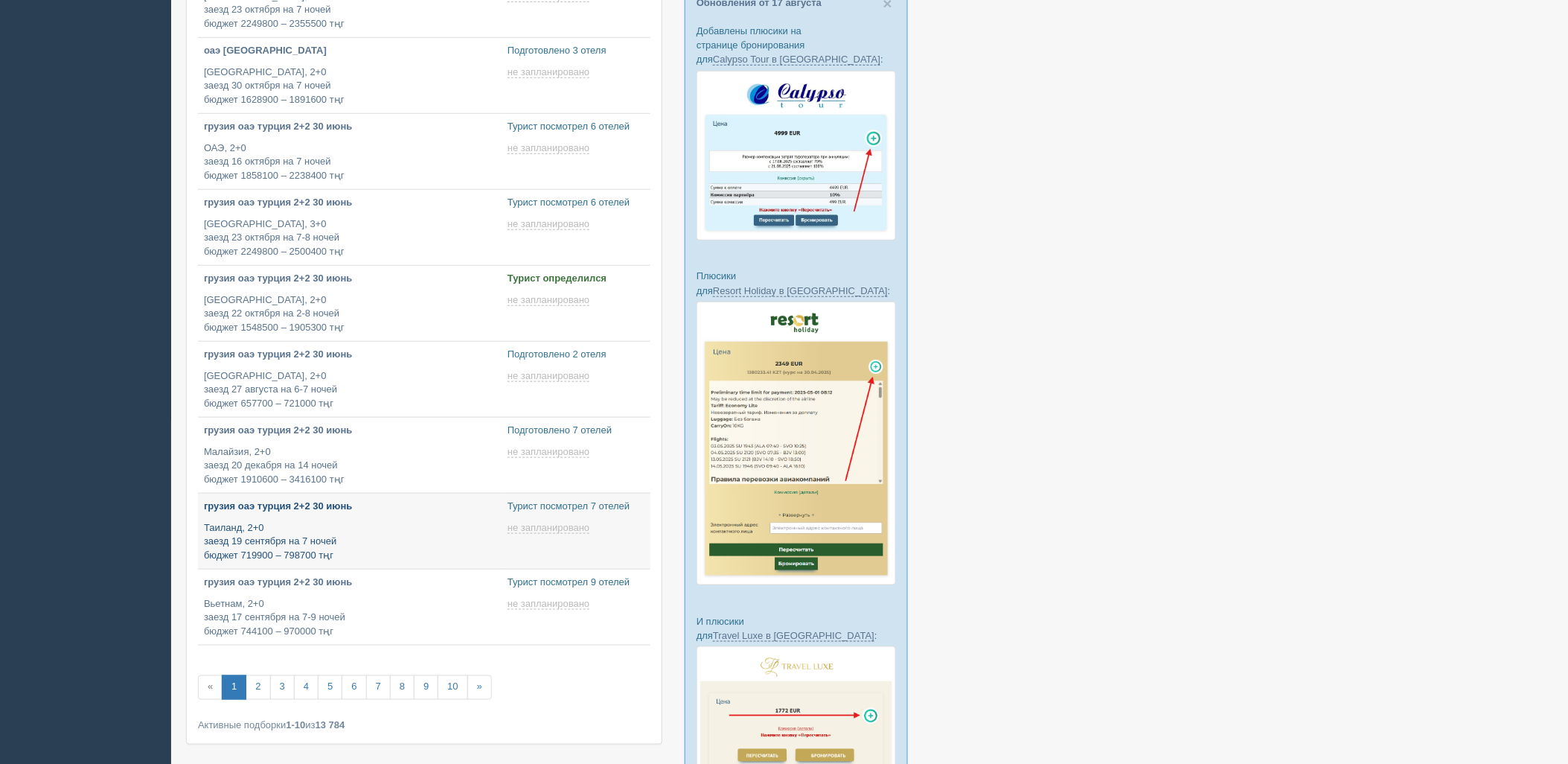
type input "[DATE] 16:30"
type input "[DATE] 16:00"
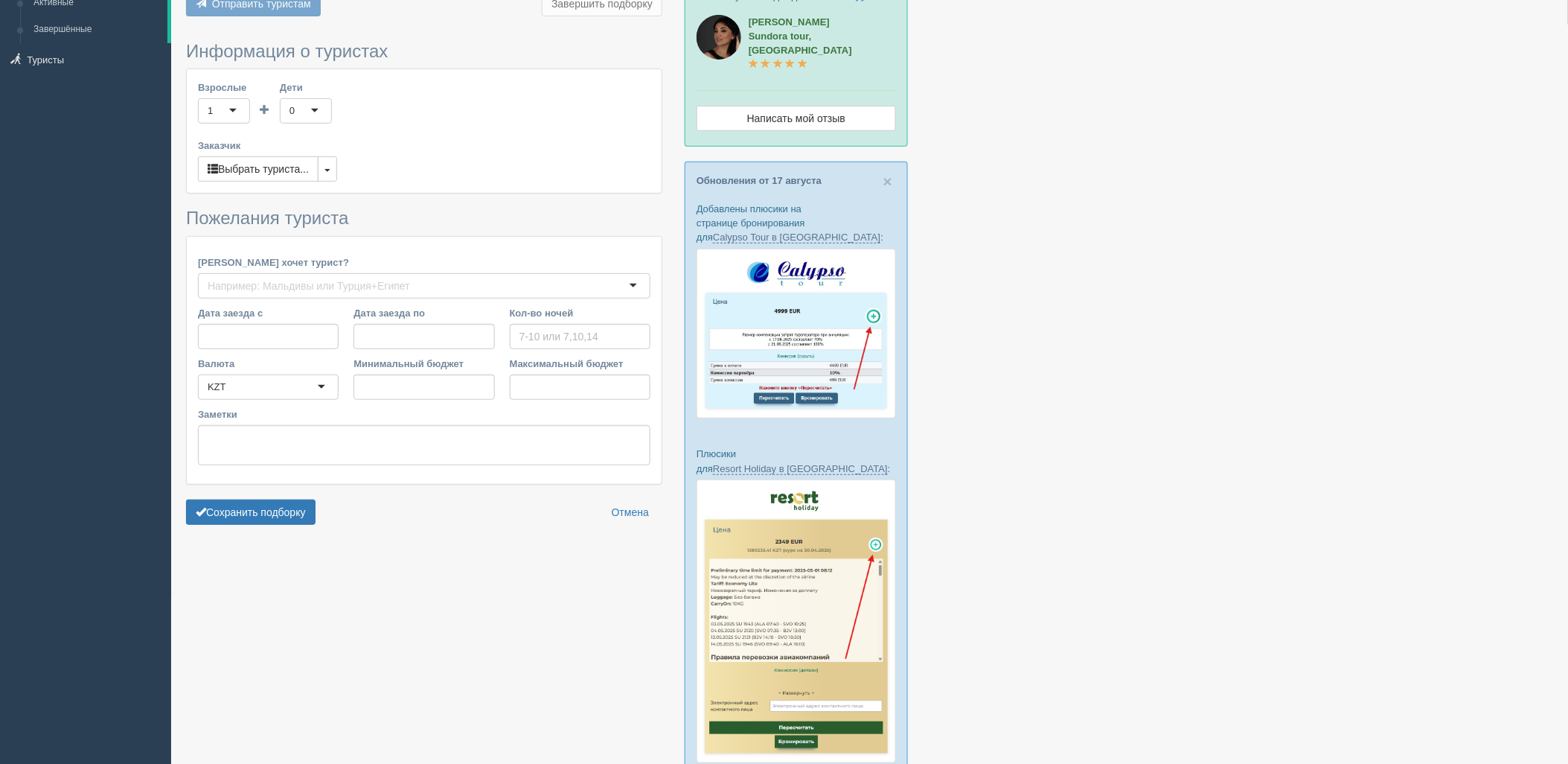
type input "7"
type input "1737300"
type input "2542200"
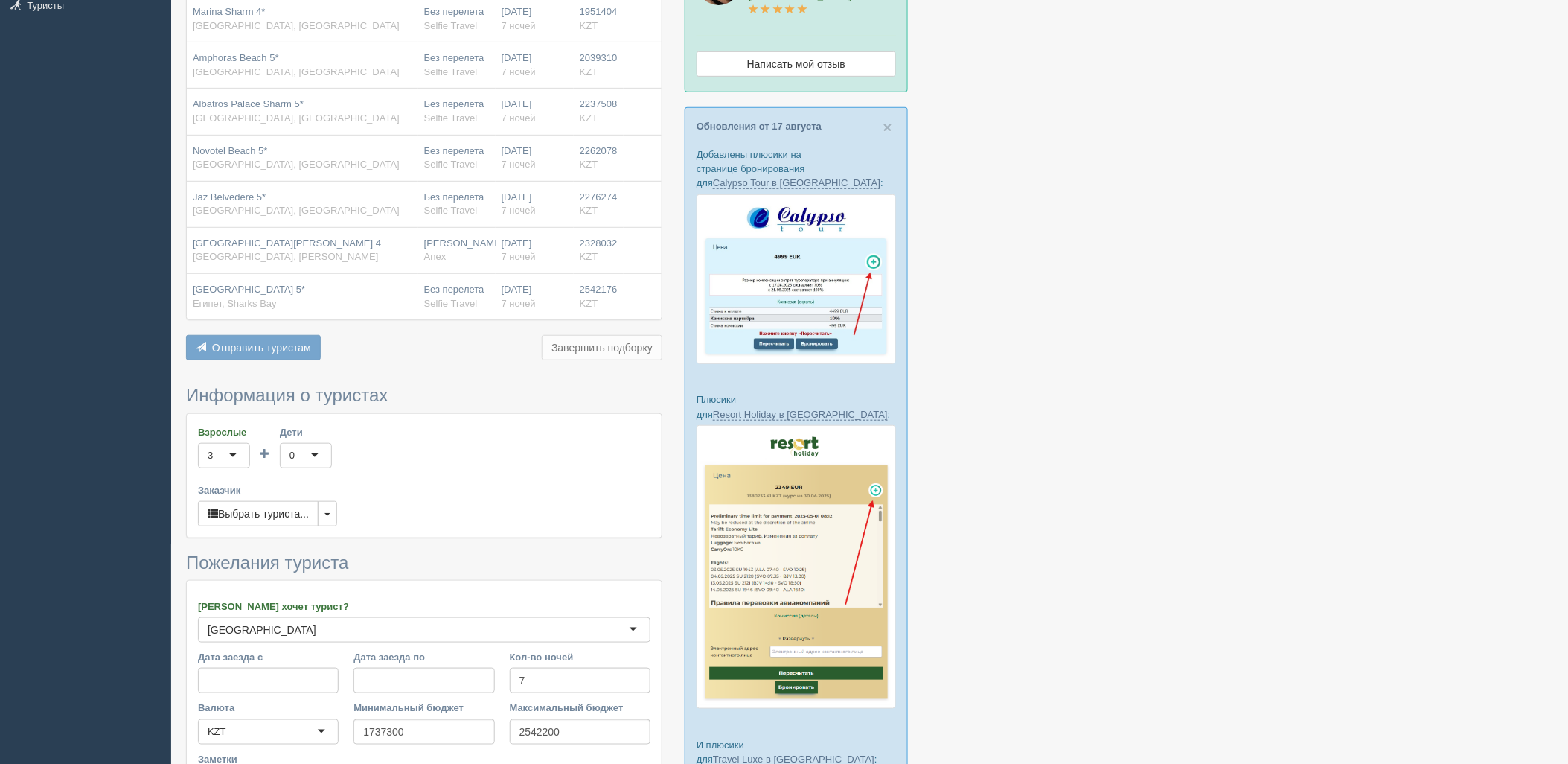
scroll to position [413, 0]
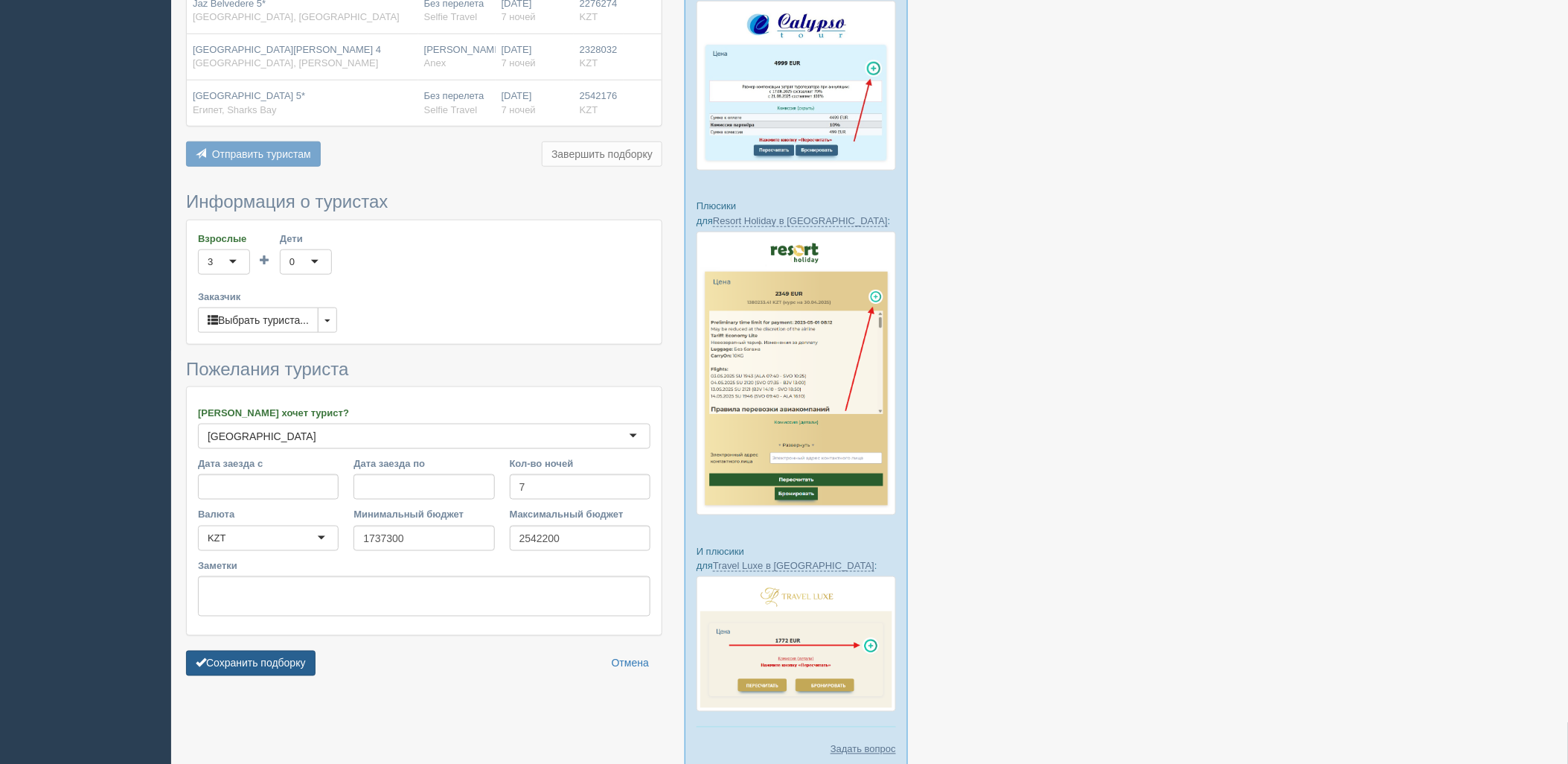
click at [269, 671] on button "Сохранить подборку" at bounding box center [251, 663] width 130 height 25
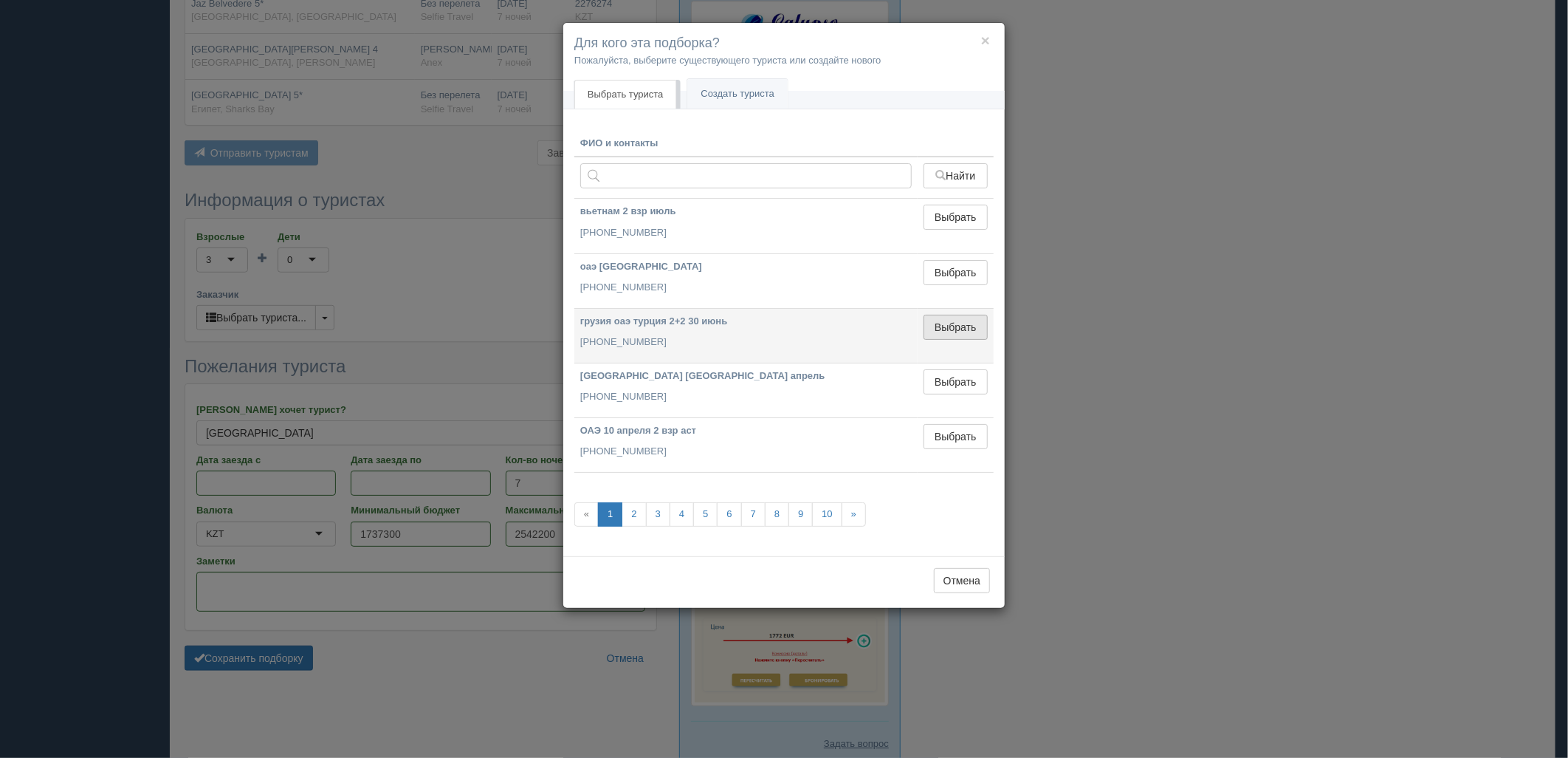
click at [964, 327] on button "Выбрать" at bounding box center [955, 327] width 64 height 25
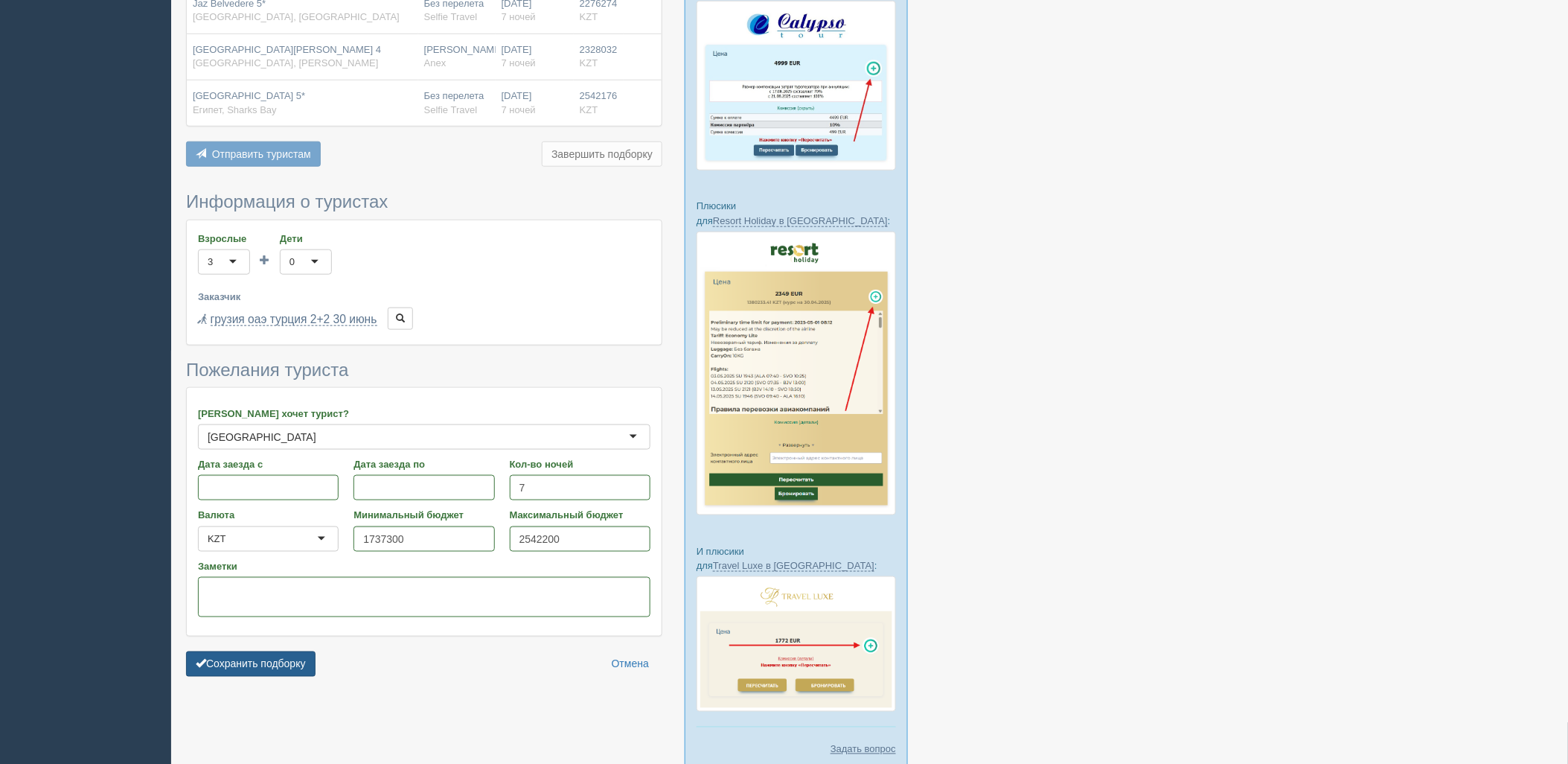
click at [312, 664] on button "Сохранить подборку" at bounding box center [251, 664] width 130 height 25
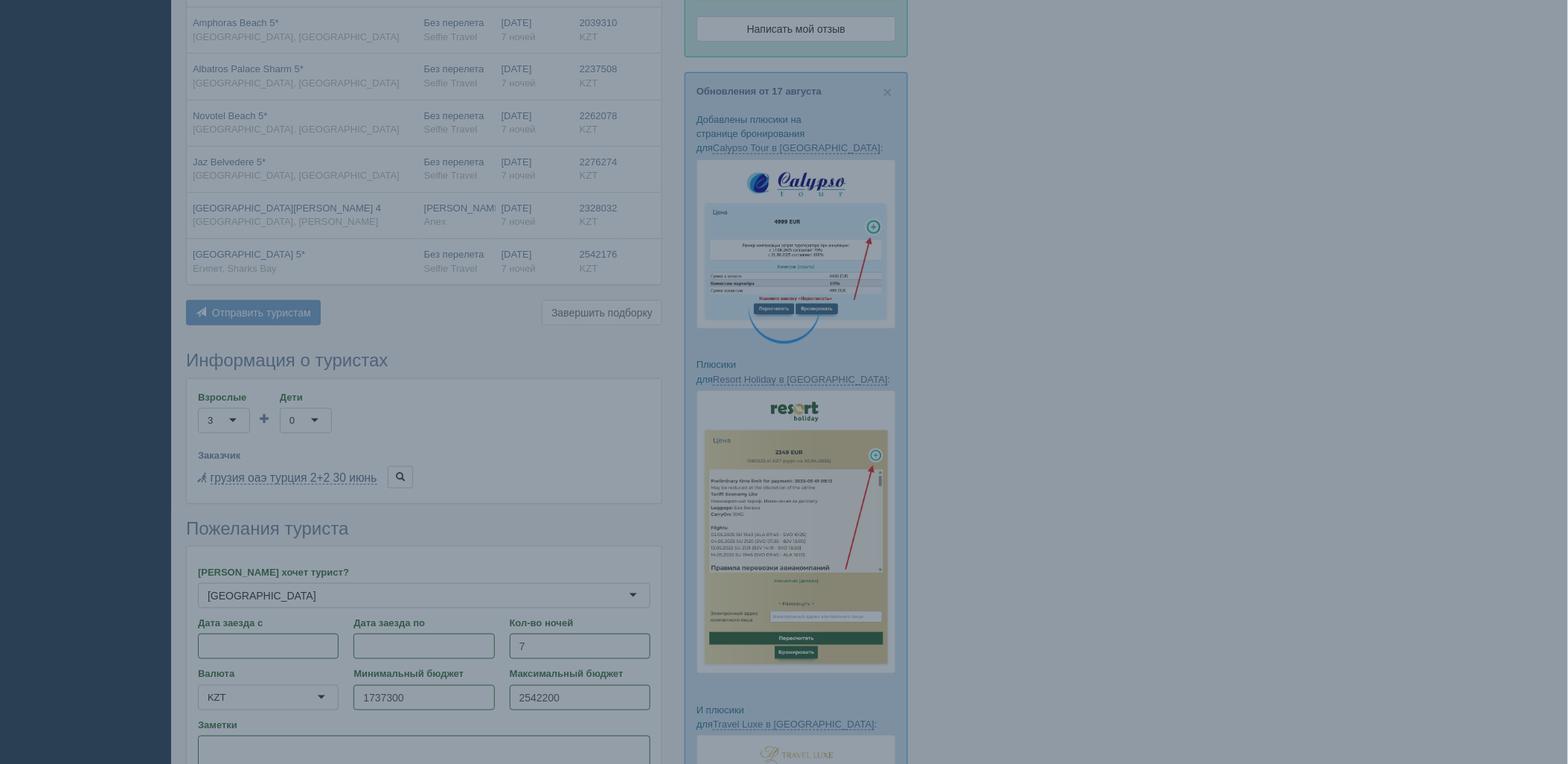
scroll to position [247, 0]
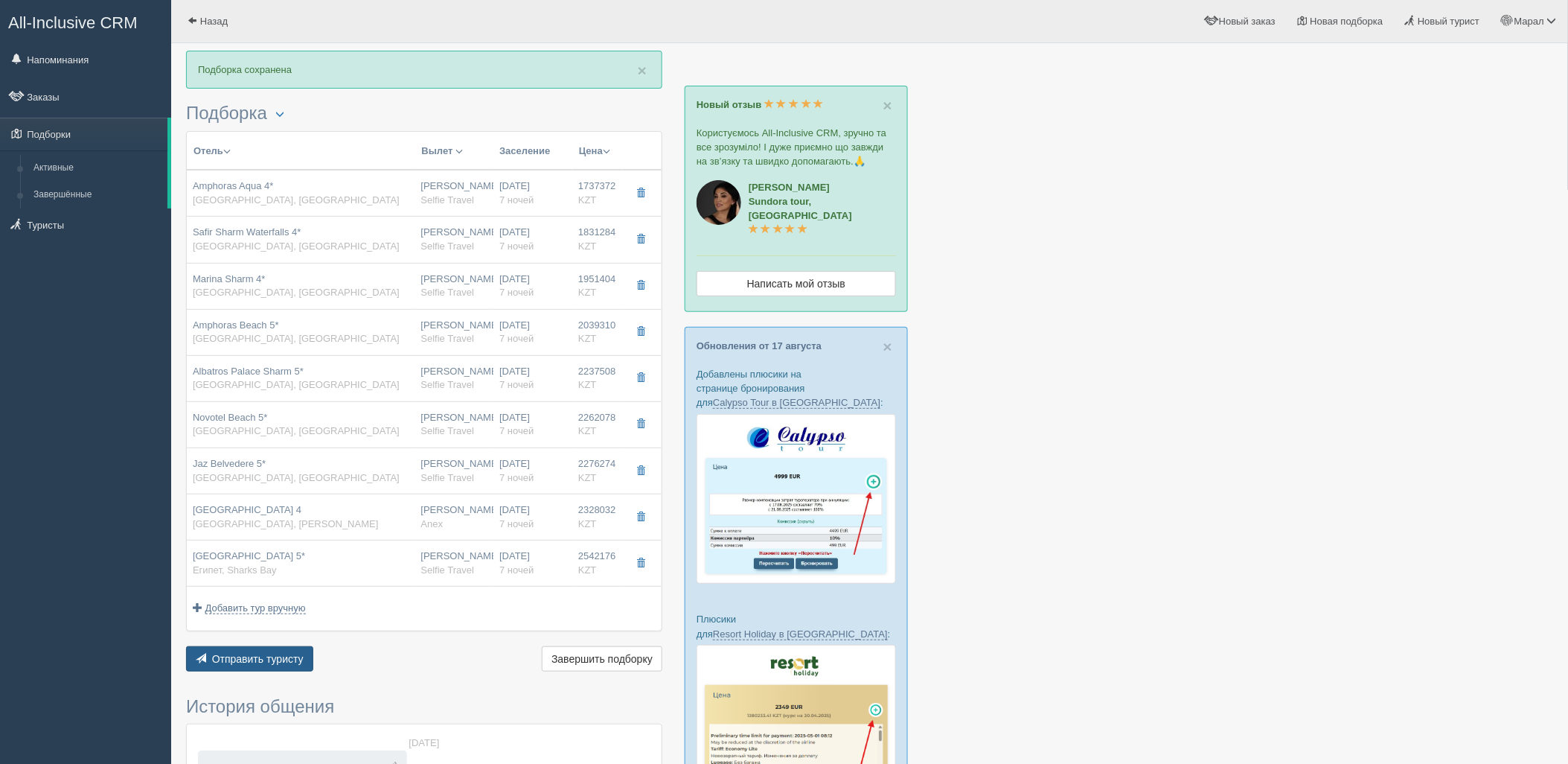
click at [287, 658] on span "Отправить туристу" at bounding box center [258, 659] width 92 height 12
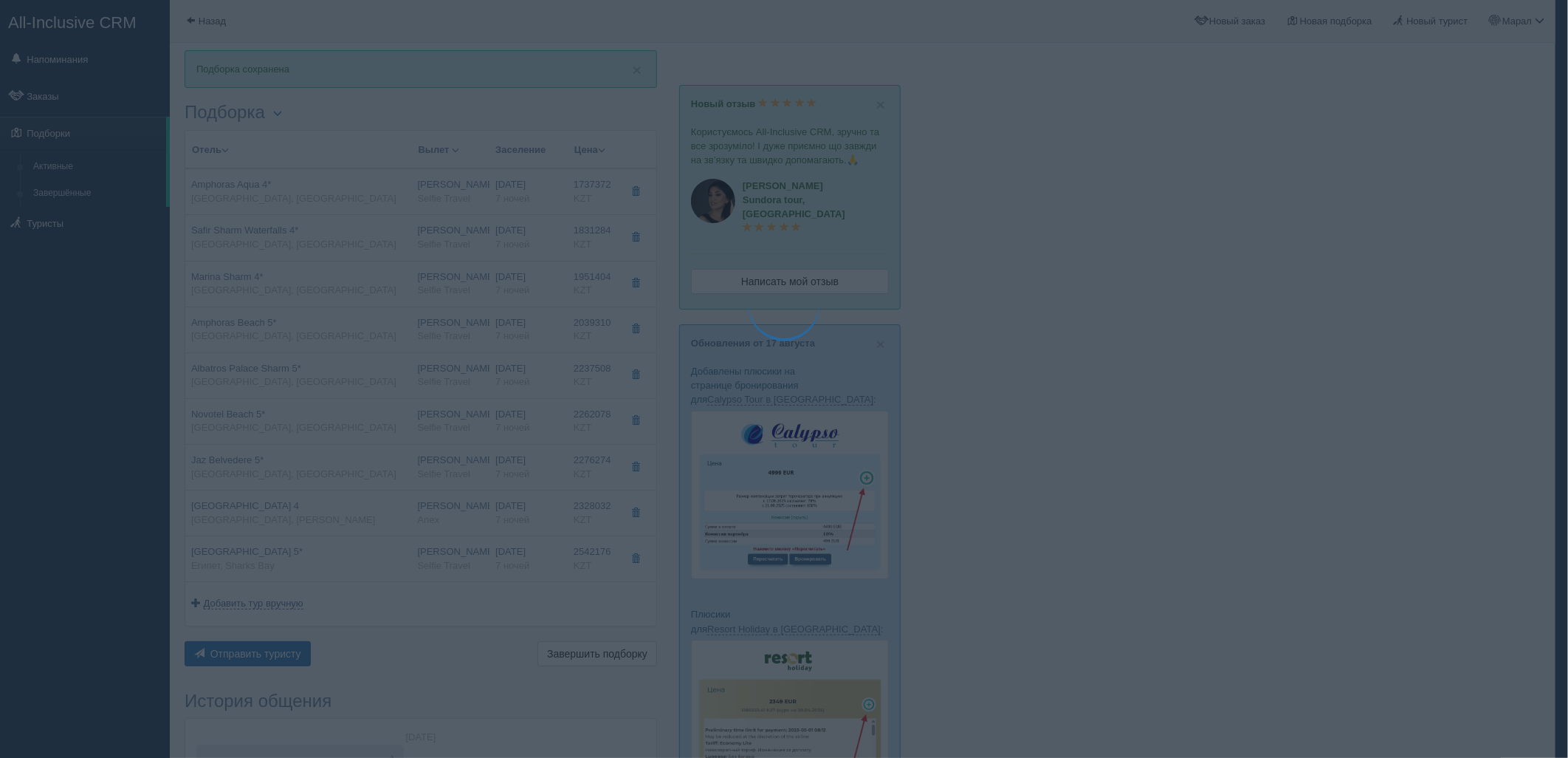
type textarea "🌞 Loremi dolo! Sitametcon Adi elitseddoei temporinc utlabore: 🌎 Etdolo, Magnaa …"
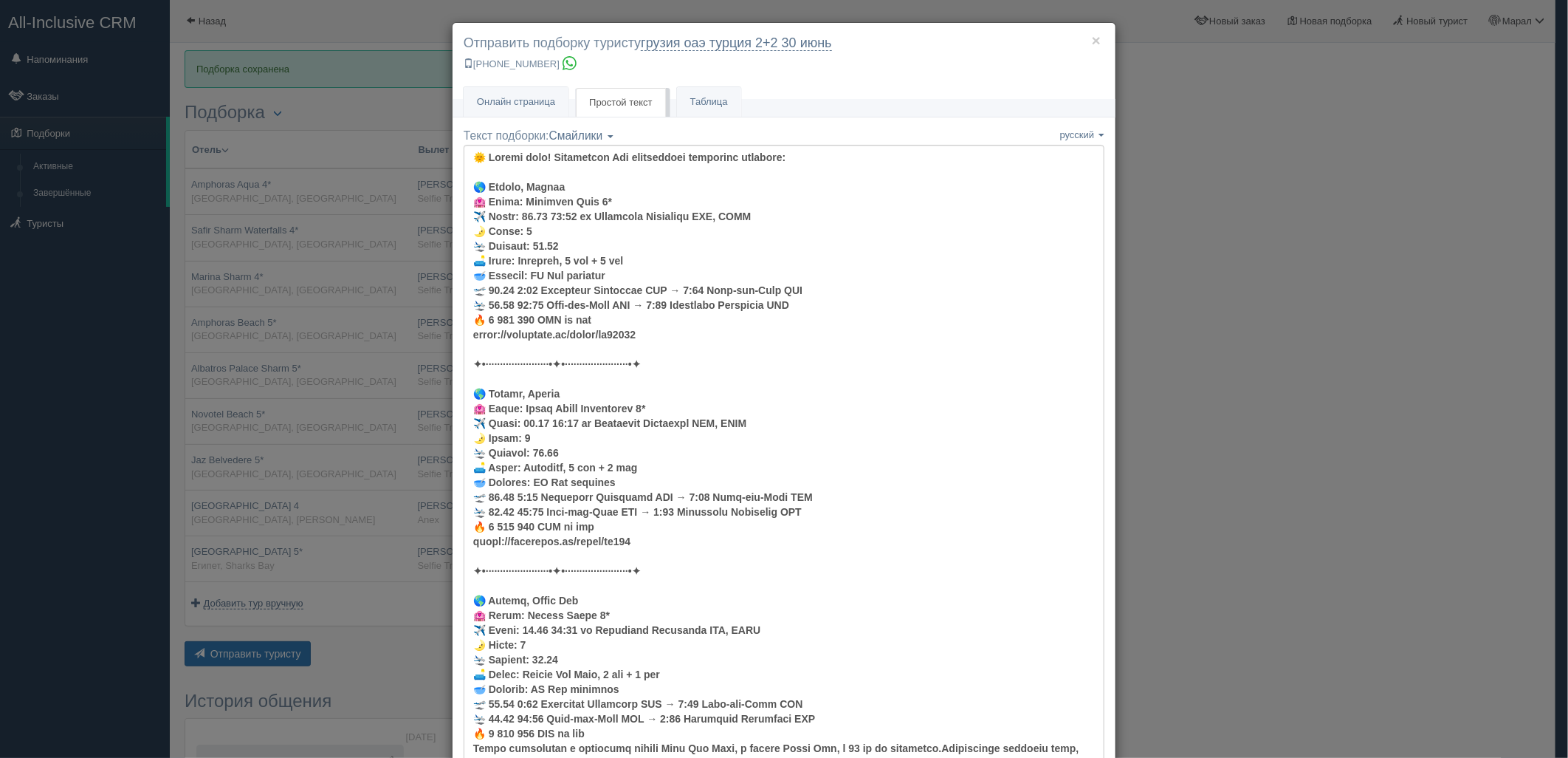
click at [1220, 307] on div "× Отправить подборку туристу грузия оаэ турция 2+2 30 июнь +7 701 880 5580 Онла…" at bounding box center [784, 379] width 1568 height 758
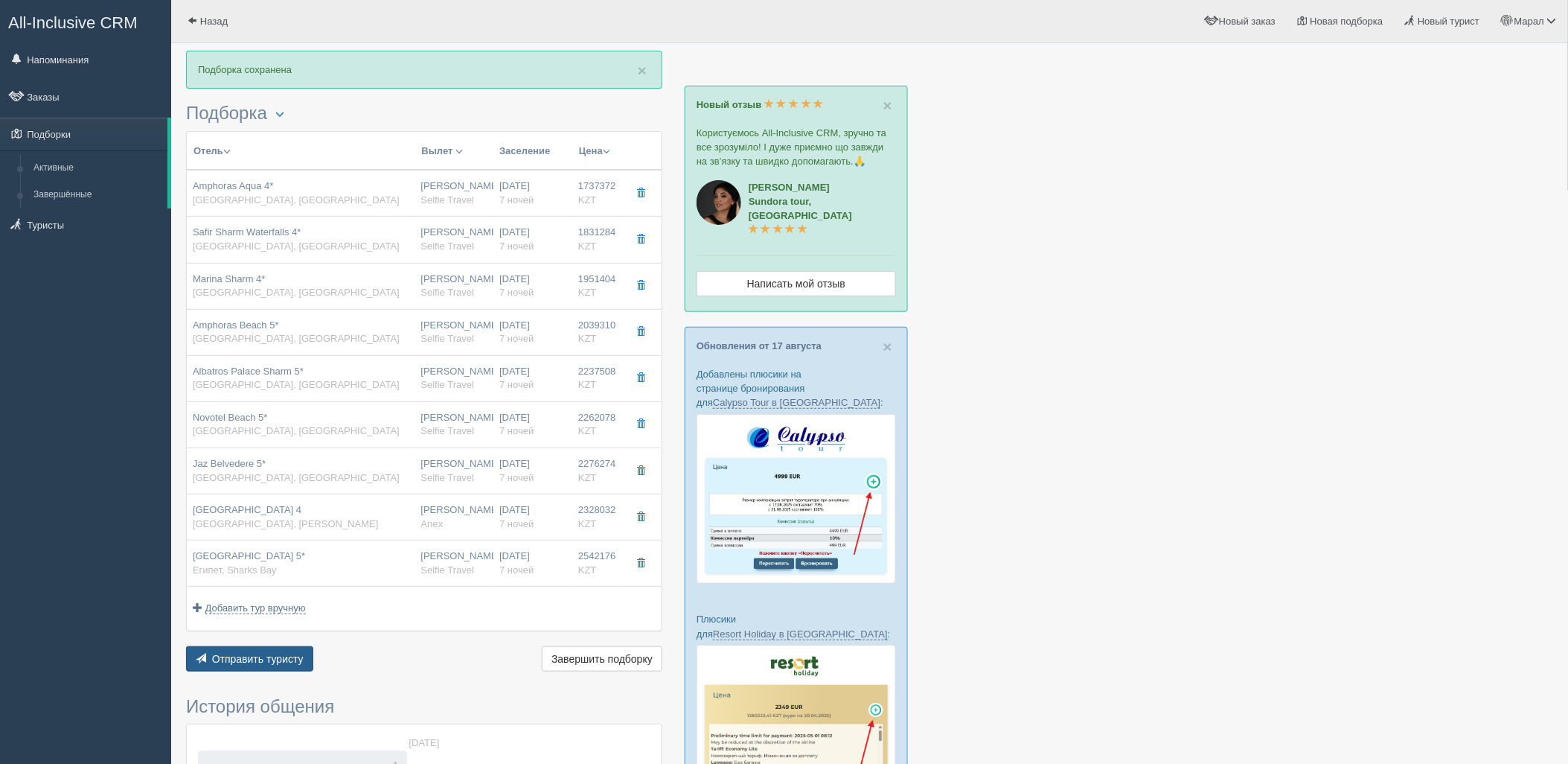
click at [247, 650] on button "Отправить туристу Отправить" at bounding box center [249, 658] width 127 height 25
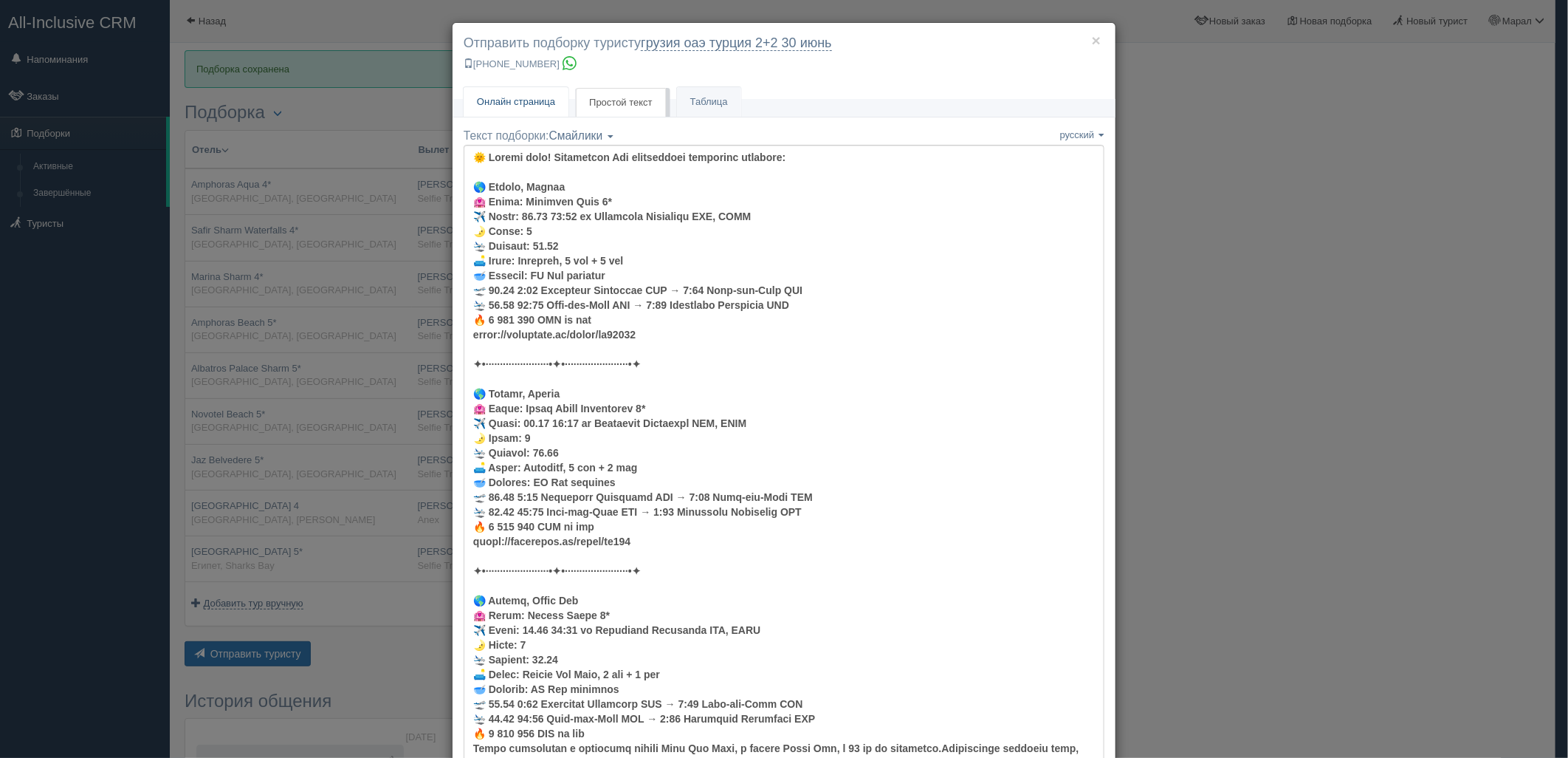
click at [550, 103] on link "Онлайн страница Онлайн" at bounding box center [516, 102] width 105 height 30
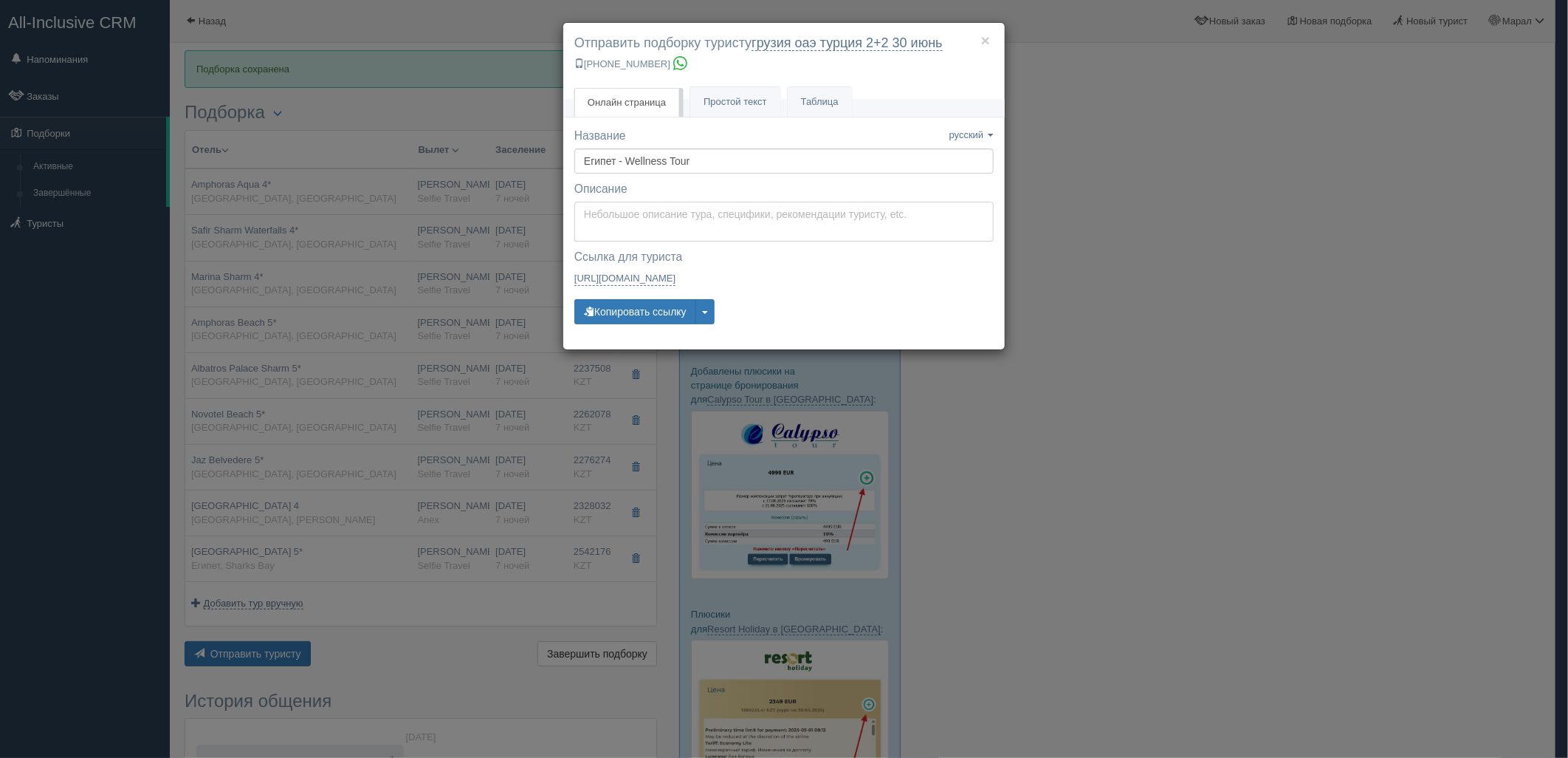
type textarea "Здравствуйте! Ниже представлены варианты туров для Вас. Для просмотра описания …"
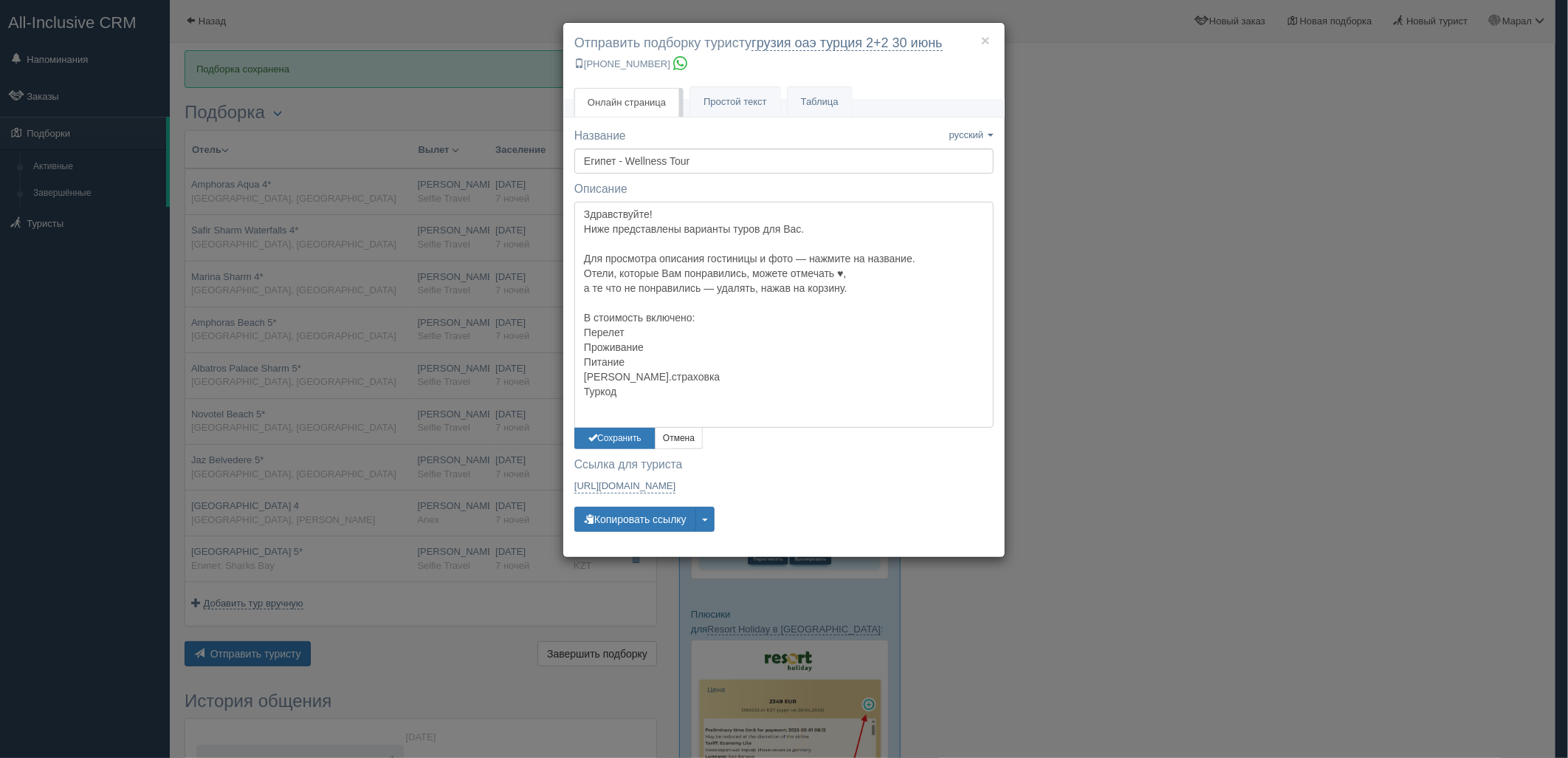
click at [647, 215] on textarea "Здравствуйте! Ниже представлены варианты туров для Вас. Для просмотра описания …" at bounding box center [784, 314] width 420 height 226
click at [629, 439] on button "Сохранить" at bounding box center [614, 438] width 82 height 21
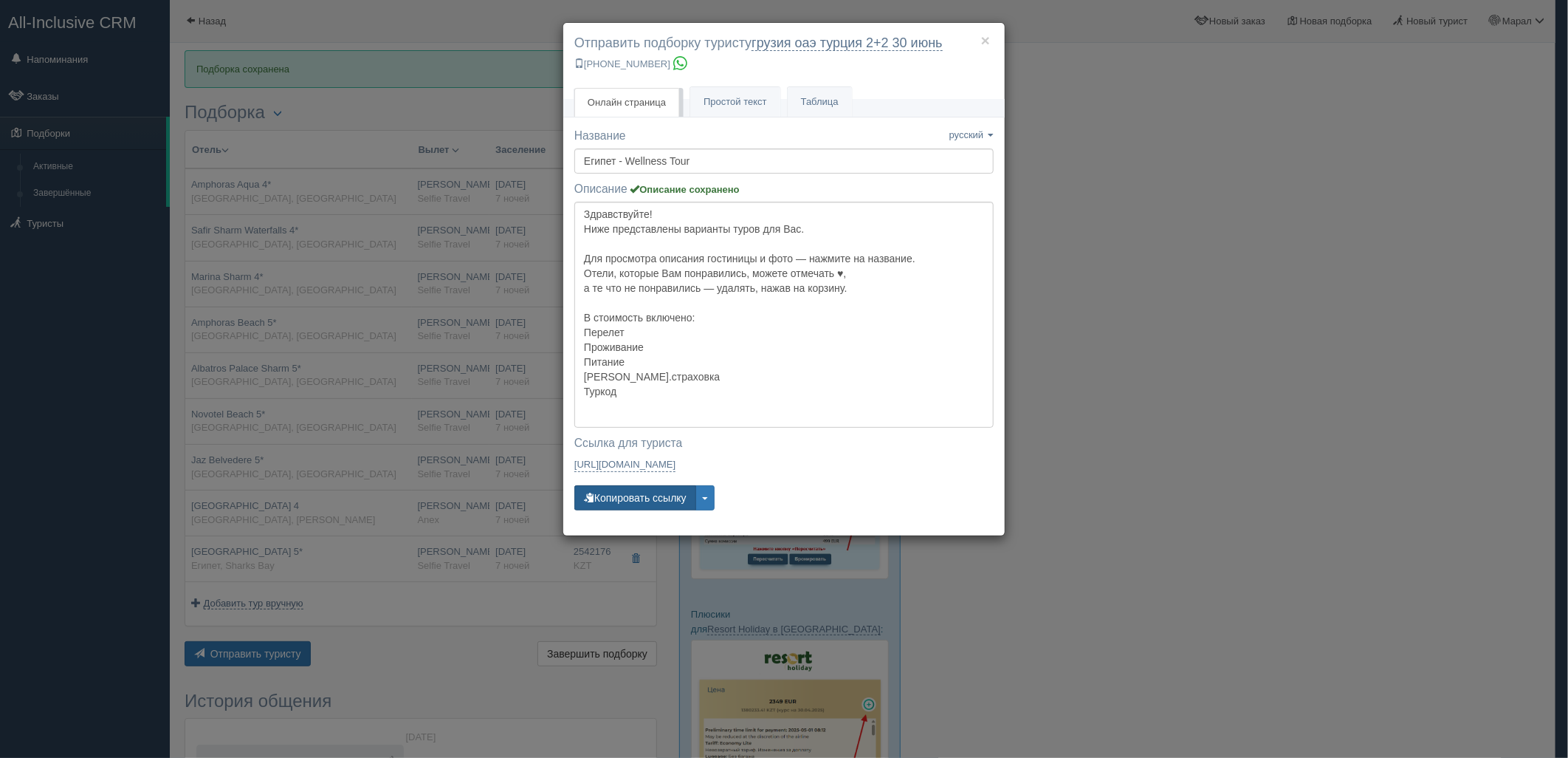
click at [636, 500] on button "Копировать ссылку" at bounding box center [635, 497] width 122 height 25
click at [633, 497] on button "Копировать ссылку" at bounding box center [635, 497] width 122 height 25
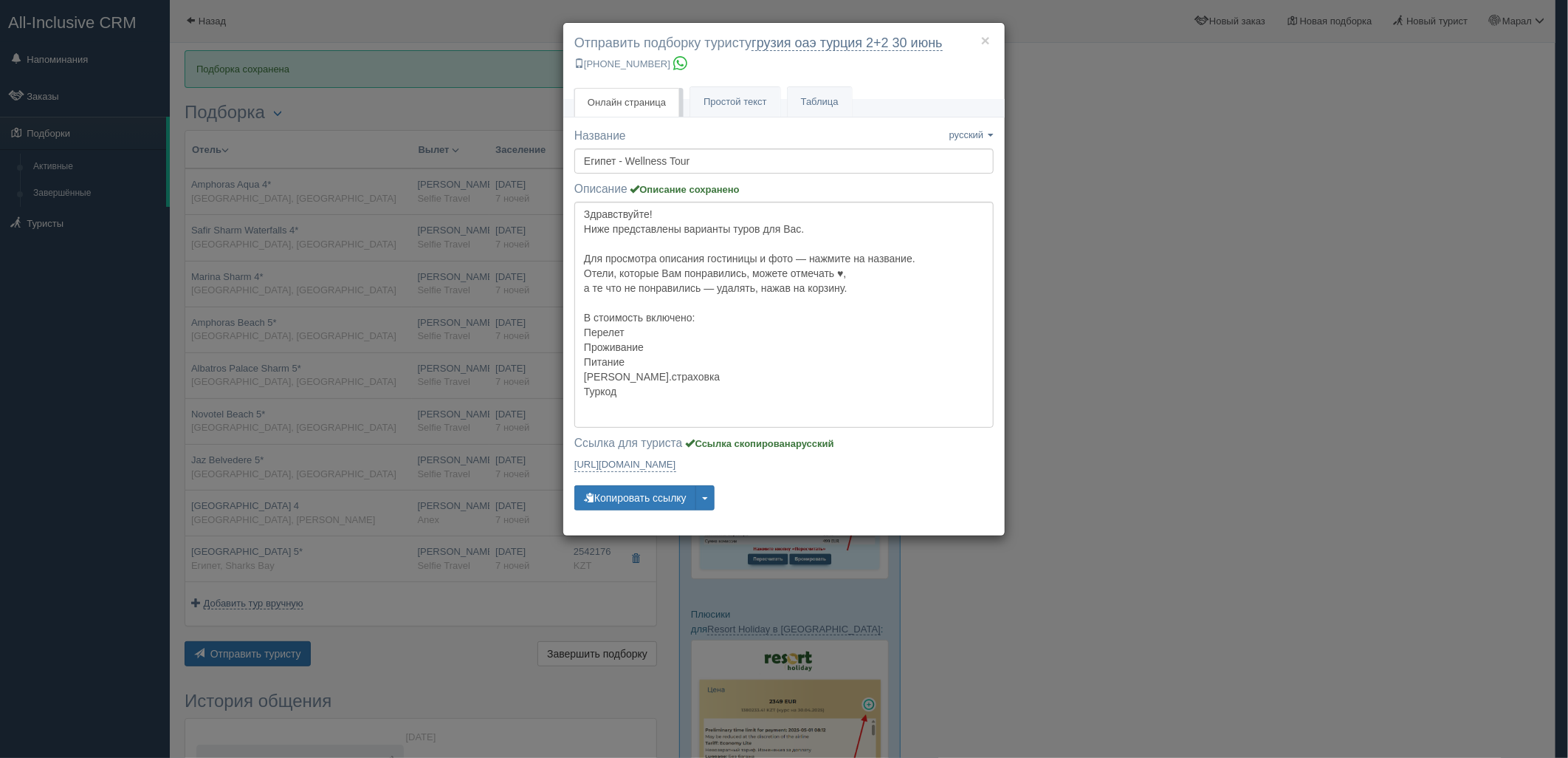
click at [1264, 157] on div "× Отправить подборку туристу грузия оаэ турция 2+2 30 июнь +7 701 880 5580 Онла…" at bounding box center [784, 379] width 1568 height 758
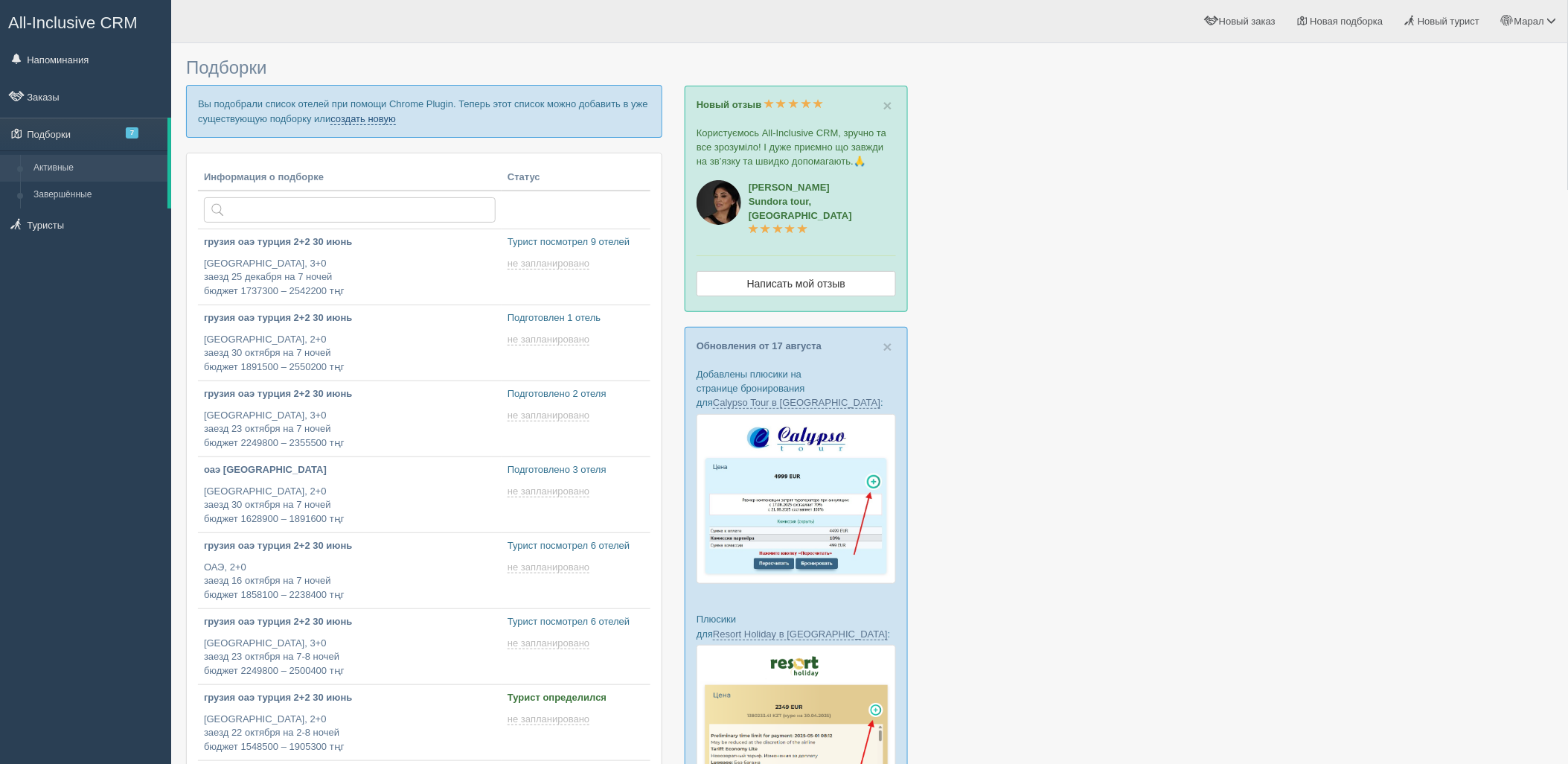
click at [362, 114] on link "создать новую" at bounding box center [363, 119] width 66 height 12
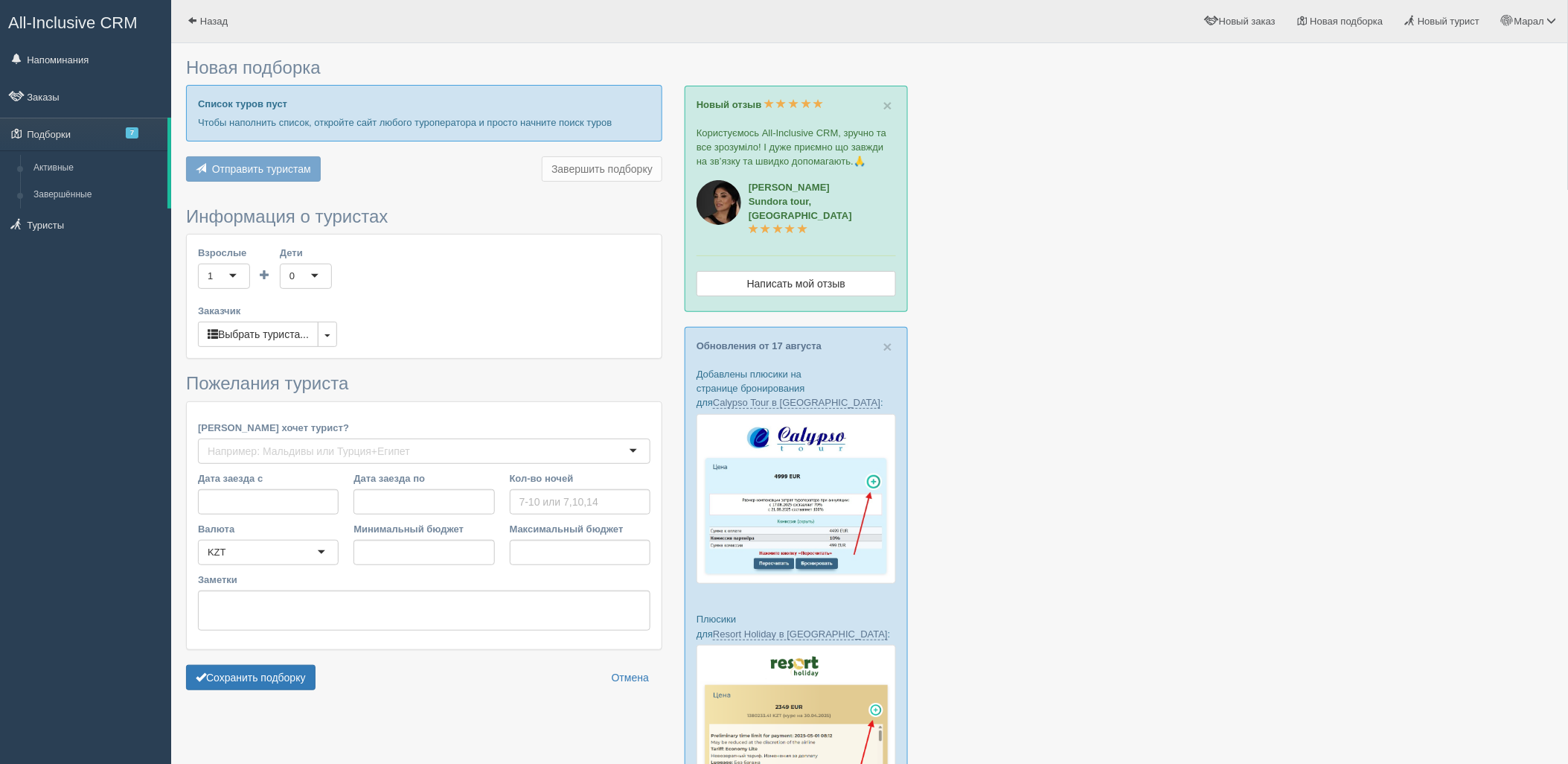
type input "7"
type input "1511800"
type input "2047500"
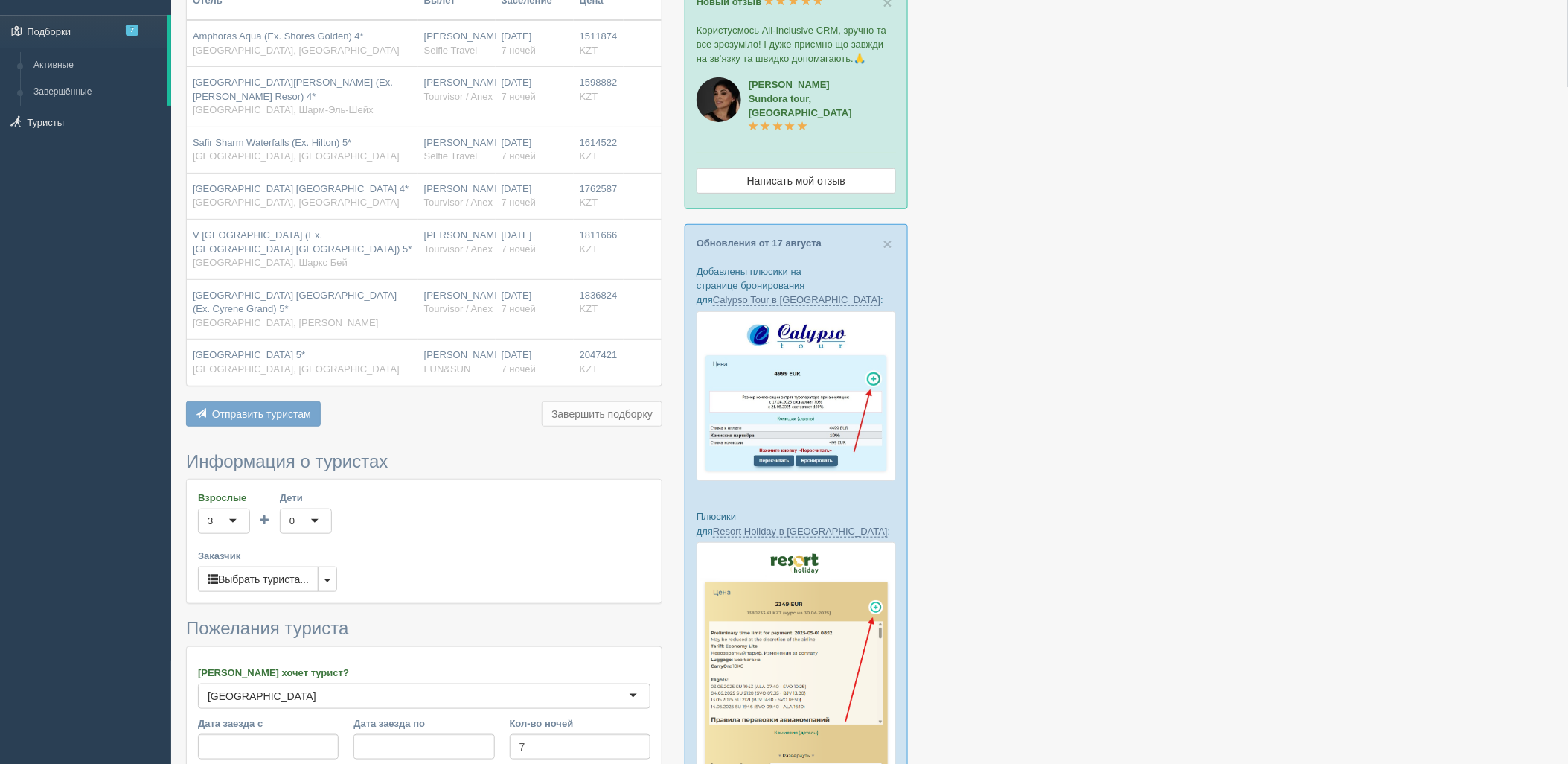
scroll to position [331, 0]
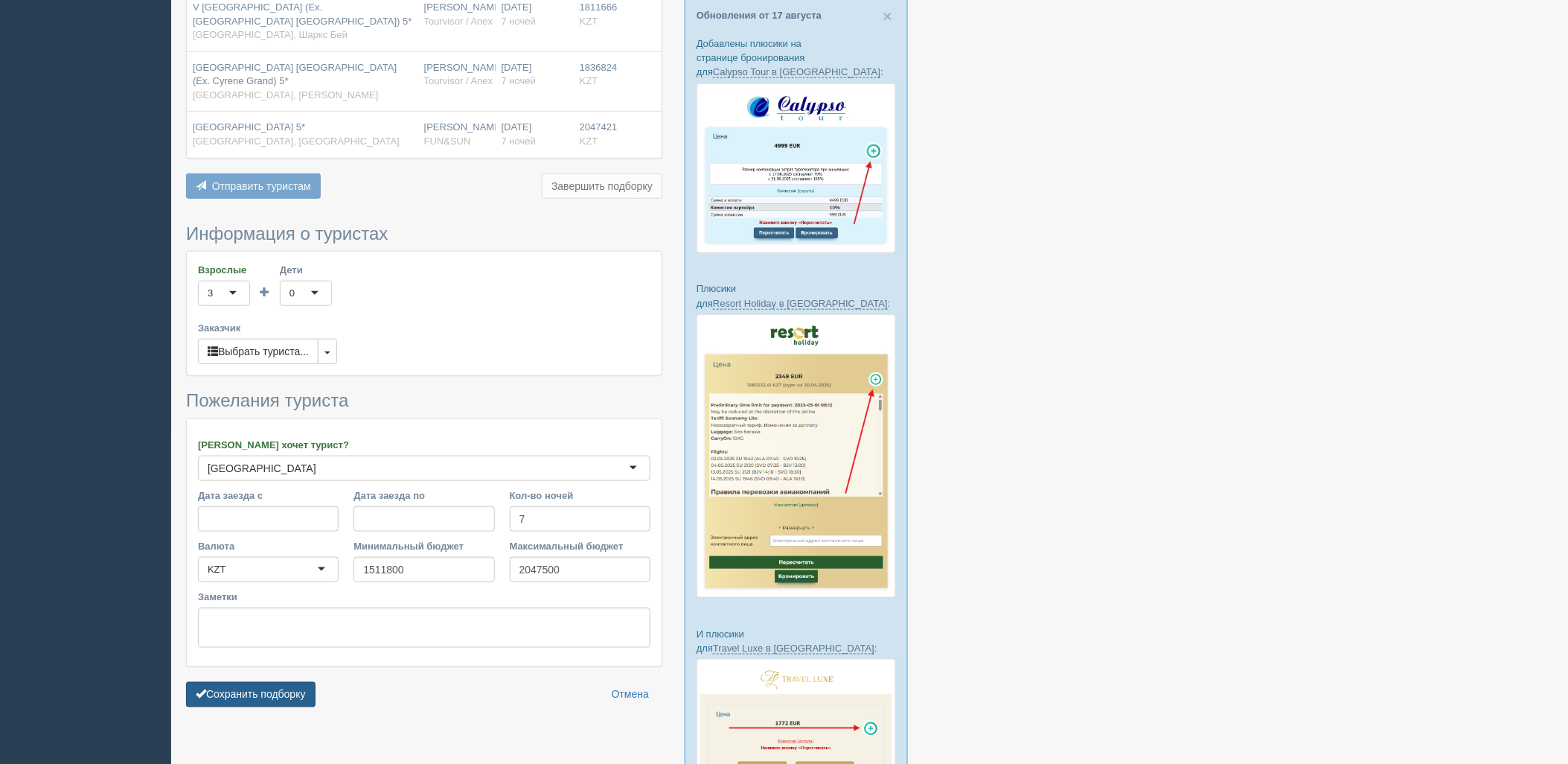
click at [264, 682] on button "Сохранить подборку" at bounding box center [251, 694] width 130 height 25
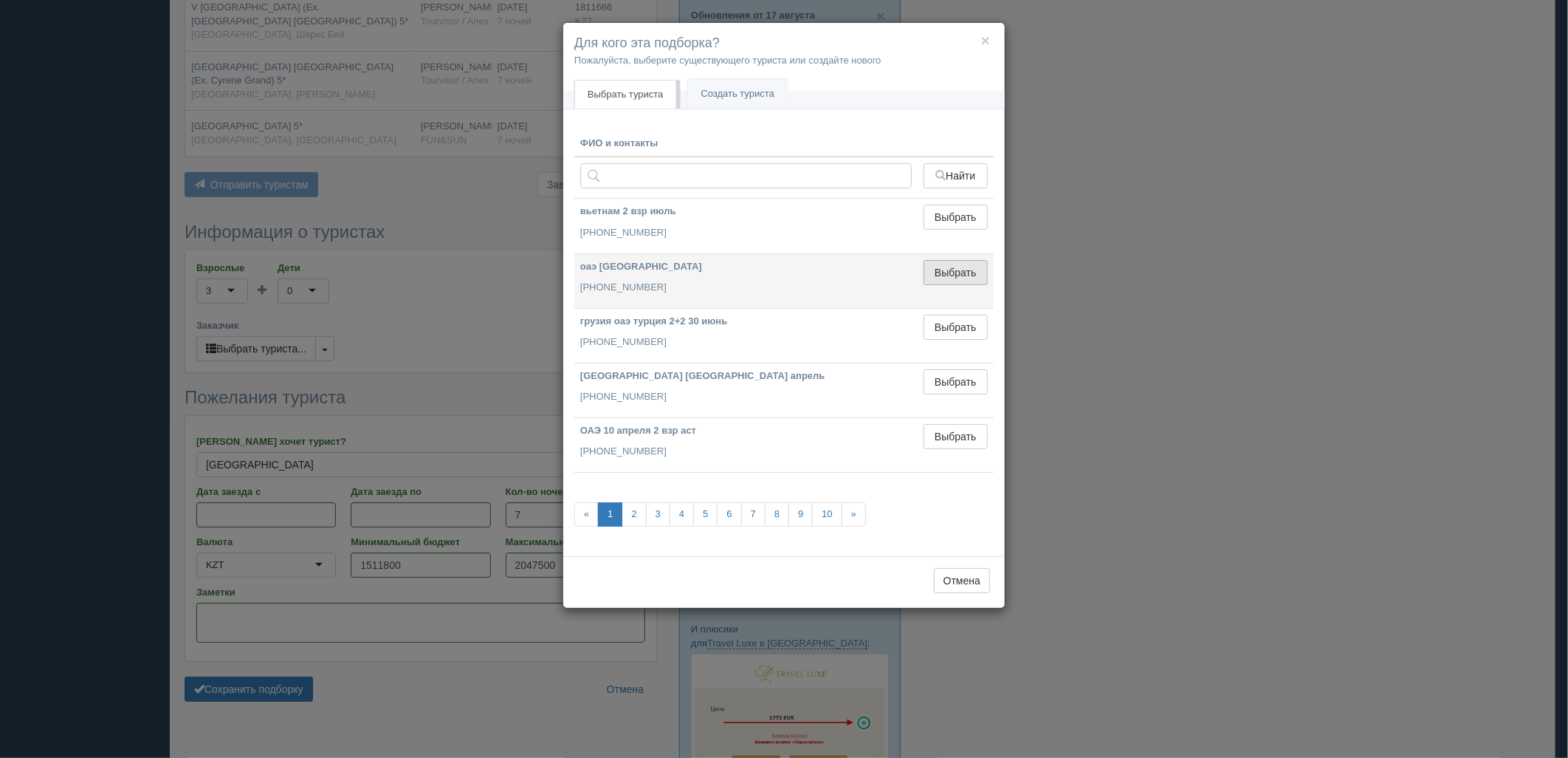
click at [954, 273] on button "Выбрать" at bounding box center [955, 272] width 64 height 25
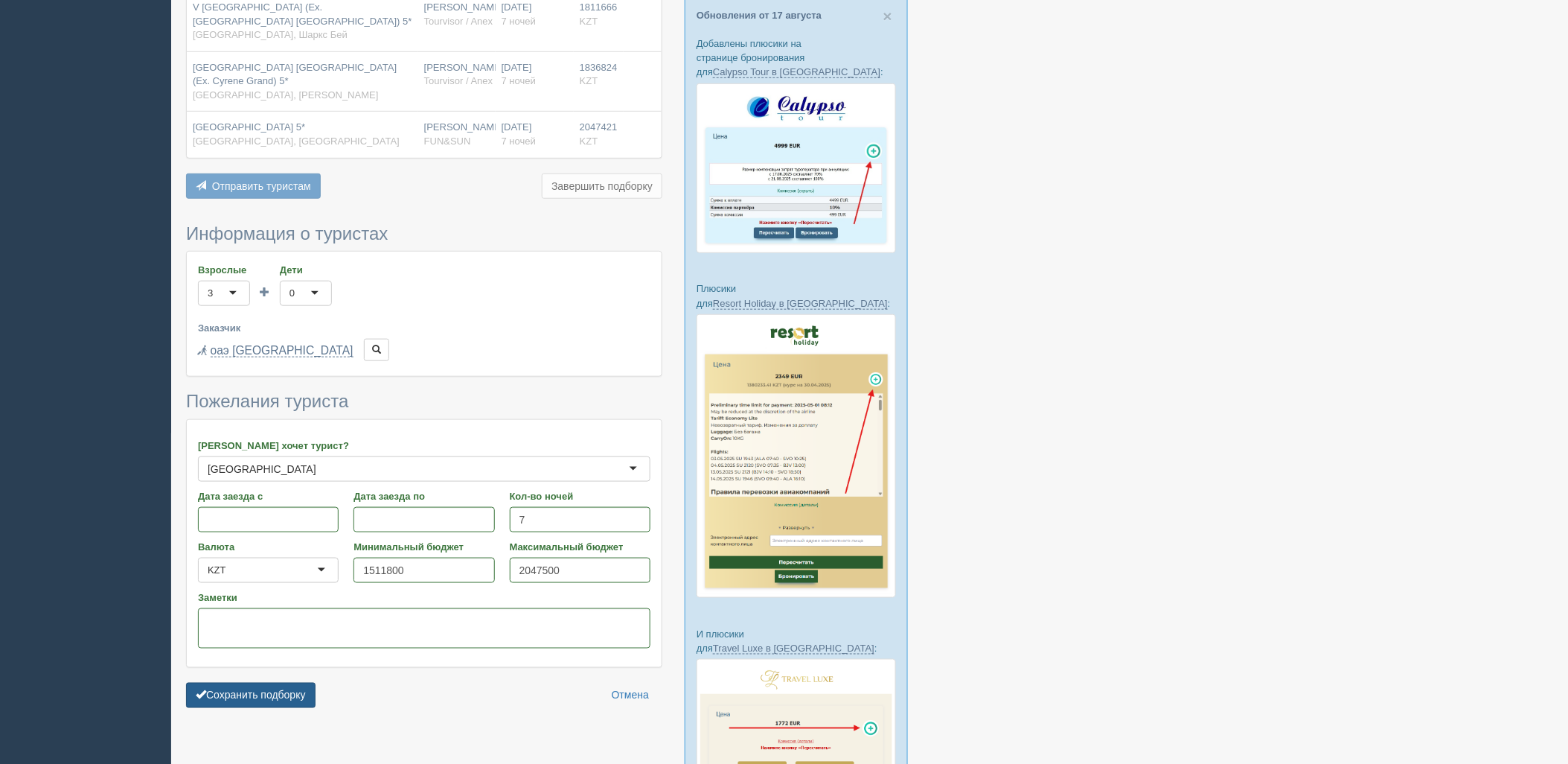
click at [298, 683] on button "Сохранить подборку" at bounding box center [251, 695] width 130 height 25
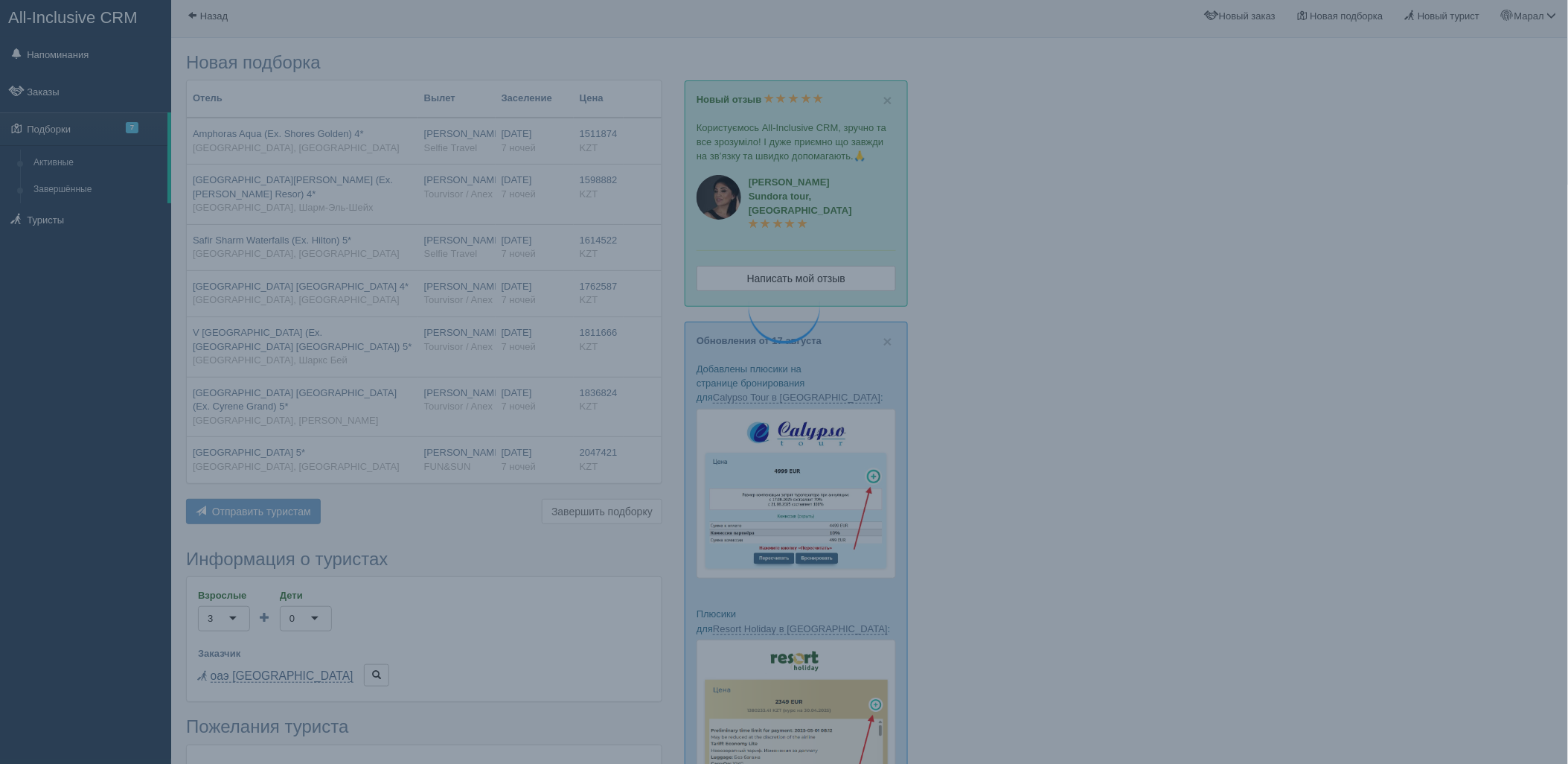
scroll to position [0, 0]
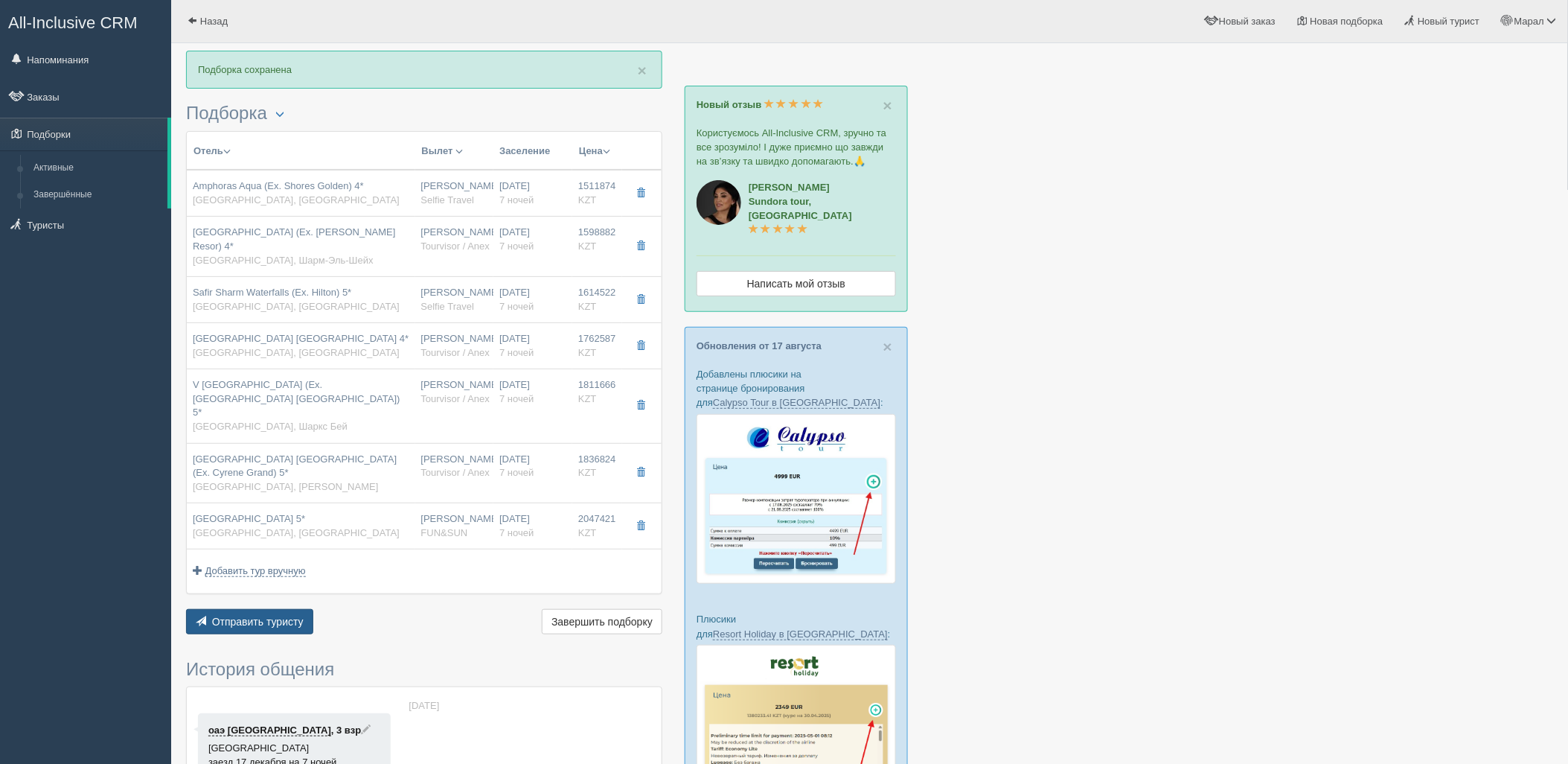
click at [254, 615] on span "Отправить туристу" at bounding box center [258, 621] width 92 height 12
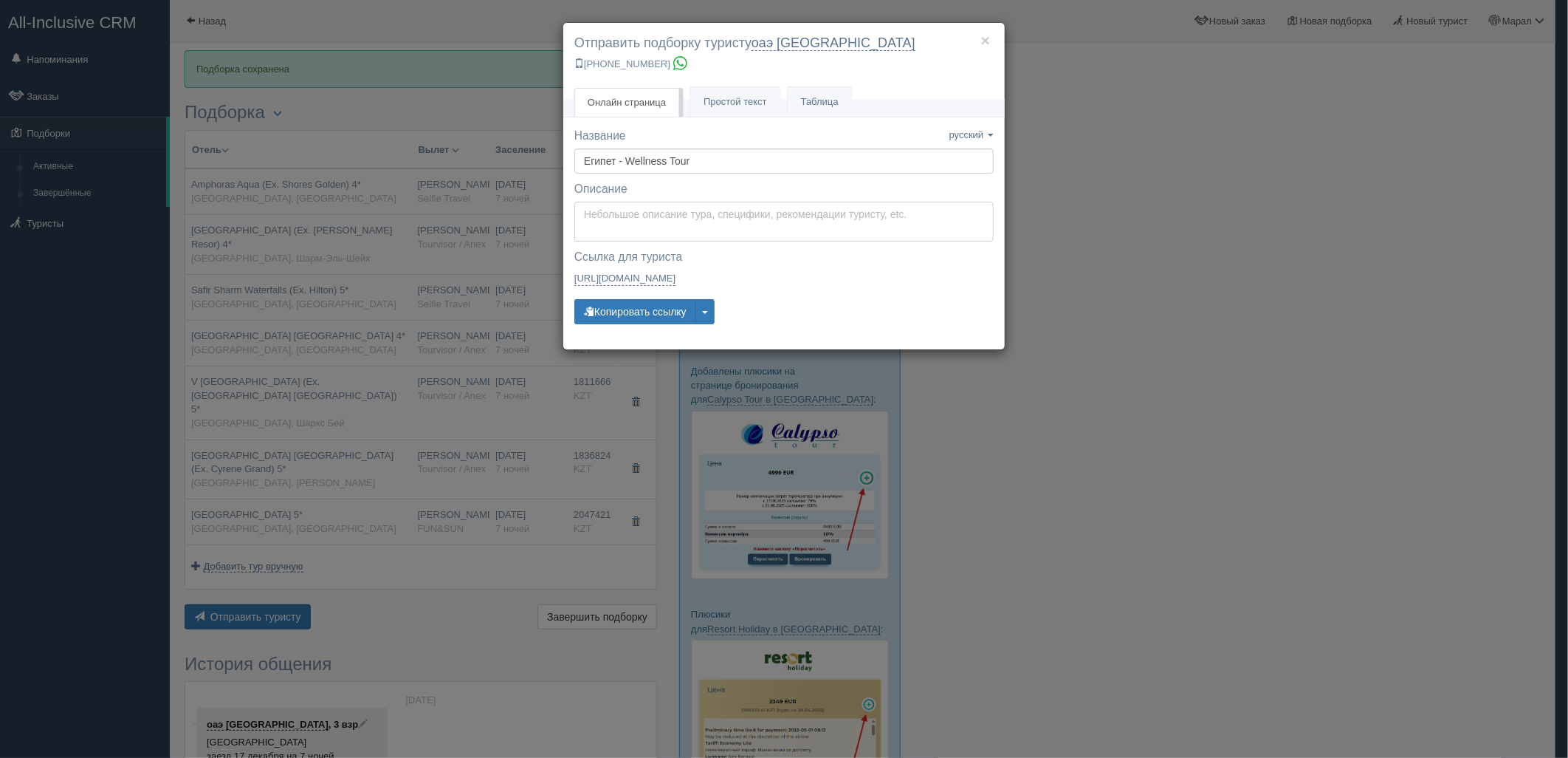
type textarea "Здравствуйте! Ниже представлены варианты туров для Вас. Для просмотра описания …"
drag, startPoint x: 636, startPoint y: 229, endPoint x: 636, endPoint y: 240, distance: 11.0
click at [636, 229] on textarea "Здравствуйте! Ниже представлены варианты туров для Вас. Для просмотра описания …" at bounding box center [784, 221] width 420 height 39
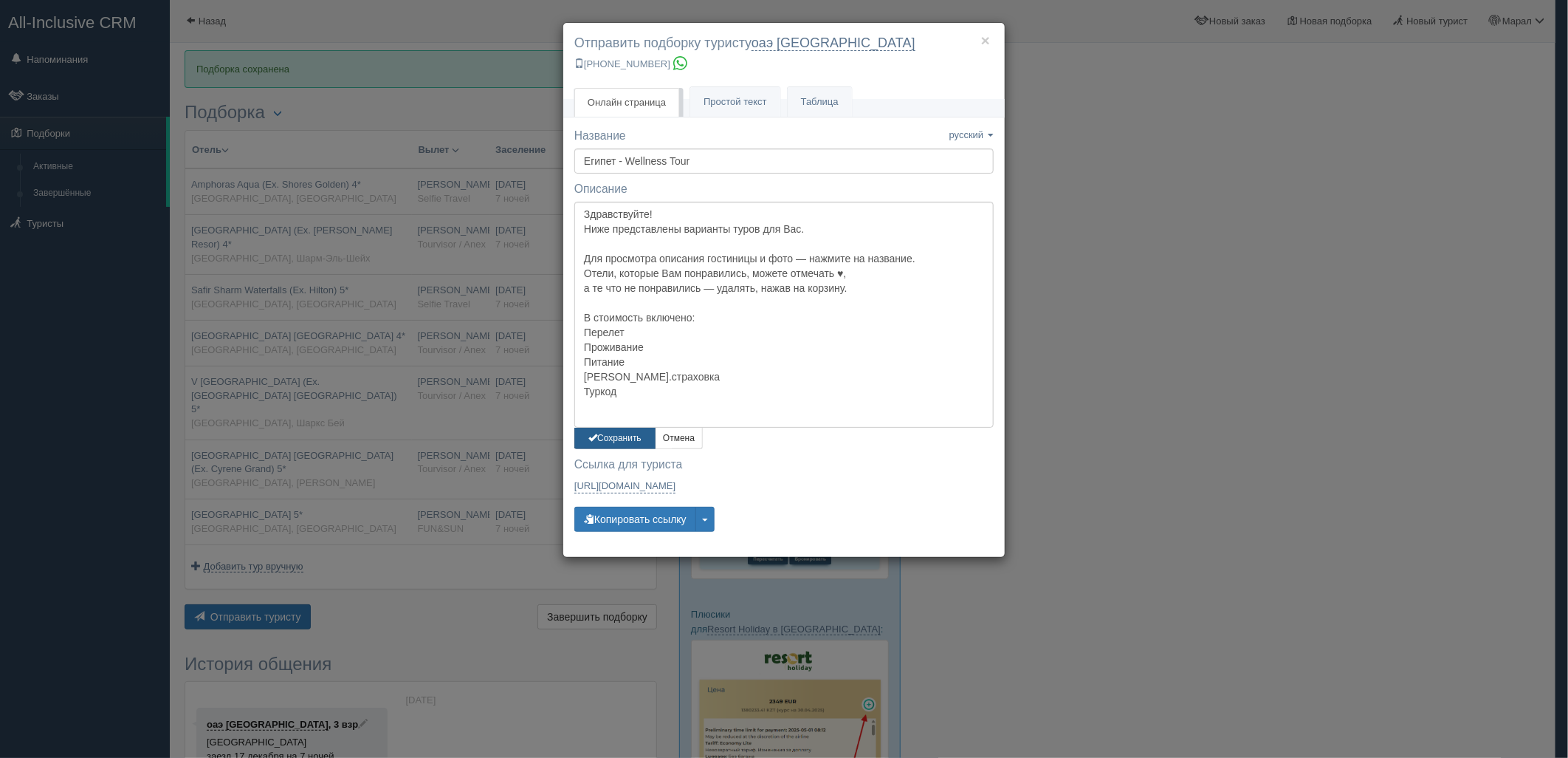
click at [618, 436] on button "Сохранить" at bounding box center [614, 438] width 82 height 21
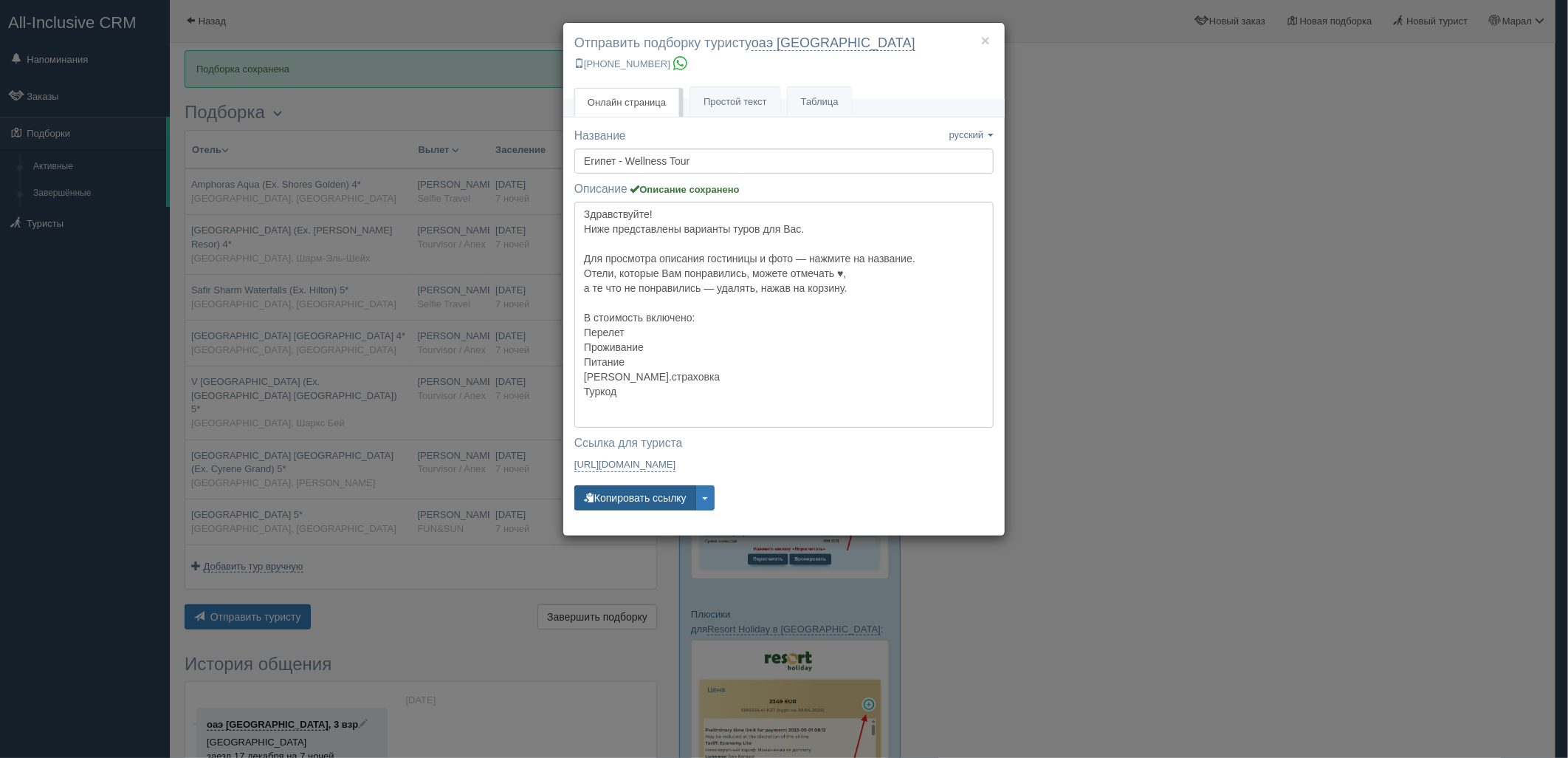
click at [633, 498] on button "Копировать ссылку" at bounding box center [635, 497] width 122 height 25
click at [1248, 397] on div "× Отправить подборку туристу оаэ [GEOGRAPHIC_DATA] [PHONE_NUMBER] Онлайн страни…" at bounding box center [784, 379] width 1568 height 758
